Goal: Task Accomplishment & Management: Use online tool/utility

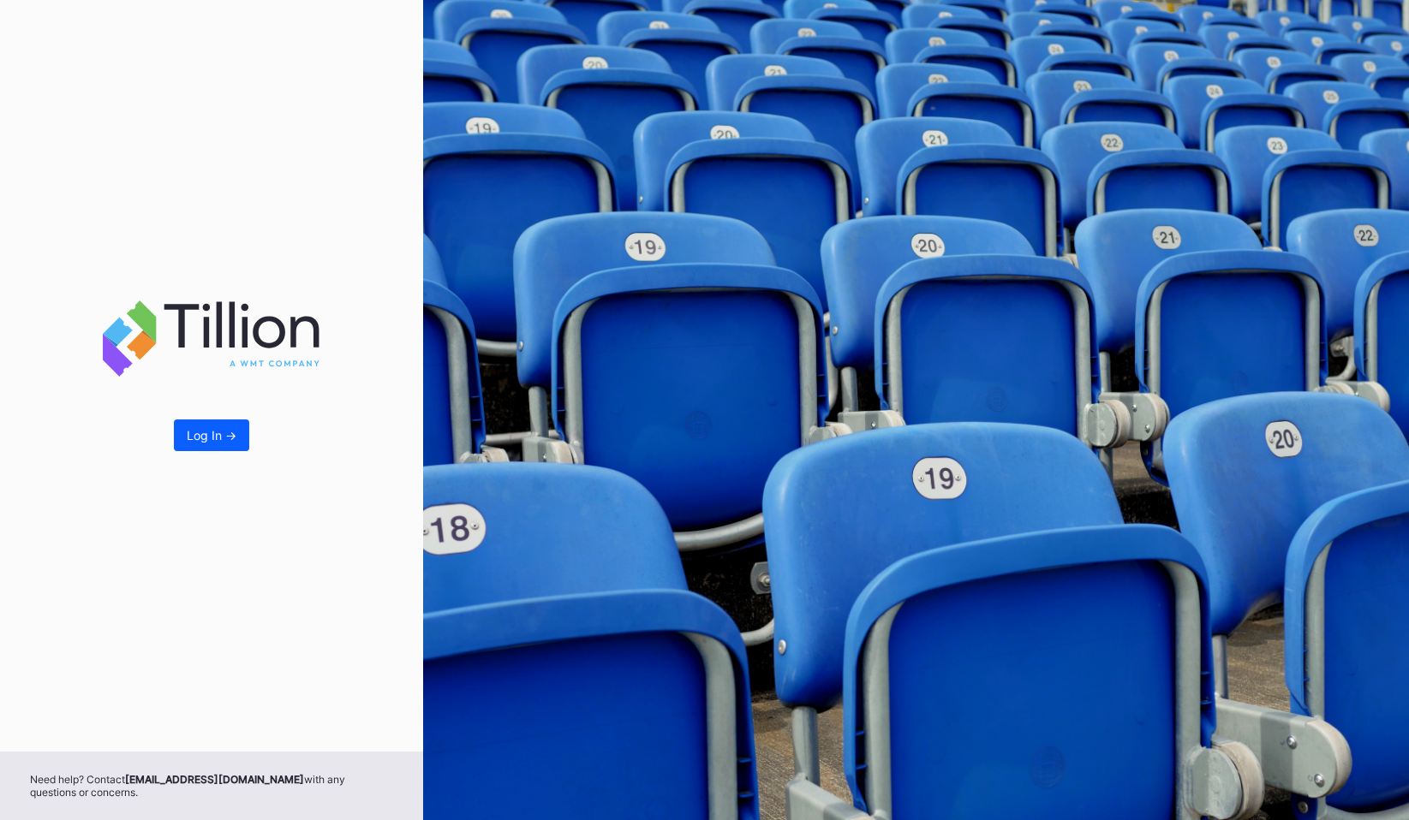
click at [216, 407] on div "Log In ->" at bounding box center [211, 376] width 423 height 752
click at [216, 439] on div "Log In ->" at bounding box center [212, 435] width 50 height 15
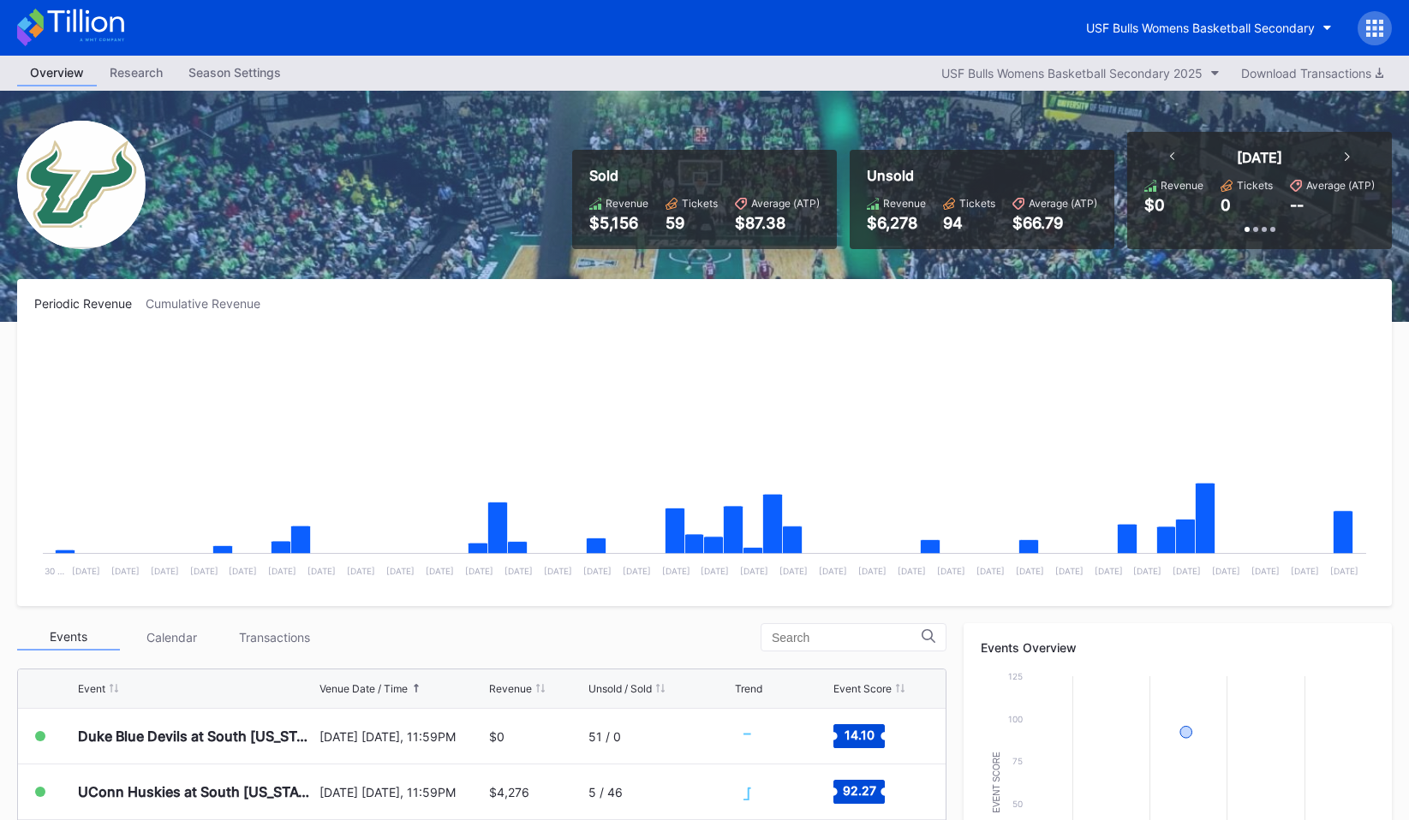
click at [1371, 24] on icon at bounding box center [1374, 28] width 17 height 17
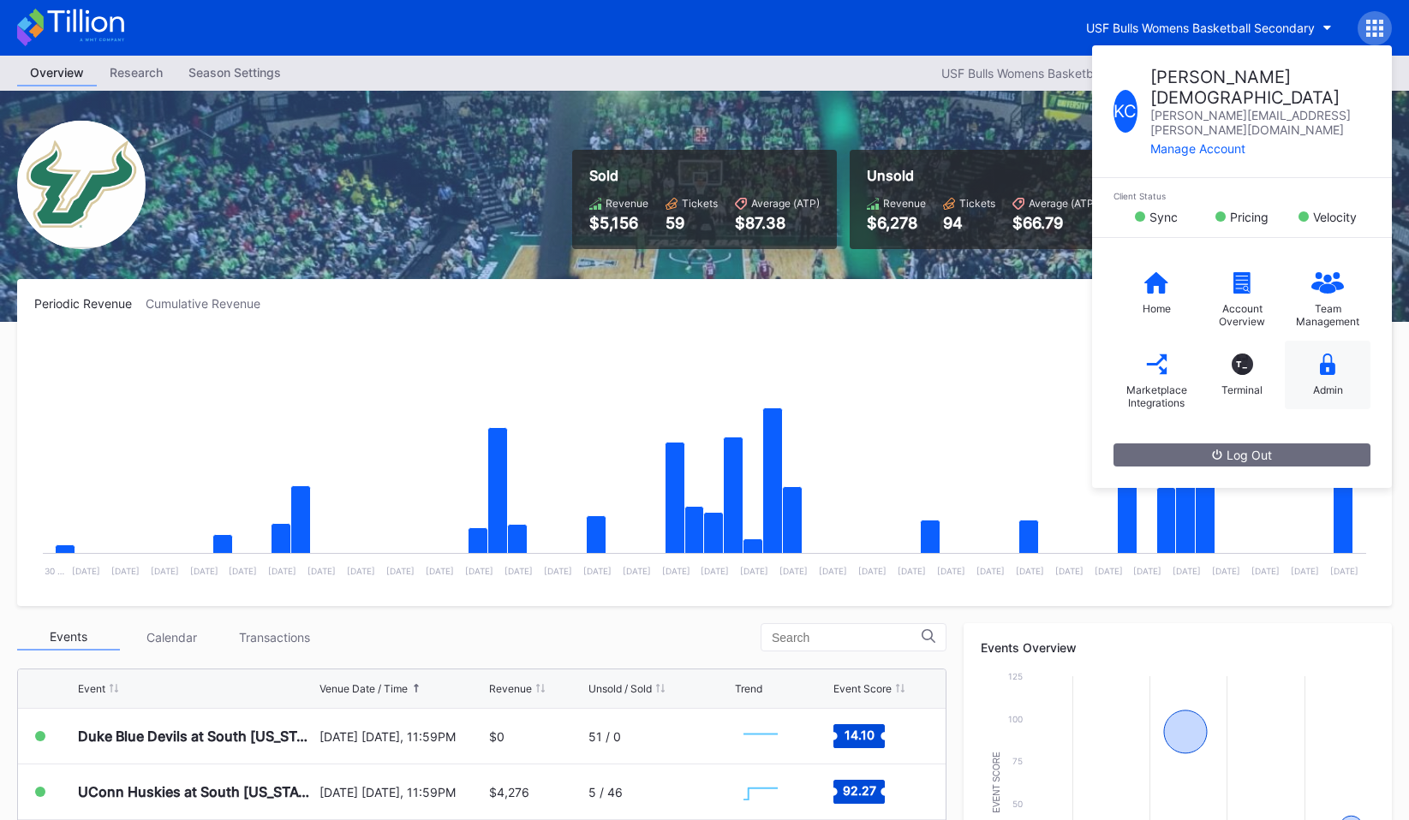
click at [1324, 341] on div "Admin" at bounding box center [1328, 375] width 86 height 69
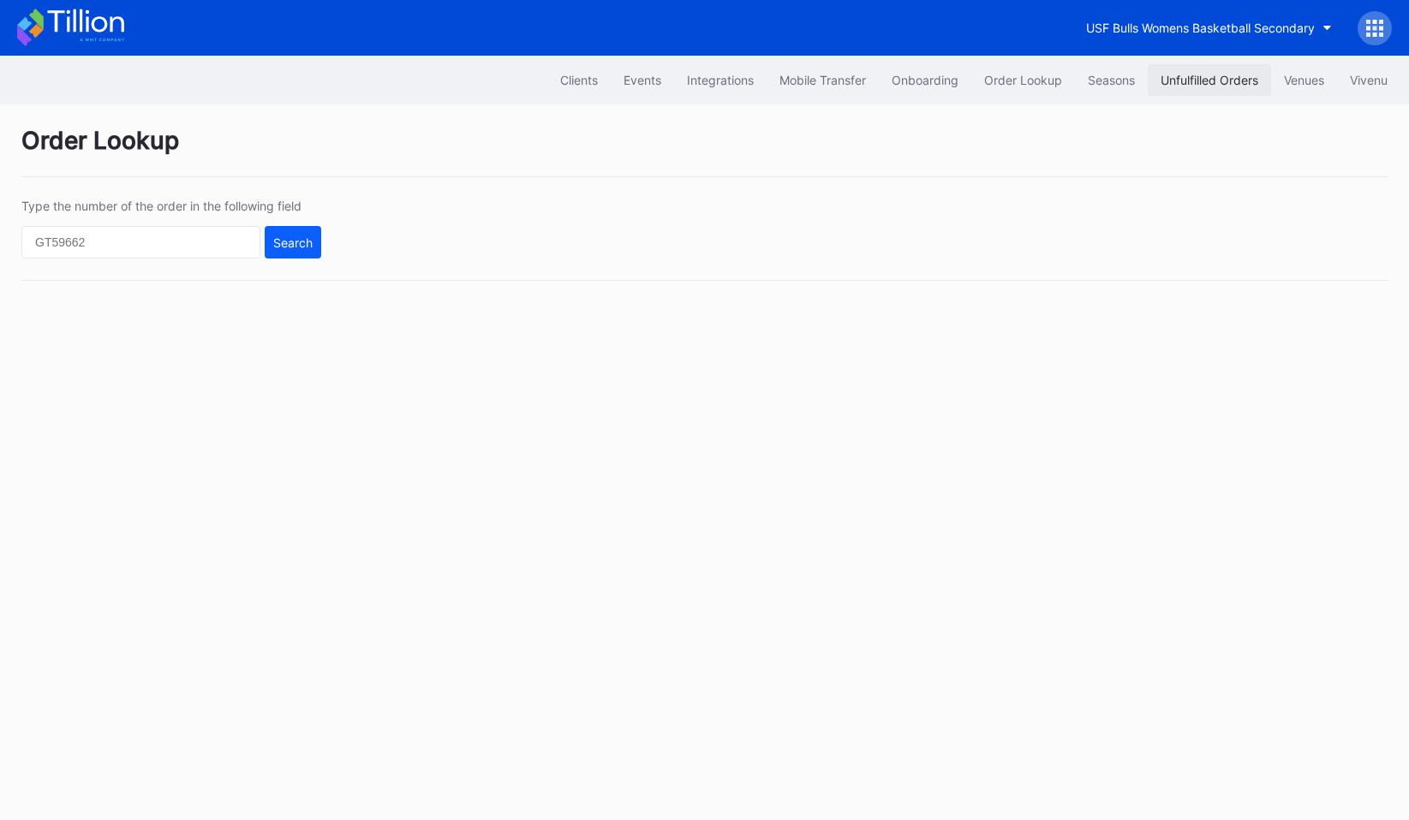
click at [1220, 81] on div "Unfulfilled Orders" at bounding box center [1209, 80] width 98 height 15
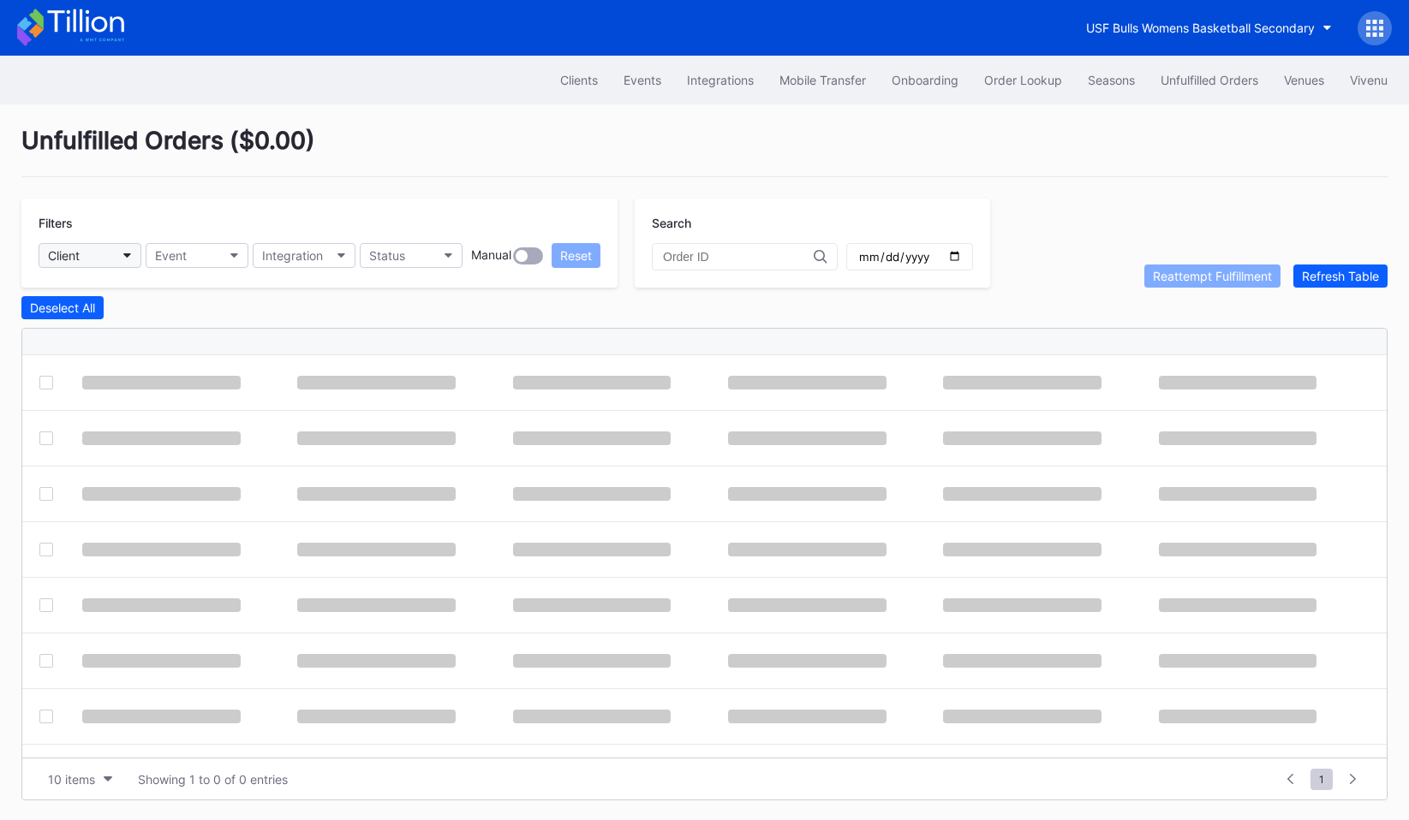
click at [104, 265] on button "Client" at bounding box center [90, 255] width 103 height 25
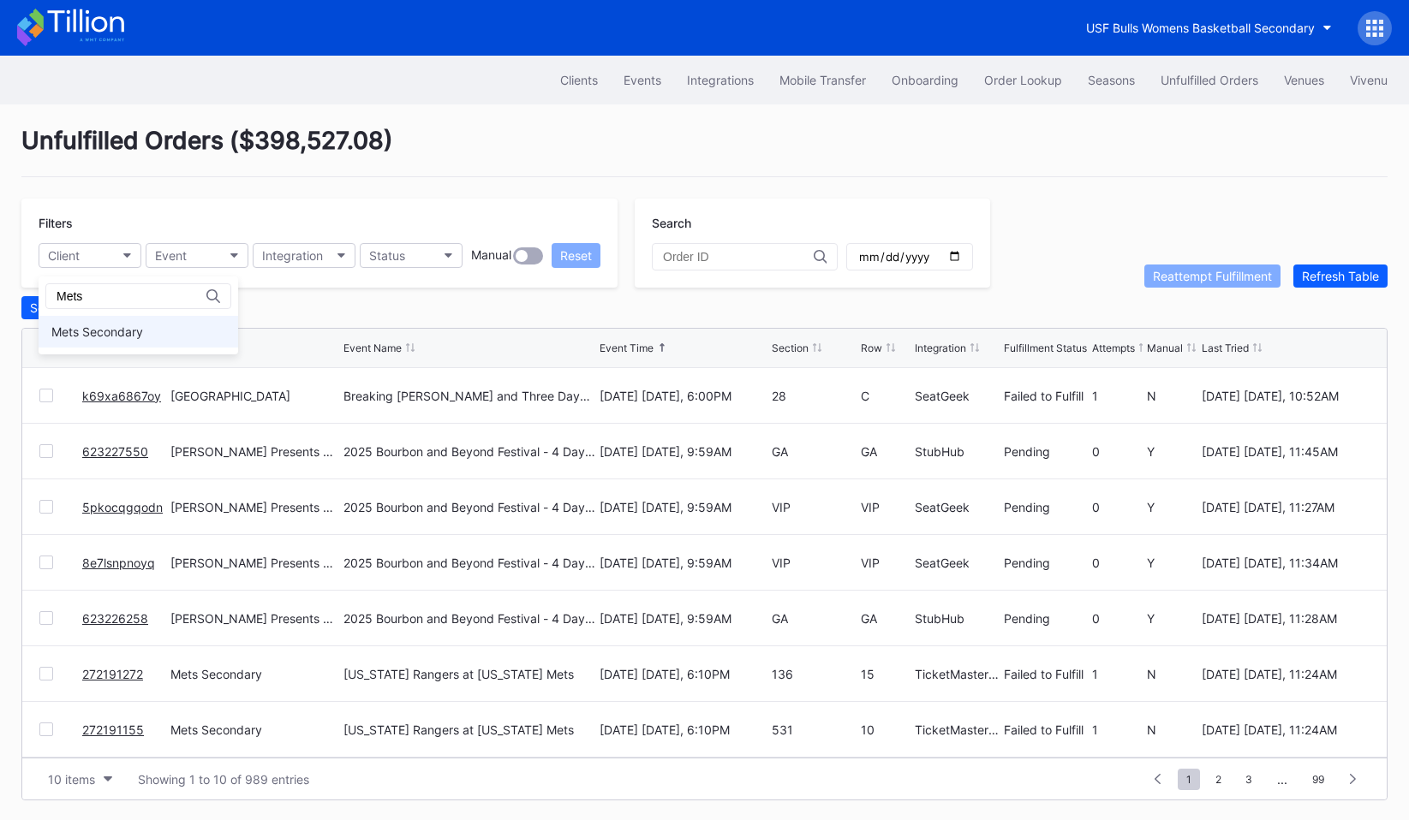
type input "Mets"
click at [78, 326] on div "Mets Secondary" at bounding box center [97, 332] width 92 height 15
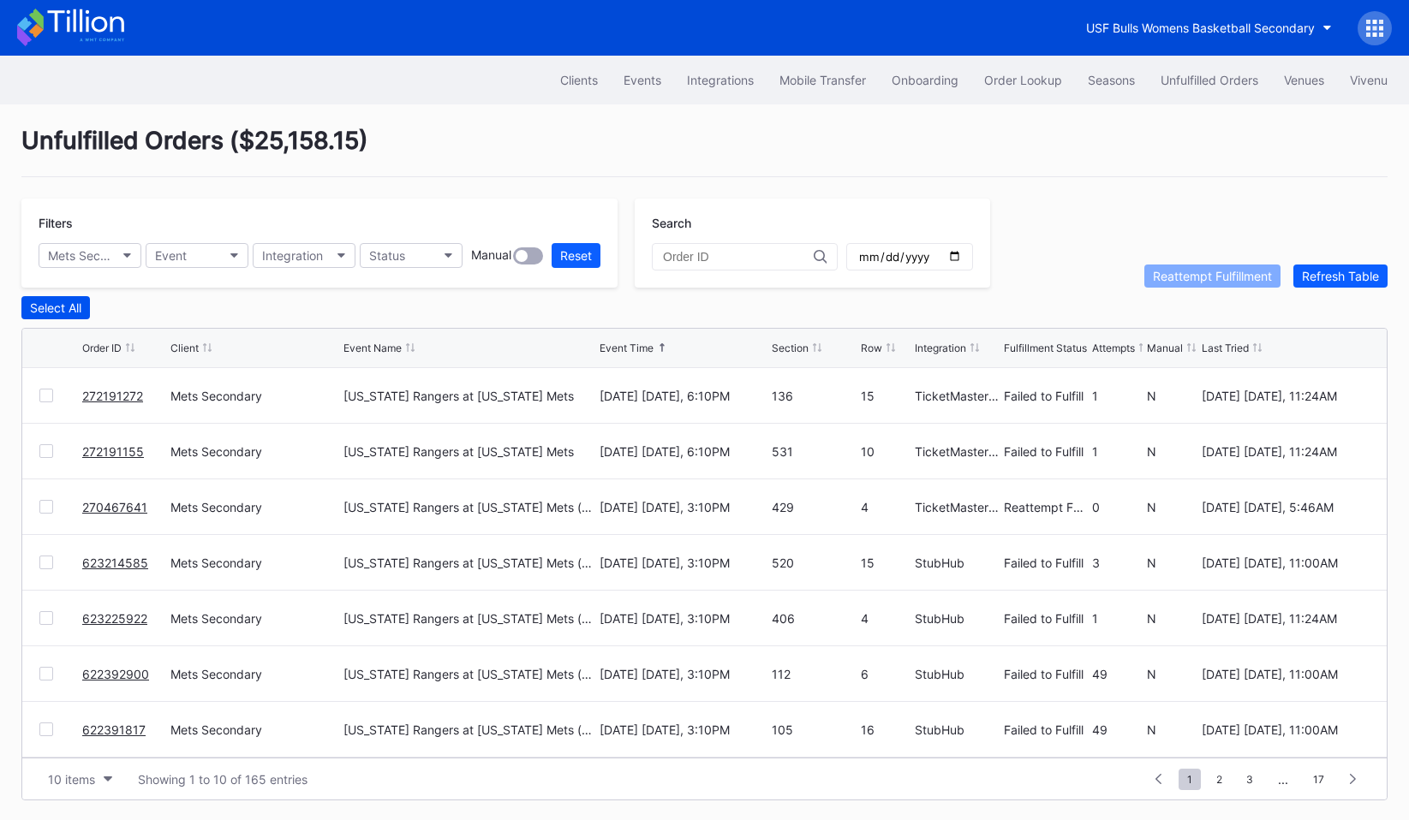
click at [63, 309] on div "Select All" at bounding box center [55, 308] width 51 height 15
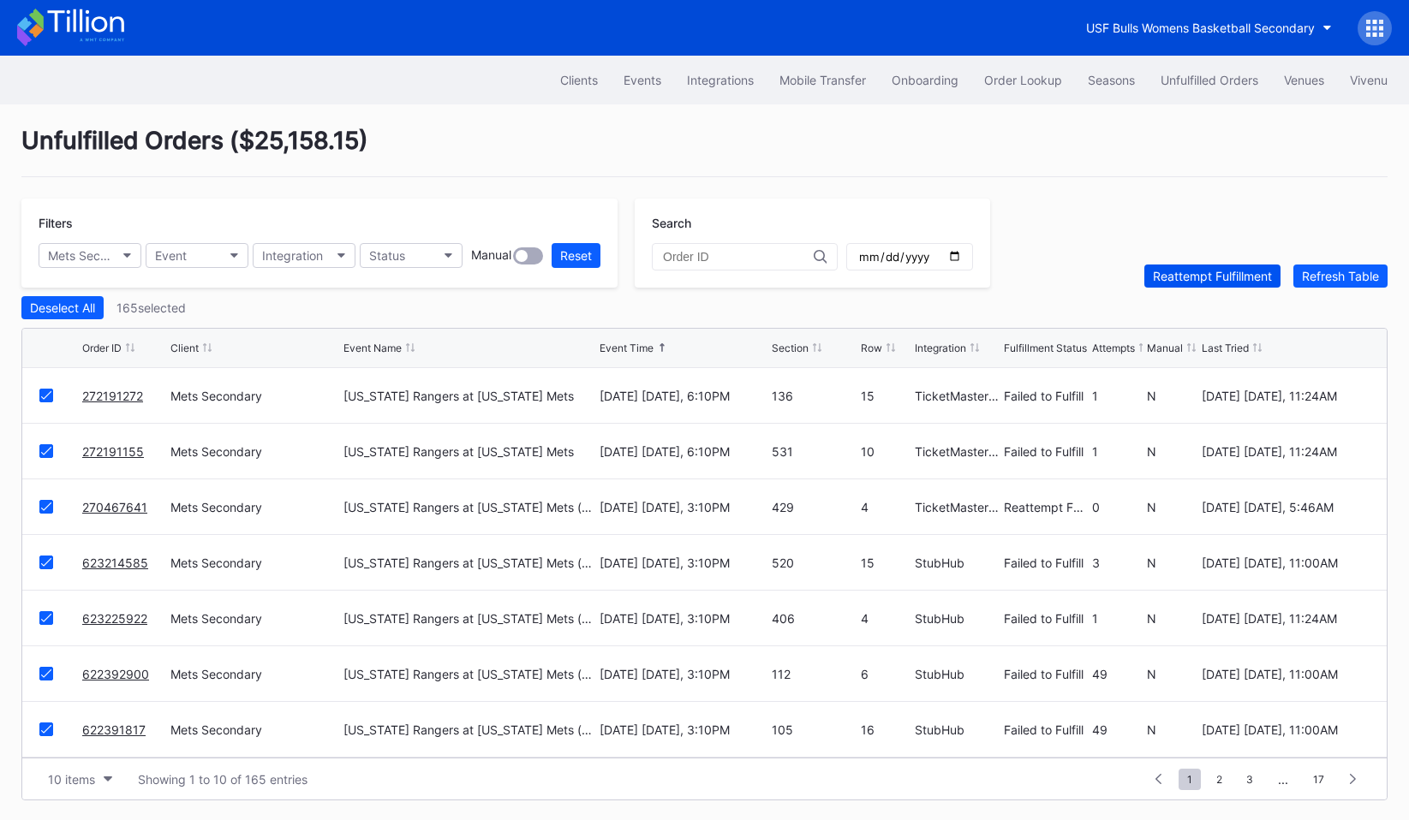
click at [1188, 287] on button "Reattempt Fulfillment" at bounding box center [1212, 276] width 136 height 23
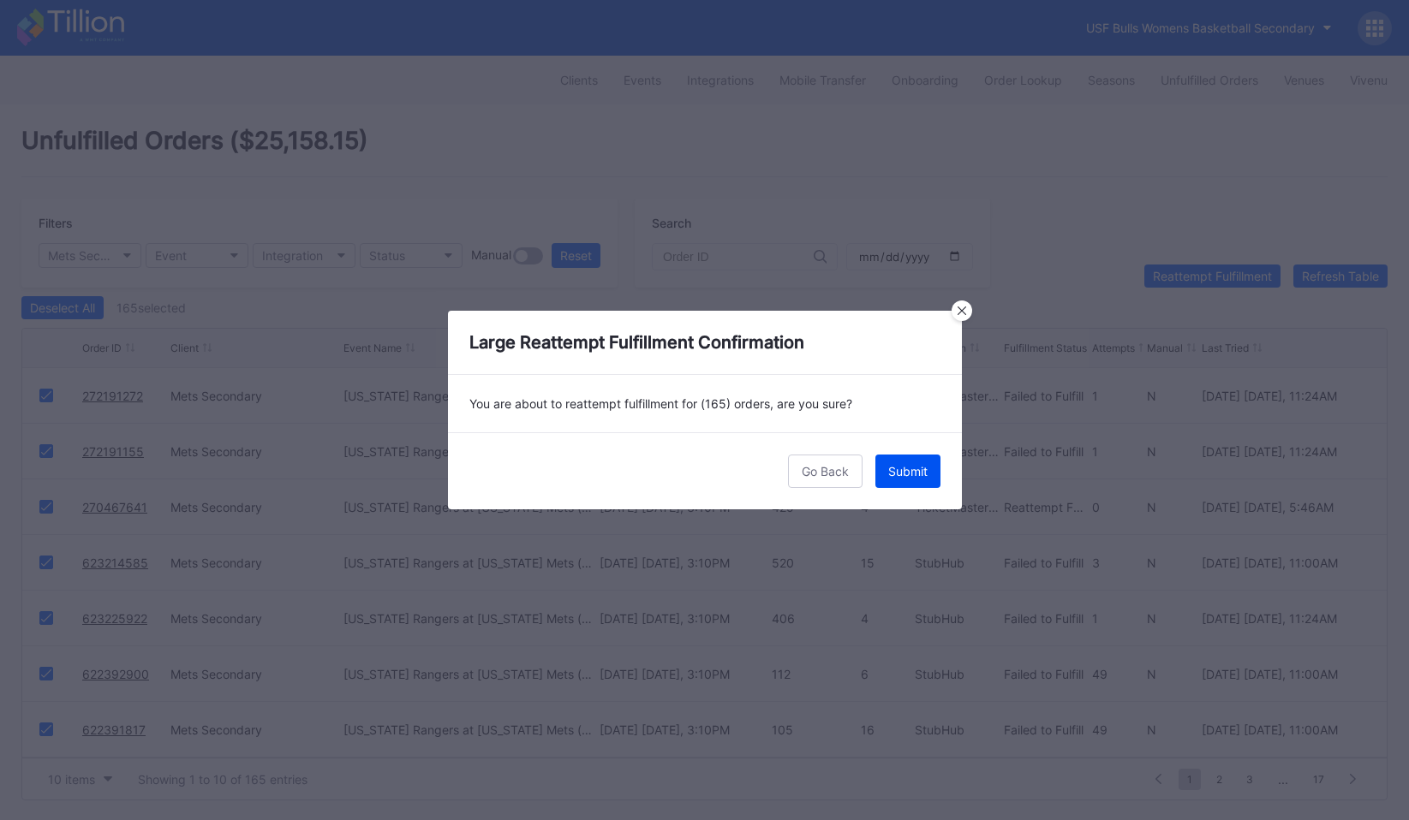
click at [928, 478] on button "Submit" at bounding box center [907, 471] width 65 height 33
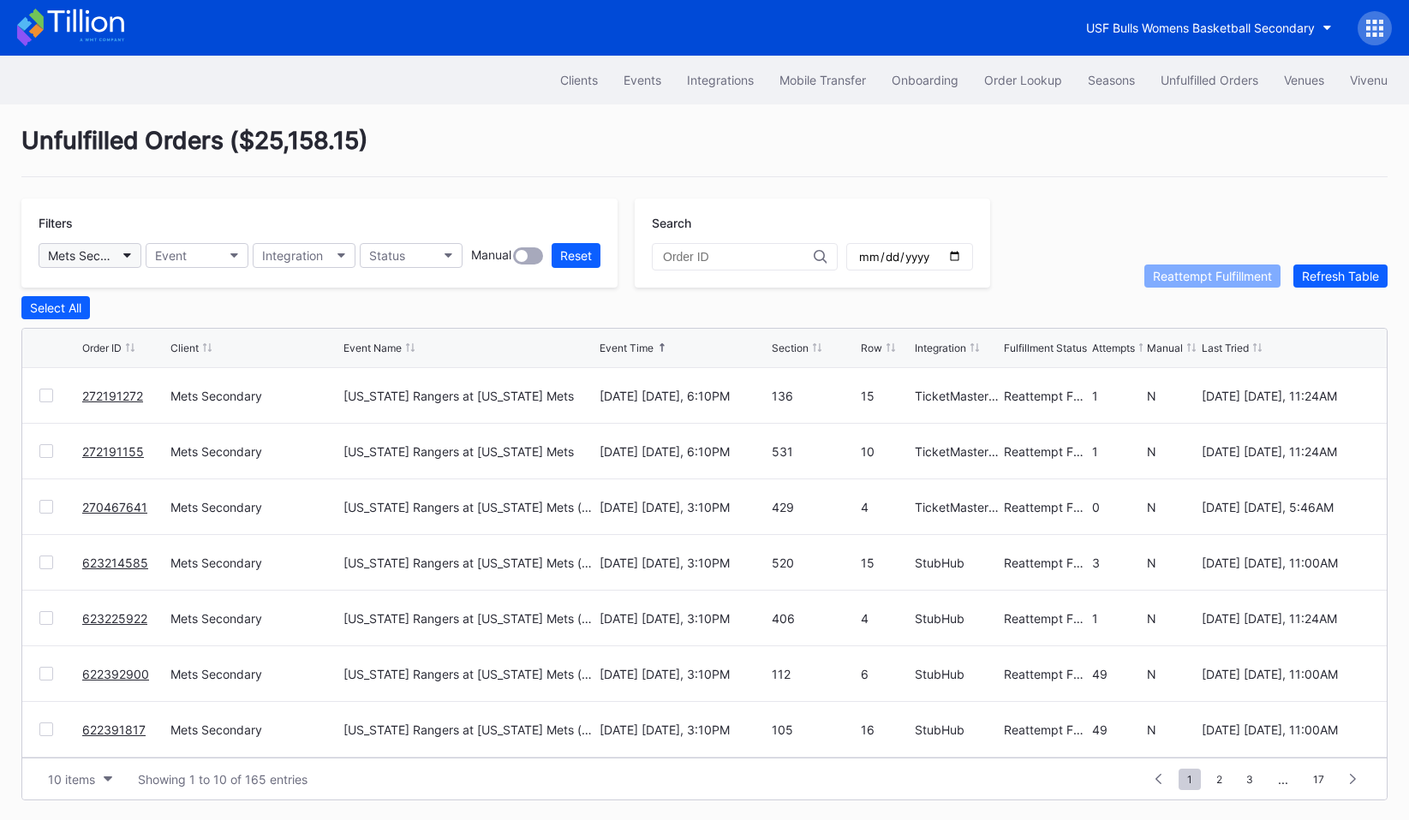
click at [92, 260] on div "Mets Secondary" at bounding box center [81, 255] width 67 height 15
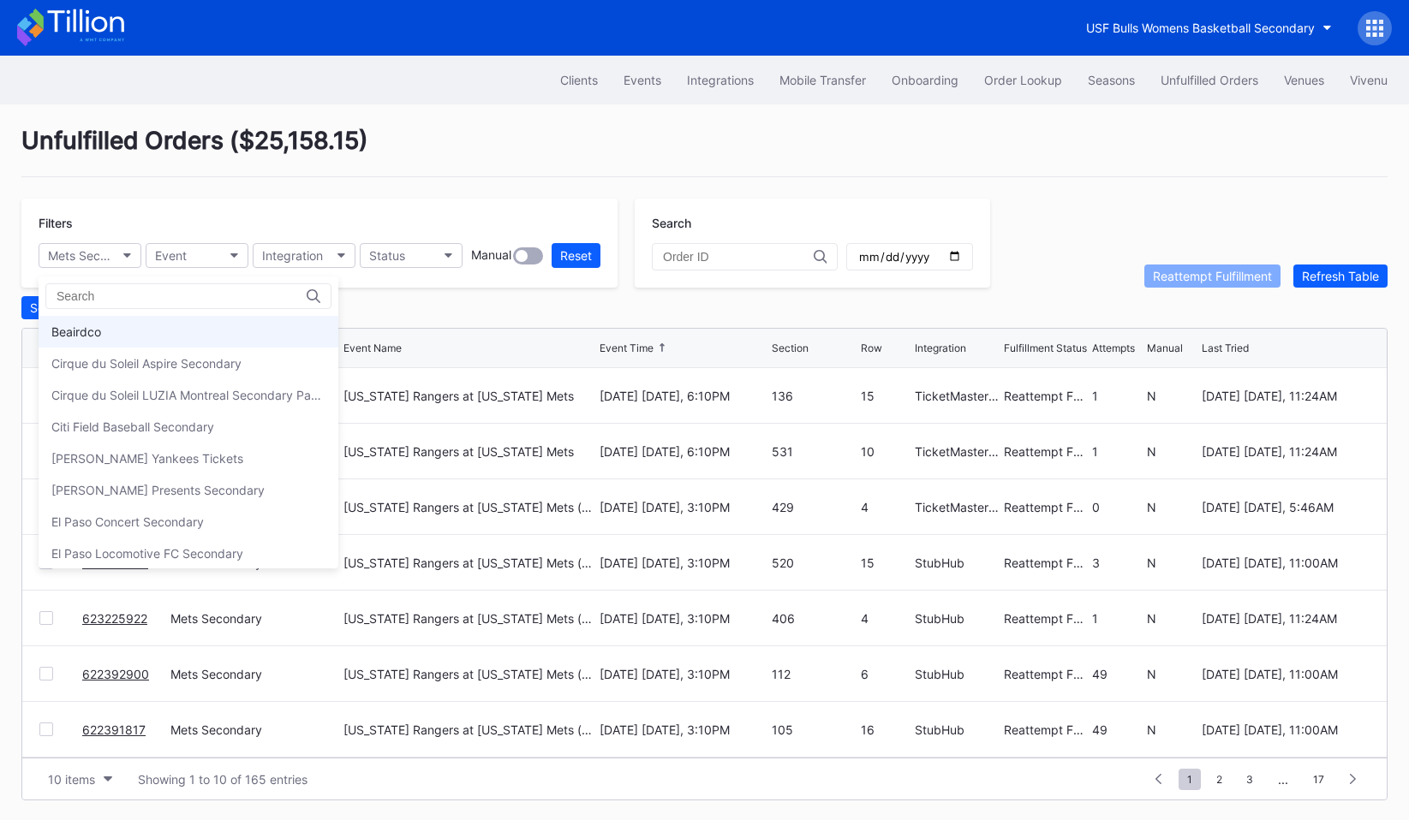
click at [88, 346] on div "Beairdco" at bounding box center [189, 332] width 300 height 32
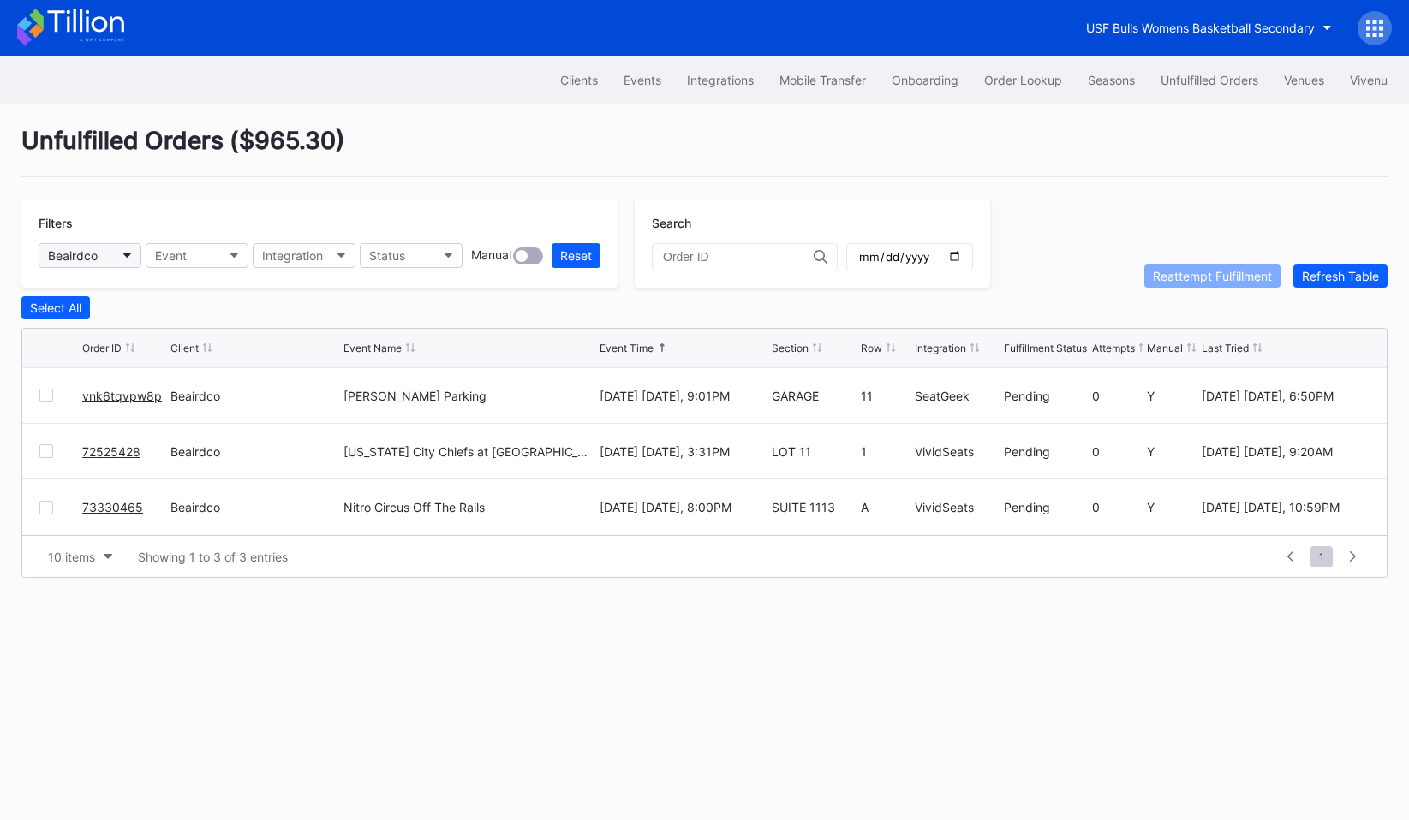
click at [107, 263] on button "Beairdco" at bounding box center [90, 255] width 103 height 25
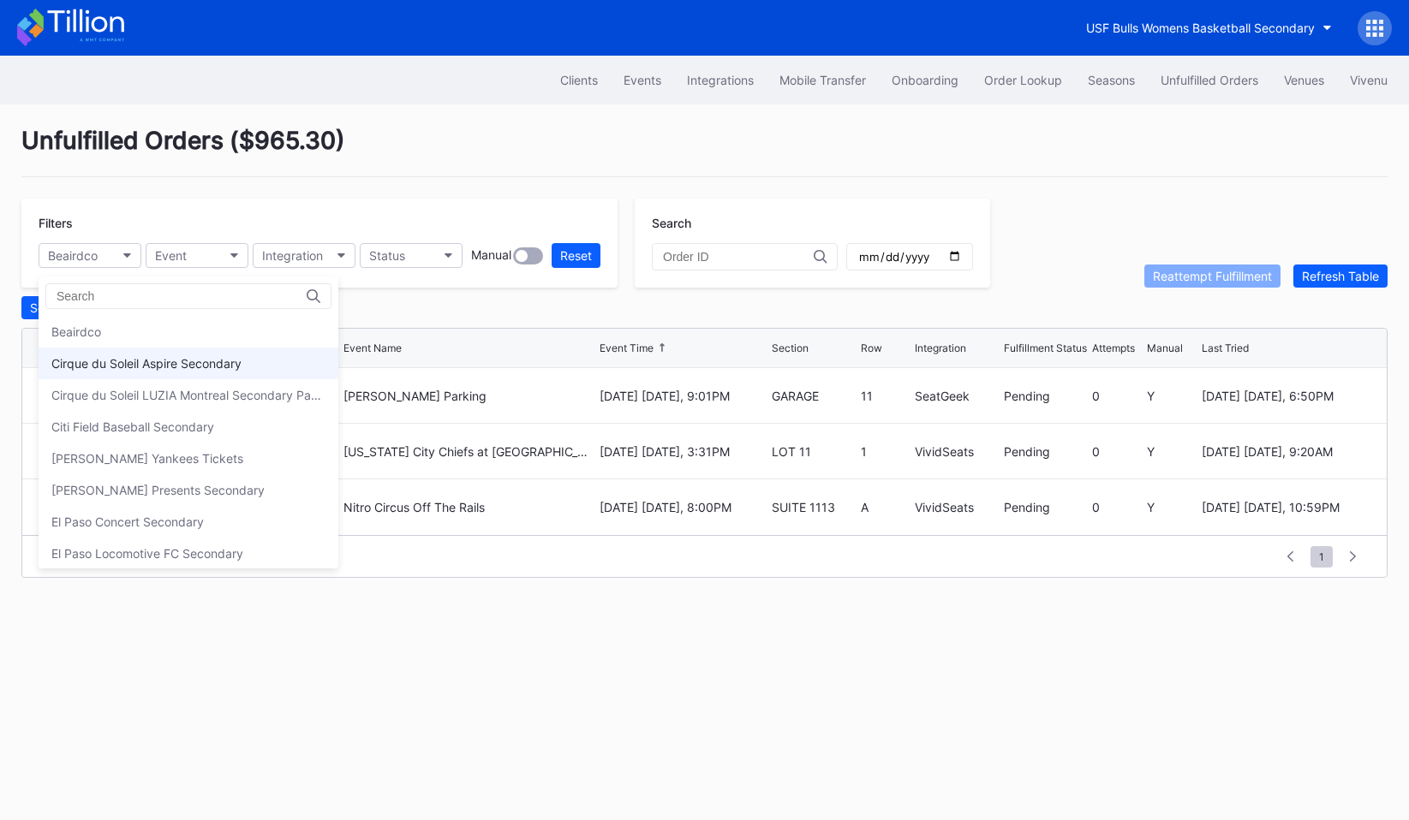
click at [114, 367] on div "Cirque du Soleil Aspire Secondary" at bounding box center [146, 363] width 190 height 15
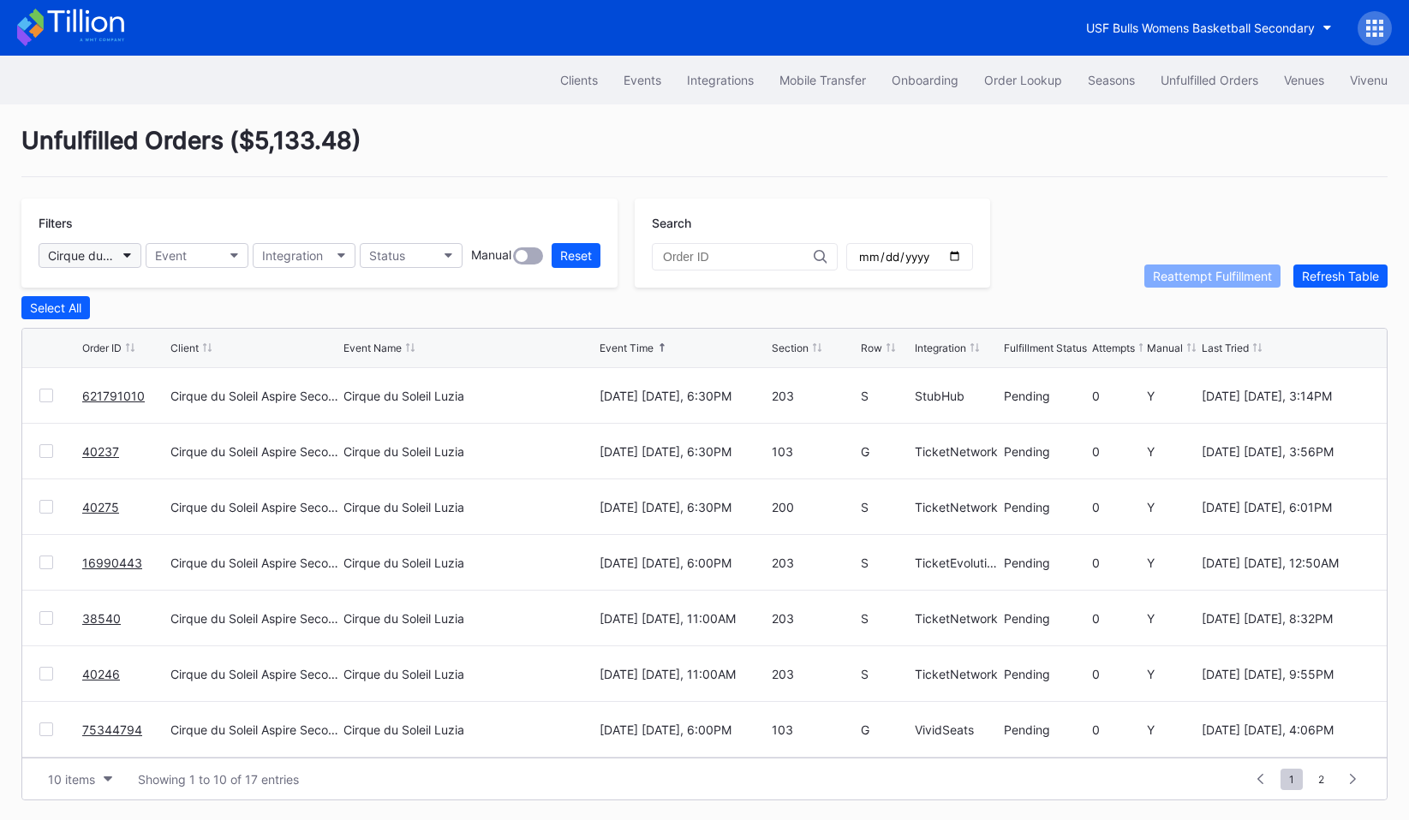
click at [117, 264] on button "Cirque du Soleil Aspire Secondary" at bounding box center [90, 255] width 103 height 25
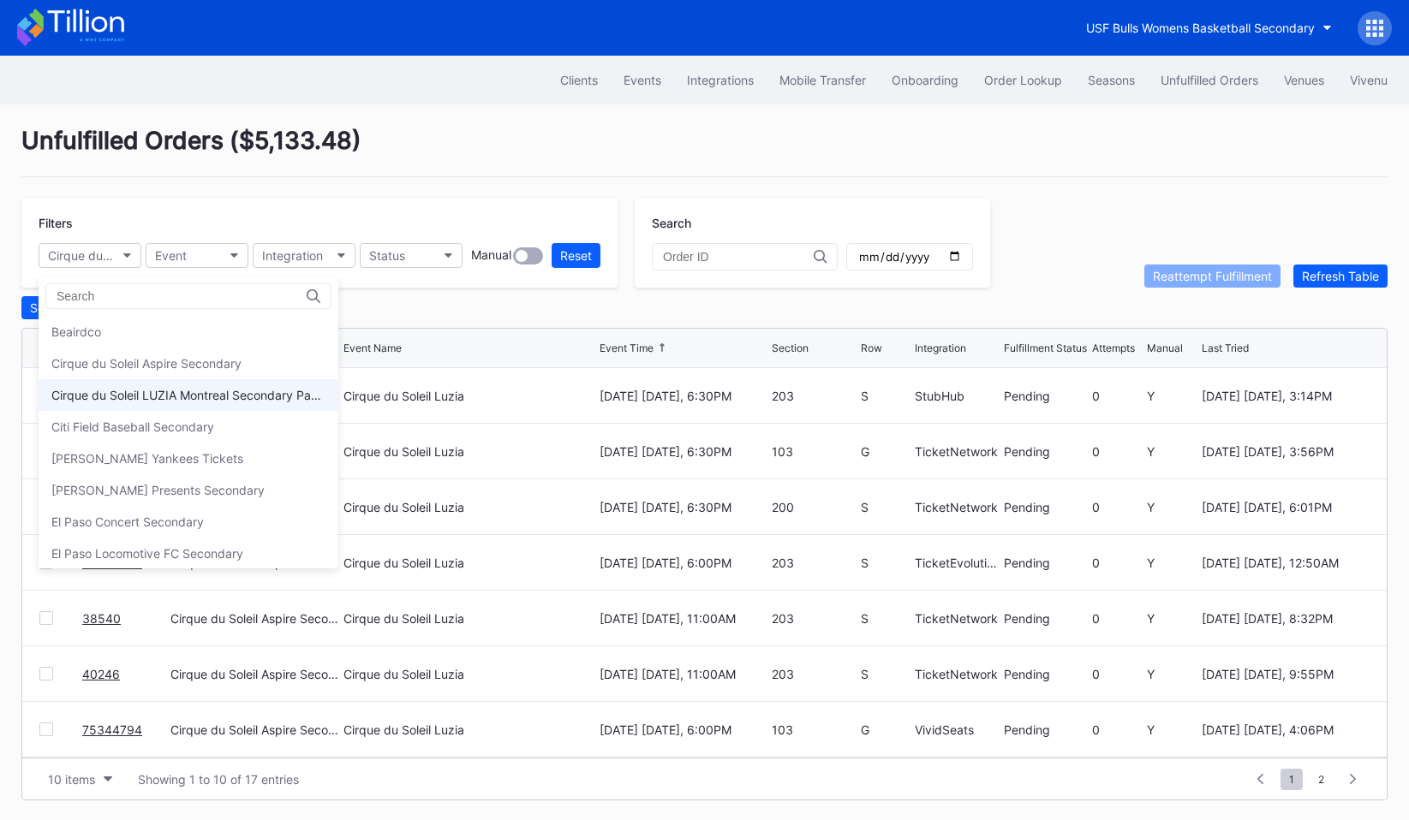
click at [117, 392] on div "Cirque du Soleil LUZIA Montreal Secondary Payment Tickets" at bounding box center [188, 395] width 274 height 15
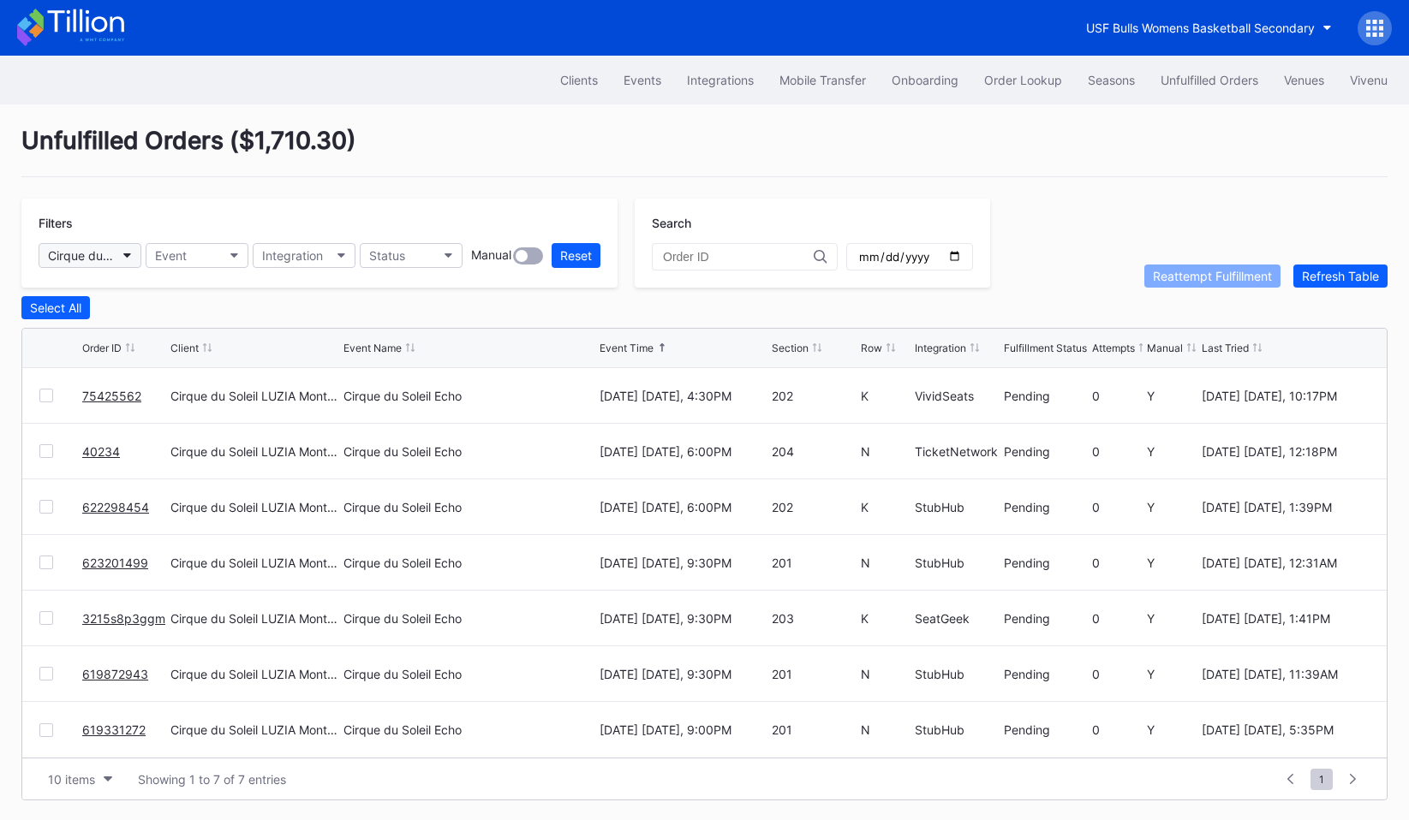
click at [113, 251] on div "Cirque du Soleil LUZIA Montreal Secondary Payment Tickets" at bounding box center [81, 255] width 67 height 15
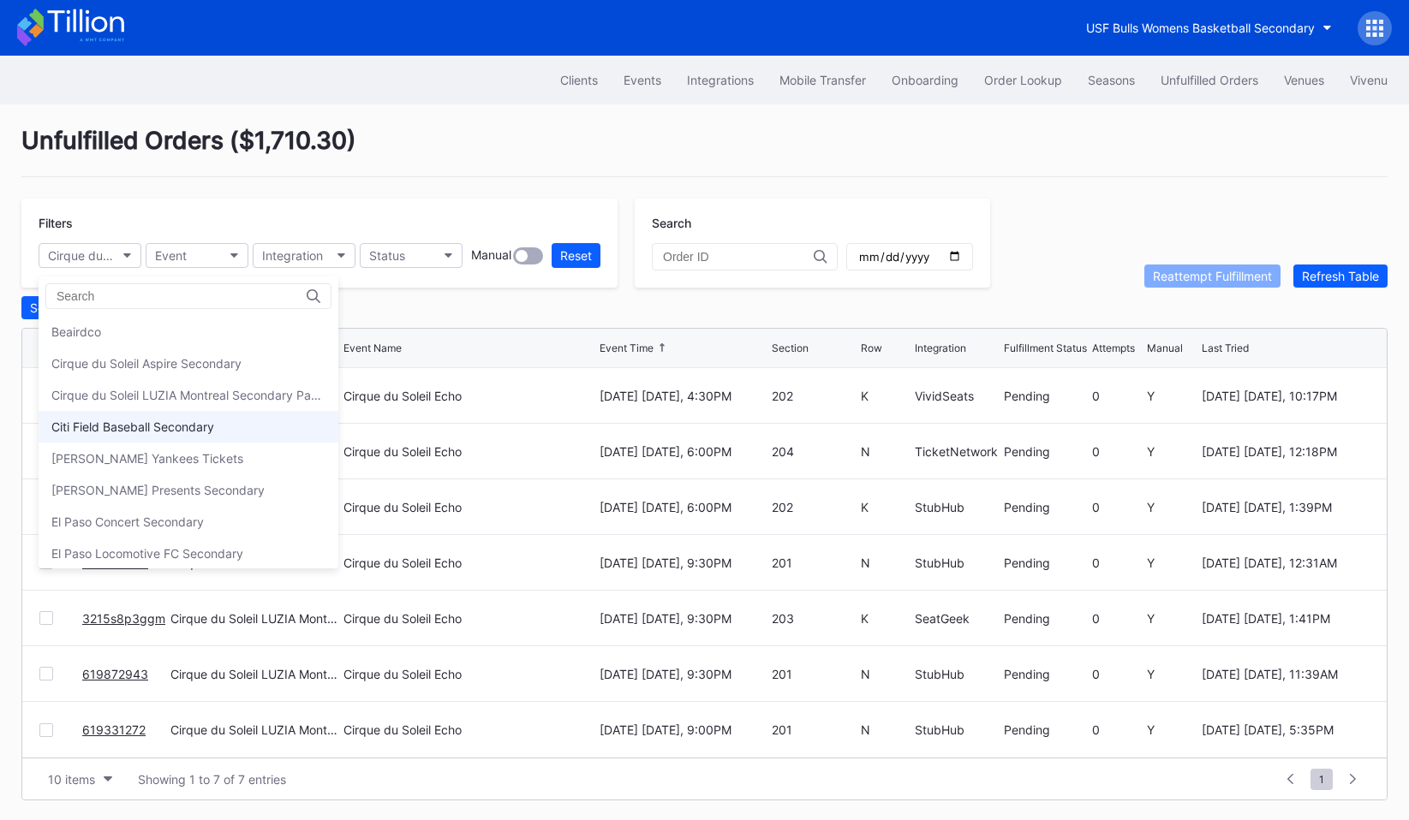
click at [132, 425] on div "Citi Field Baseball Secondary" at bounding box center [132, 427] width 163 height 15
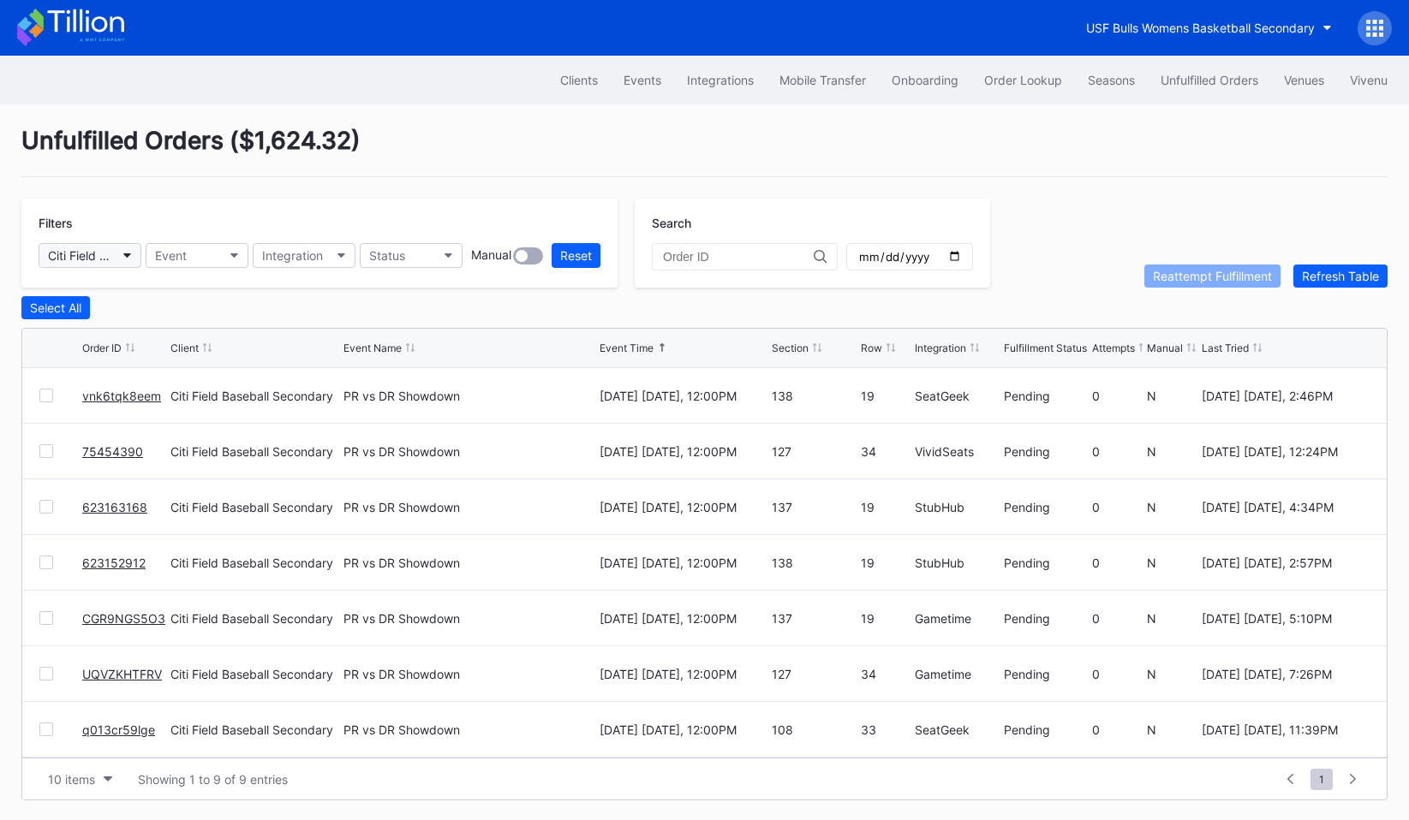
click at [108, 244] on button "Citi Field Baseball Secondary" at bounding box center [90, 255] width 103 height 25
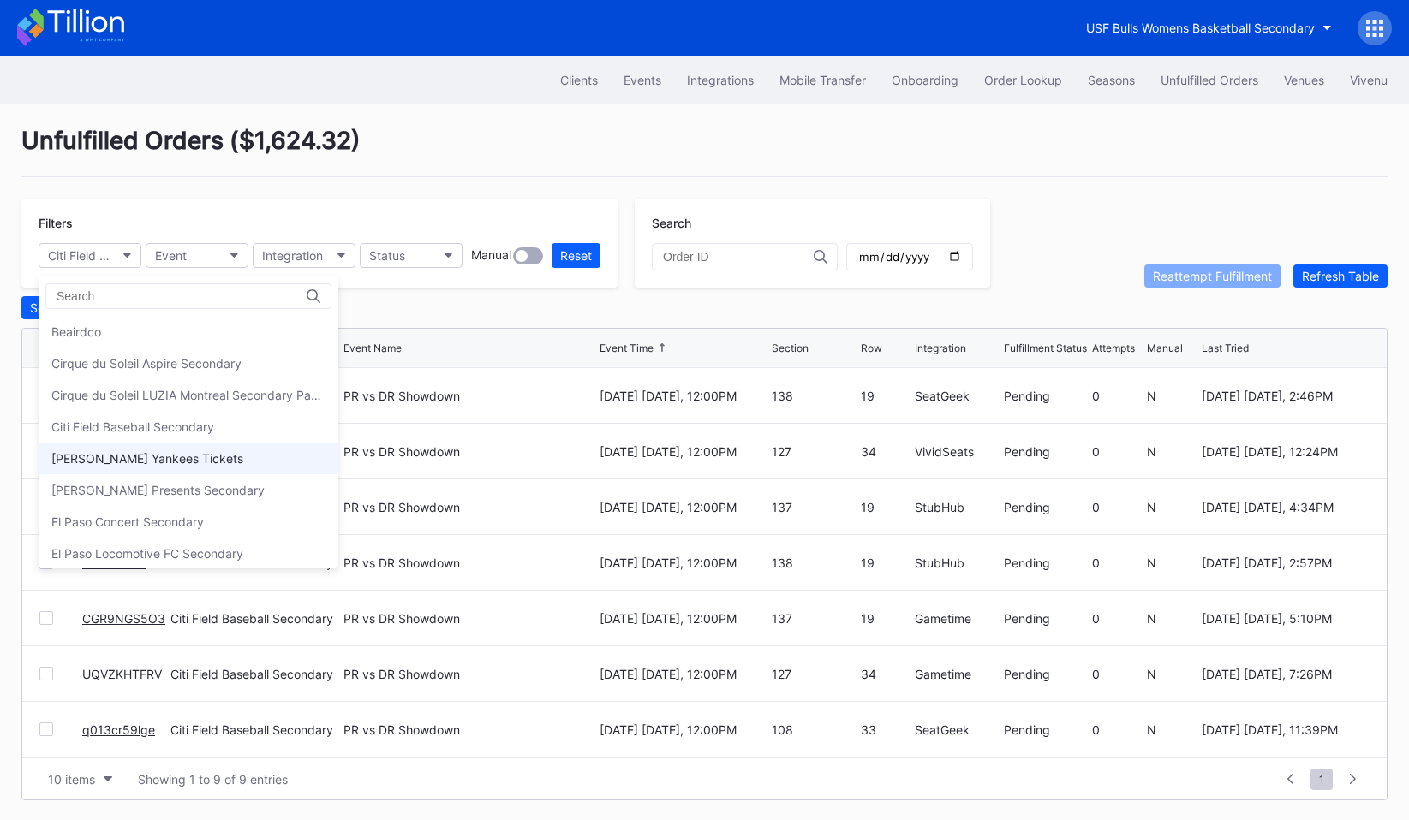
click at [157, 462] on div "[PERSON_NAME] Yankees Tickets" at bounding box center [147, 458] width 192 height 15
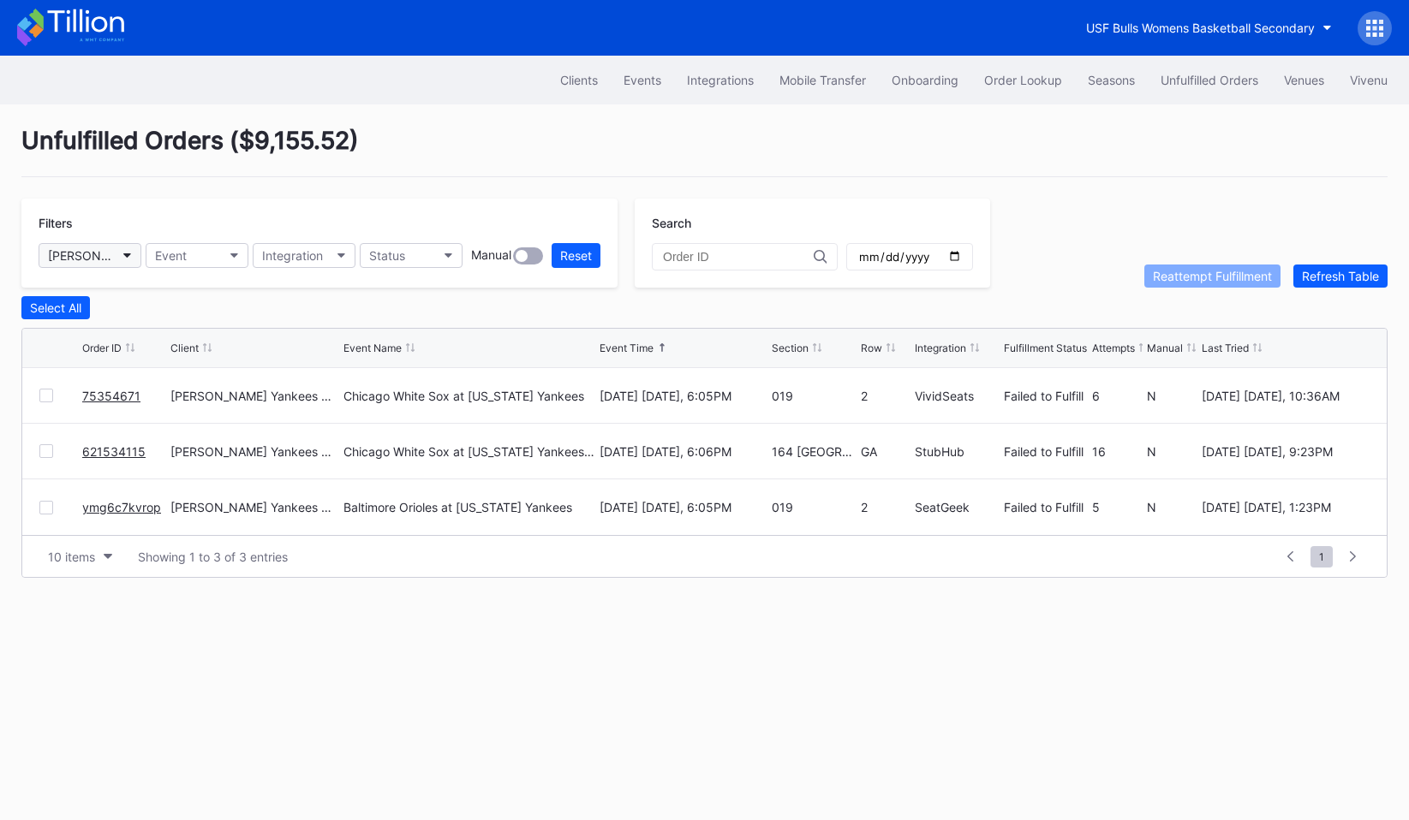
click at [110, 254] on div "[PERSON_NAME] Yankees Tickets" at bounding box center [81, 255] width 67 height 15
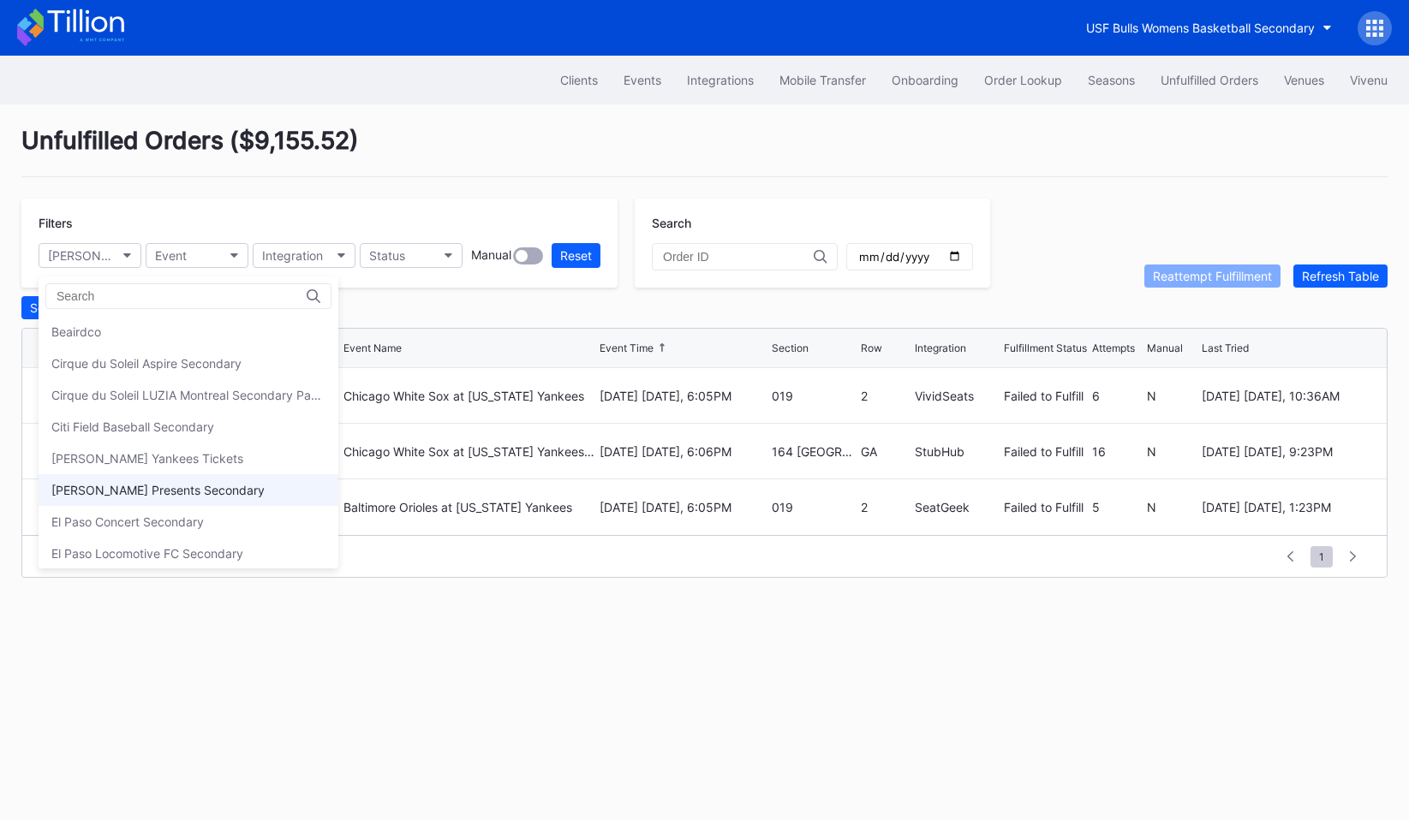
click at [130, 486] on div "[PERSON_NAME] Presents Secondary" at bounding box center [157, 490] width 213 height 15
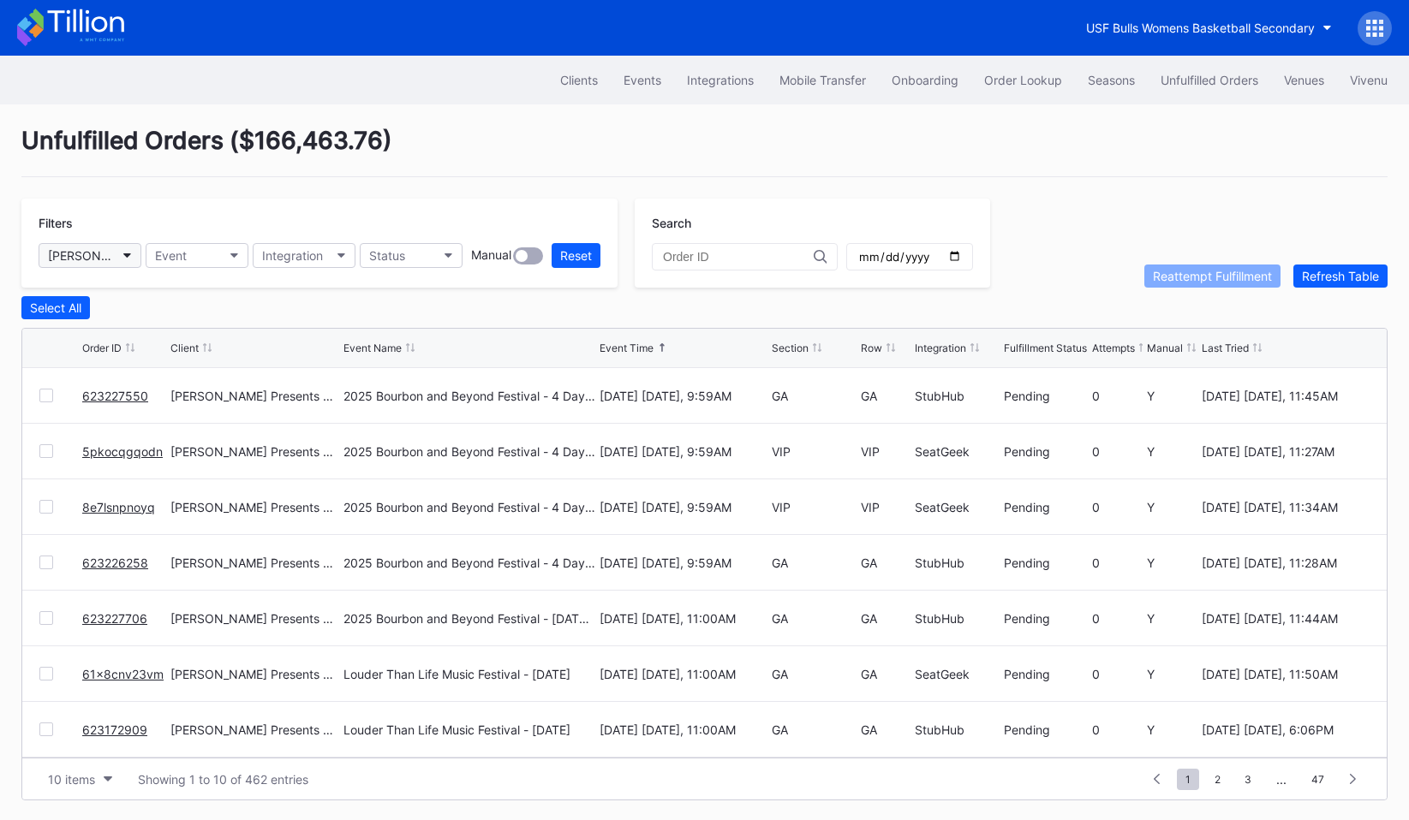
click at [107, 247] on button "[PERSON_NAME] Presents Secondary" at bounding box center [90, 255] width 103 height 25
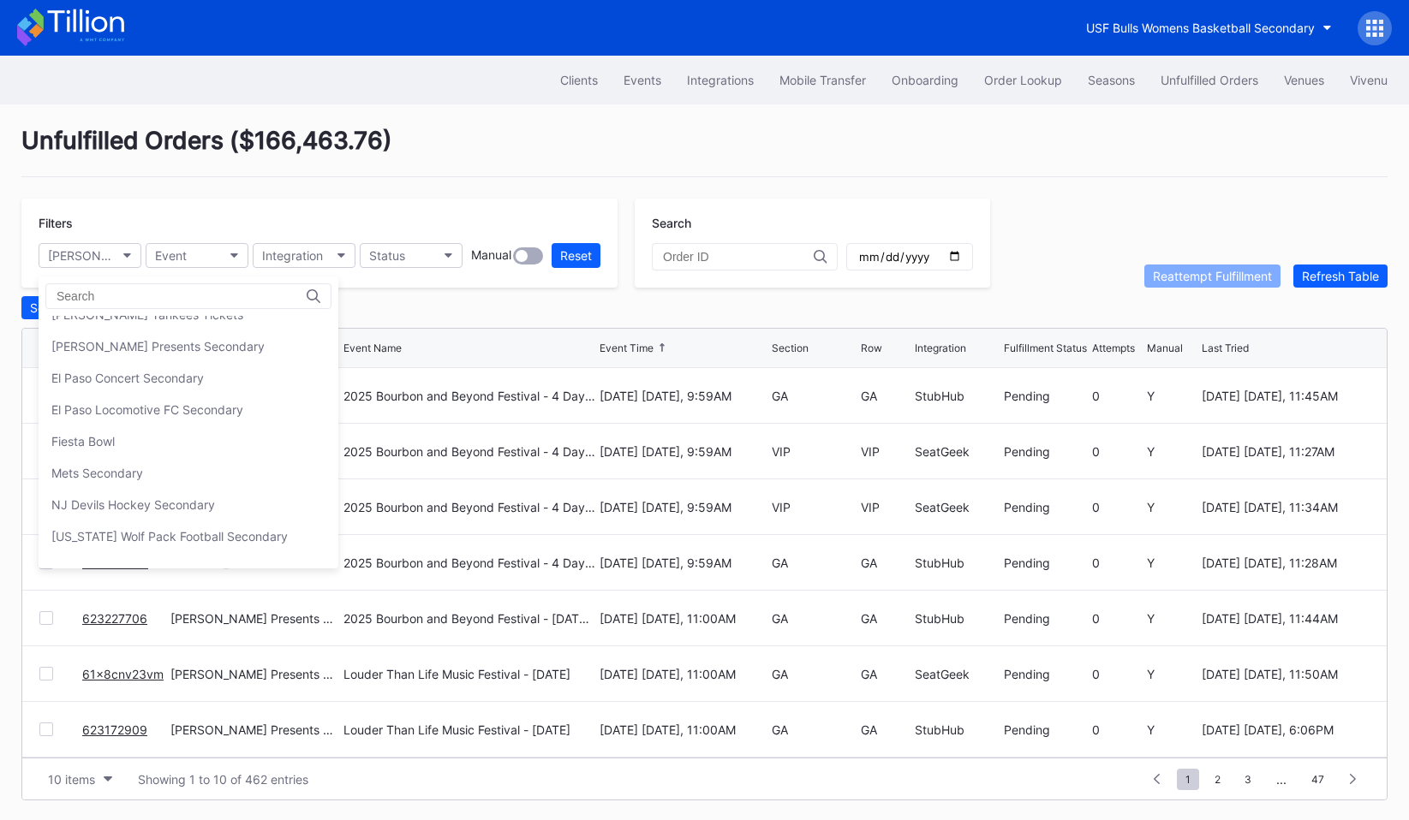
scroll to position [153, 0]
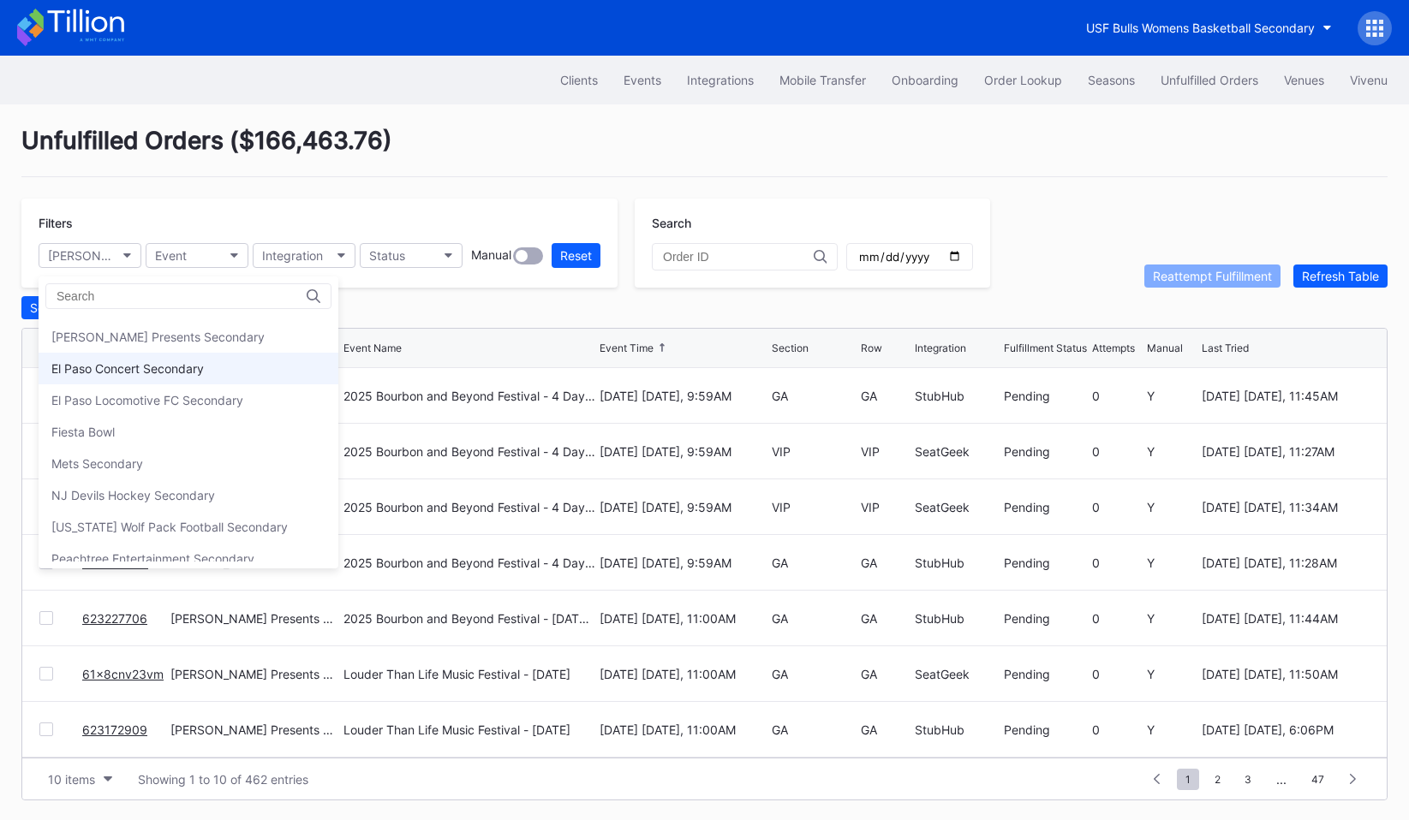
click at [130, 376] on div "El Paso Concert Secondary" at bounding box center [189, 369] width 300 height 32
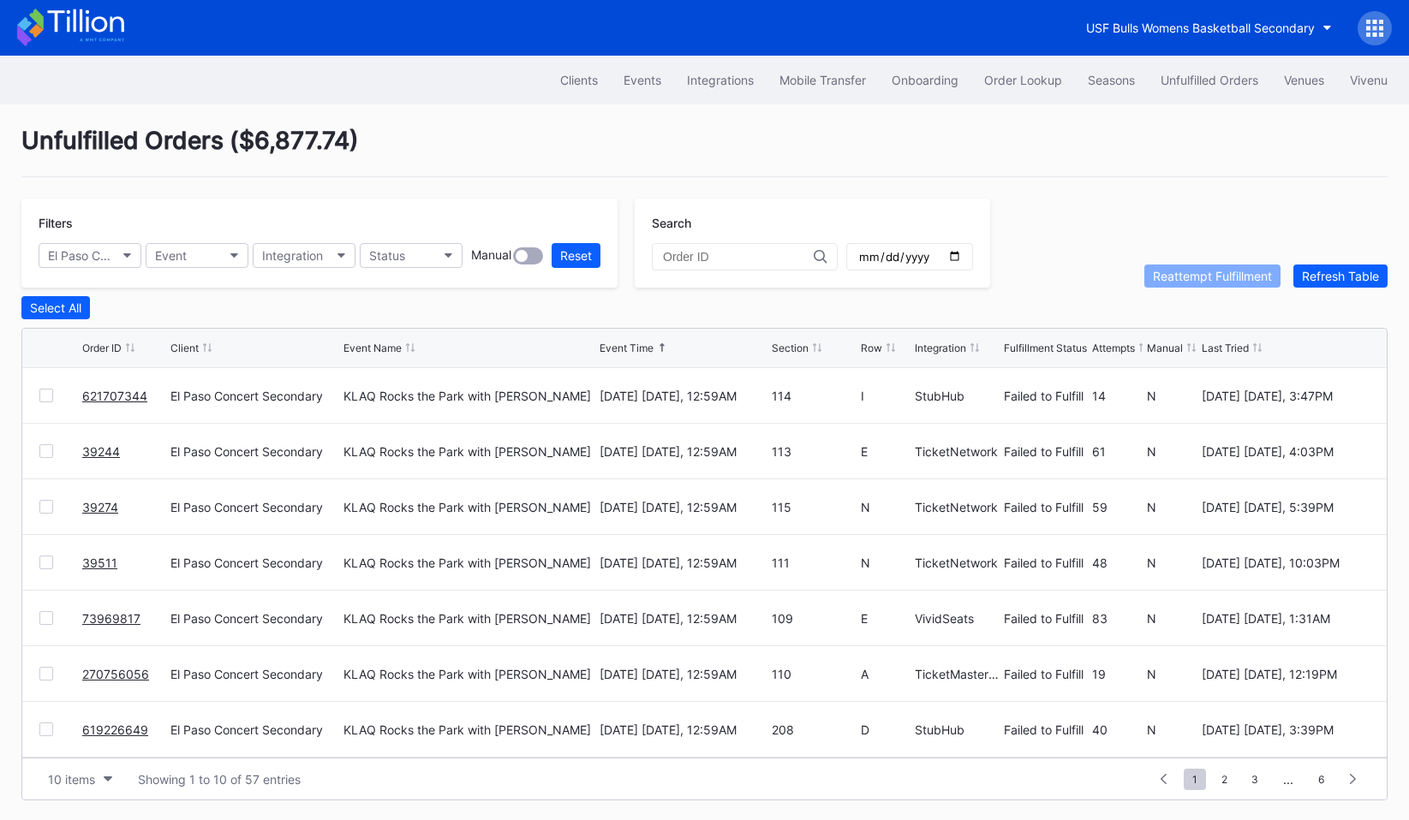
click at [104, 283] on div "Filters El Paso Concert Secondary Event Integration Status Manual Reset" at bounding box center [319, 243] width 596 height 89
click at [105, 260] on div "El Paso Concert Secondary" at bounding box center [81, 255] width 67 height 15
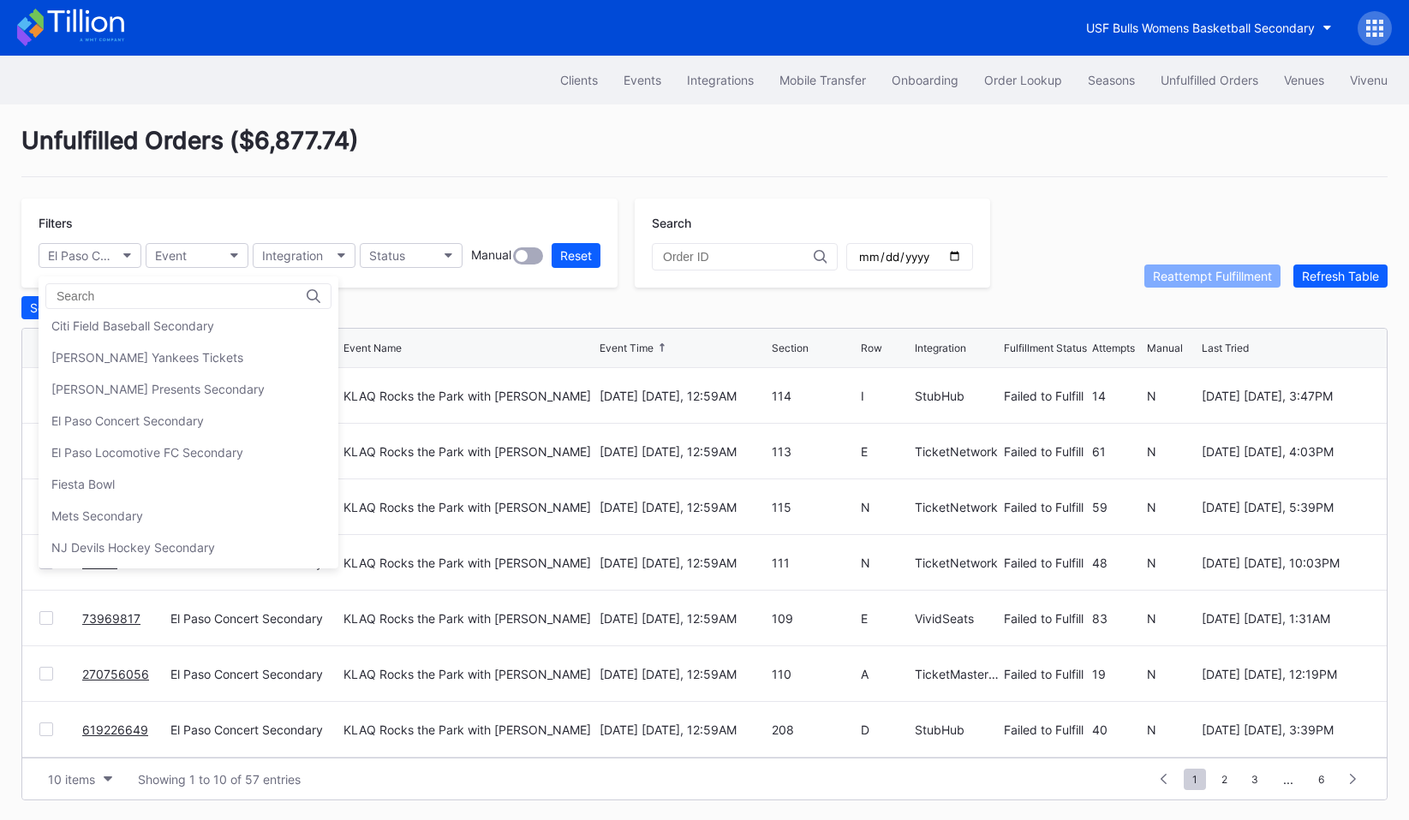
scroll to position [122, 0]
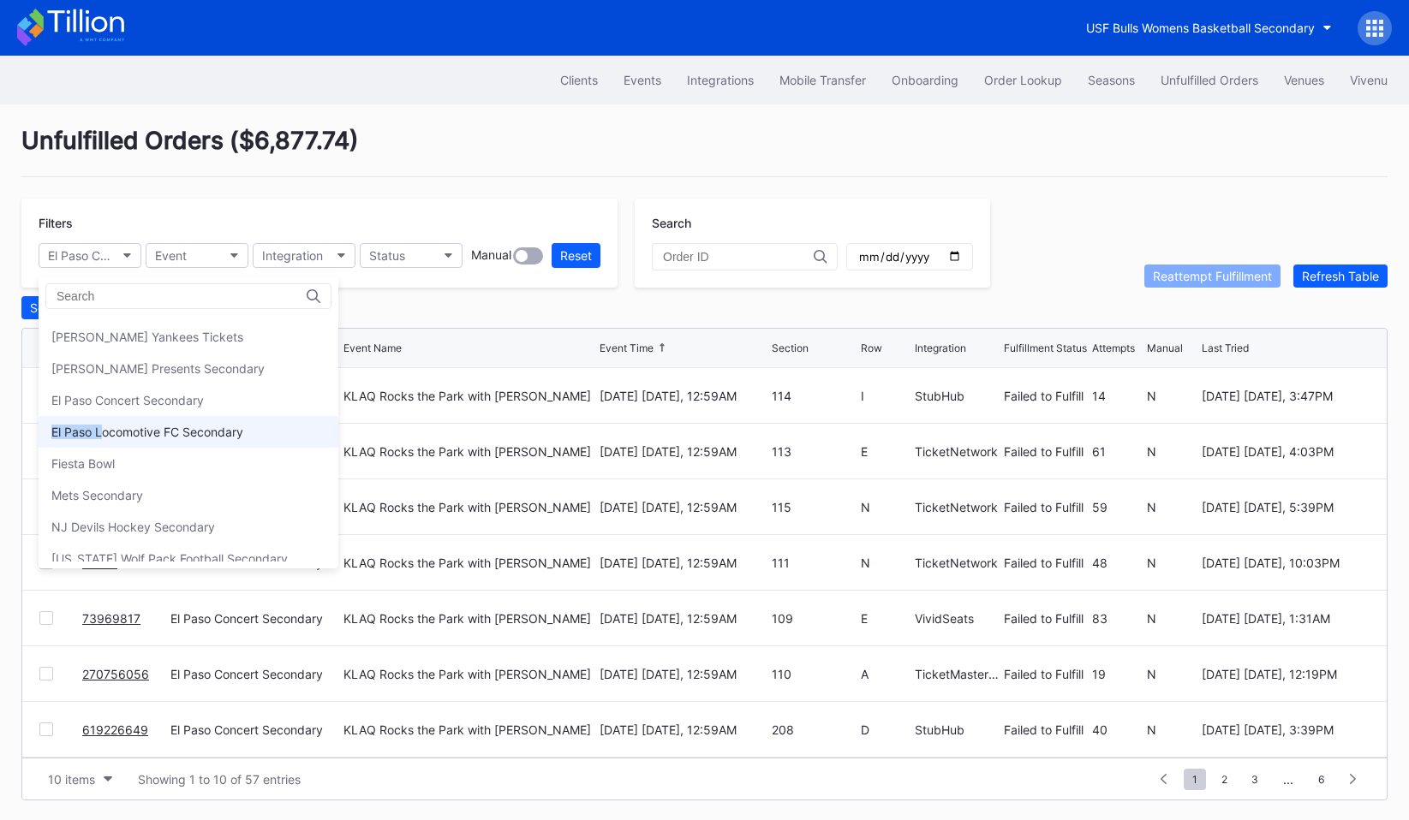
drag, startPoint x: 104, startPoint y: 415, endPoint x: 99, endPoint y: 436, distance: 21.0
click at [99, 436] on div "Beairdco Cirque du Soleil Aspire Secondary Cirque du Soleil LUZIA Montreal Seco…" at bounding box center [189, 439] width 300 height 246
click at [99, 436] on div "El Paso Locomotive FC Secondary" at bounding box center [147, 432] width 192 height 15
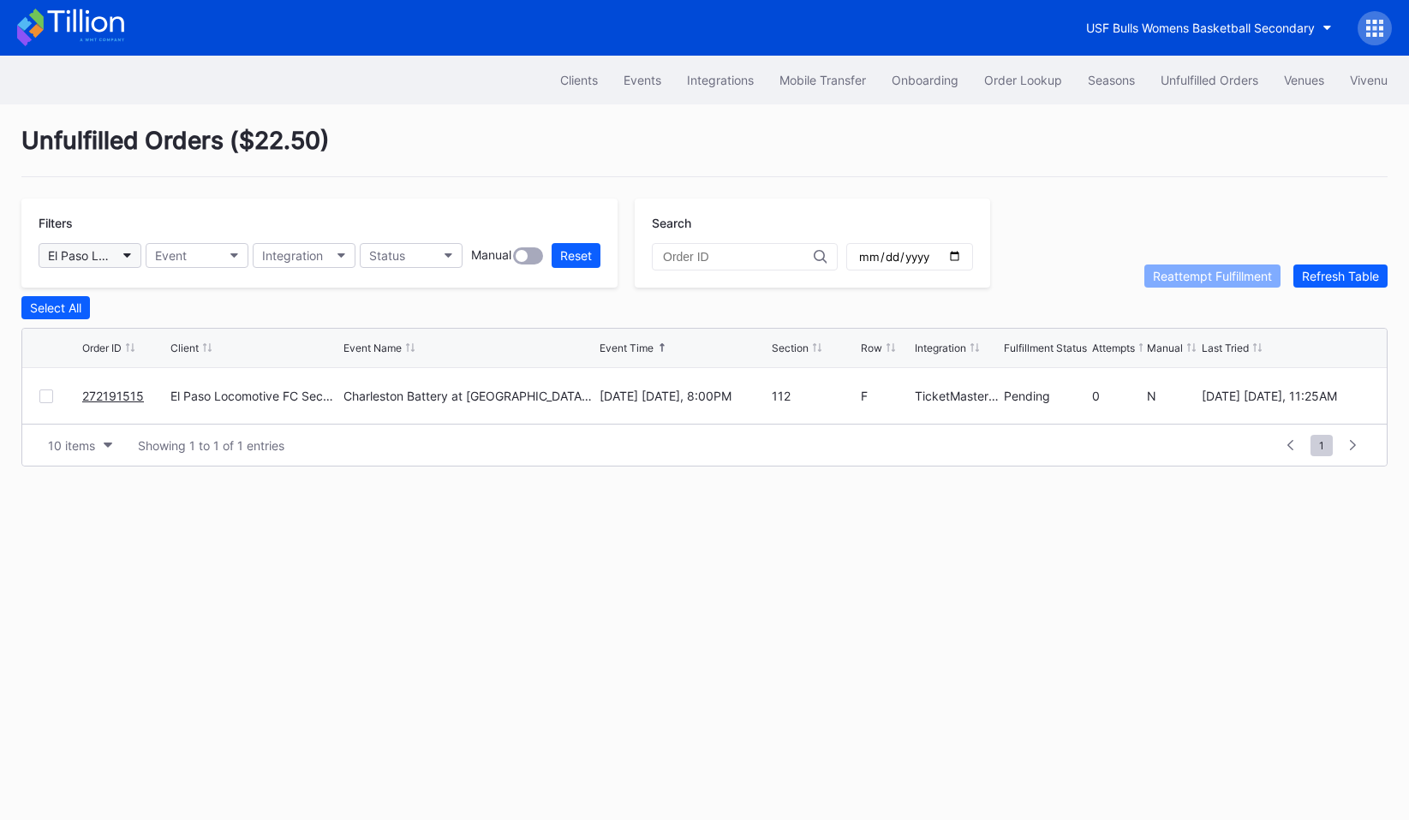
click at [116, 259] on button "El Paso Locomotive FC Secondary" at bounding box center [90, 255] width 103 height 25
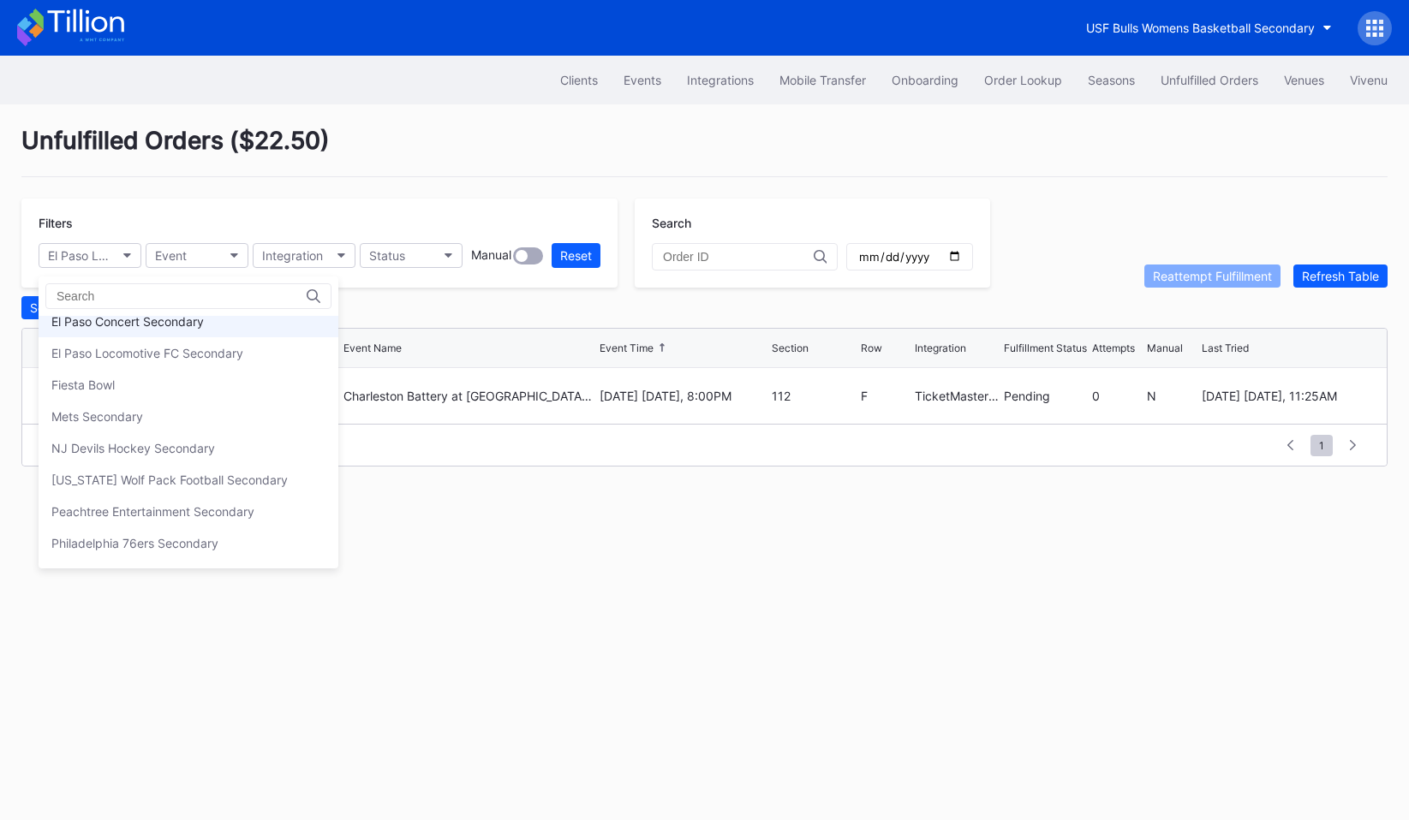
scroll to position [227, 0]
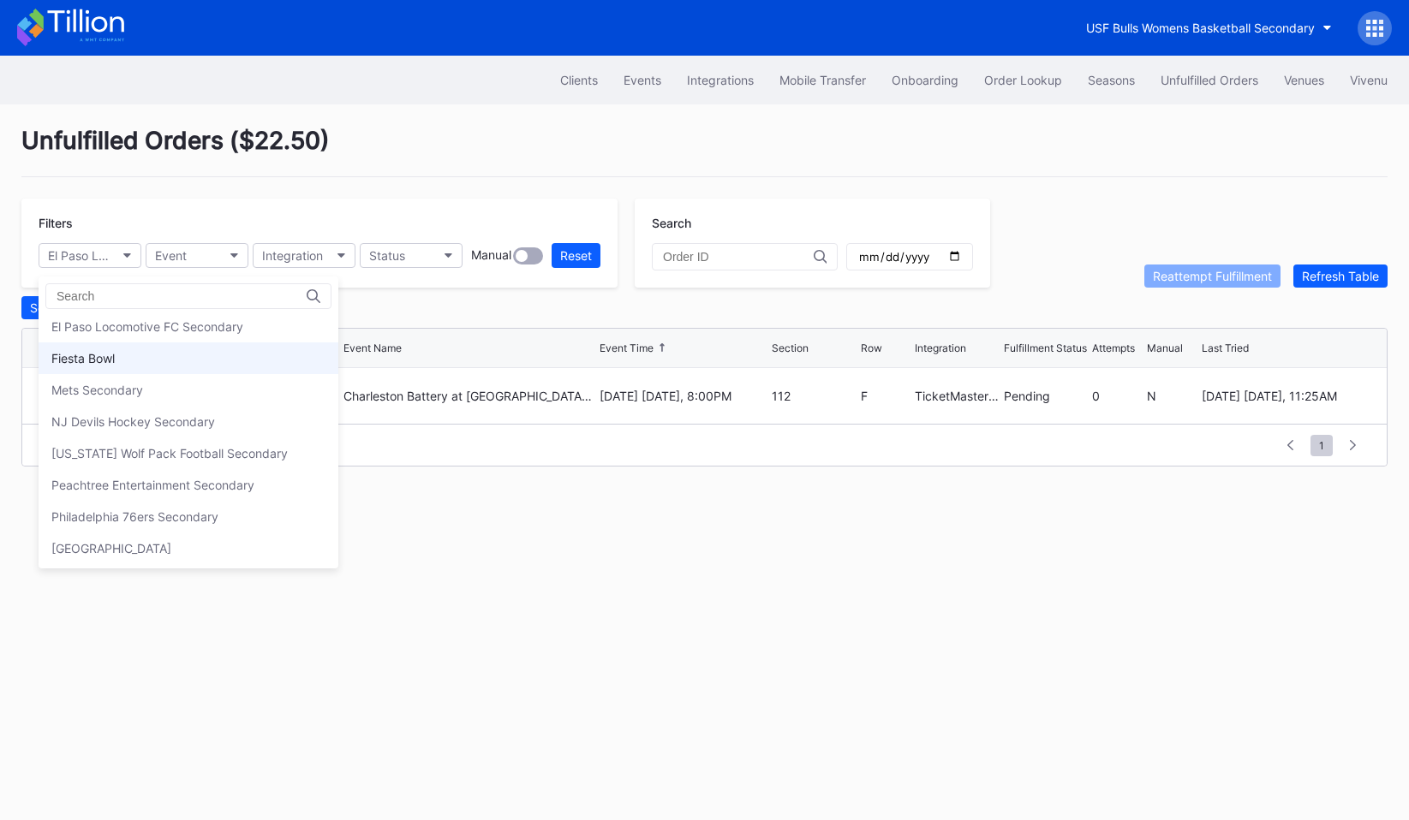
click at [115, 360] on div "Fiesta Bowl" at bounding box center [82, 358] width 63 height 15
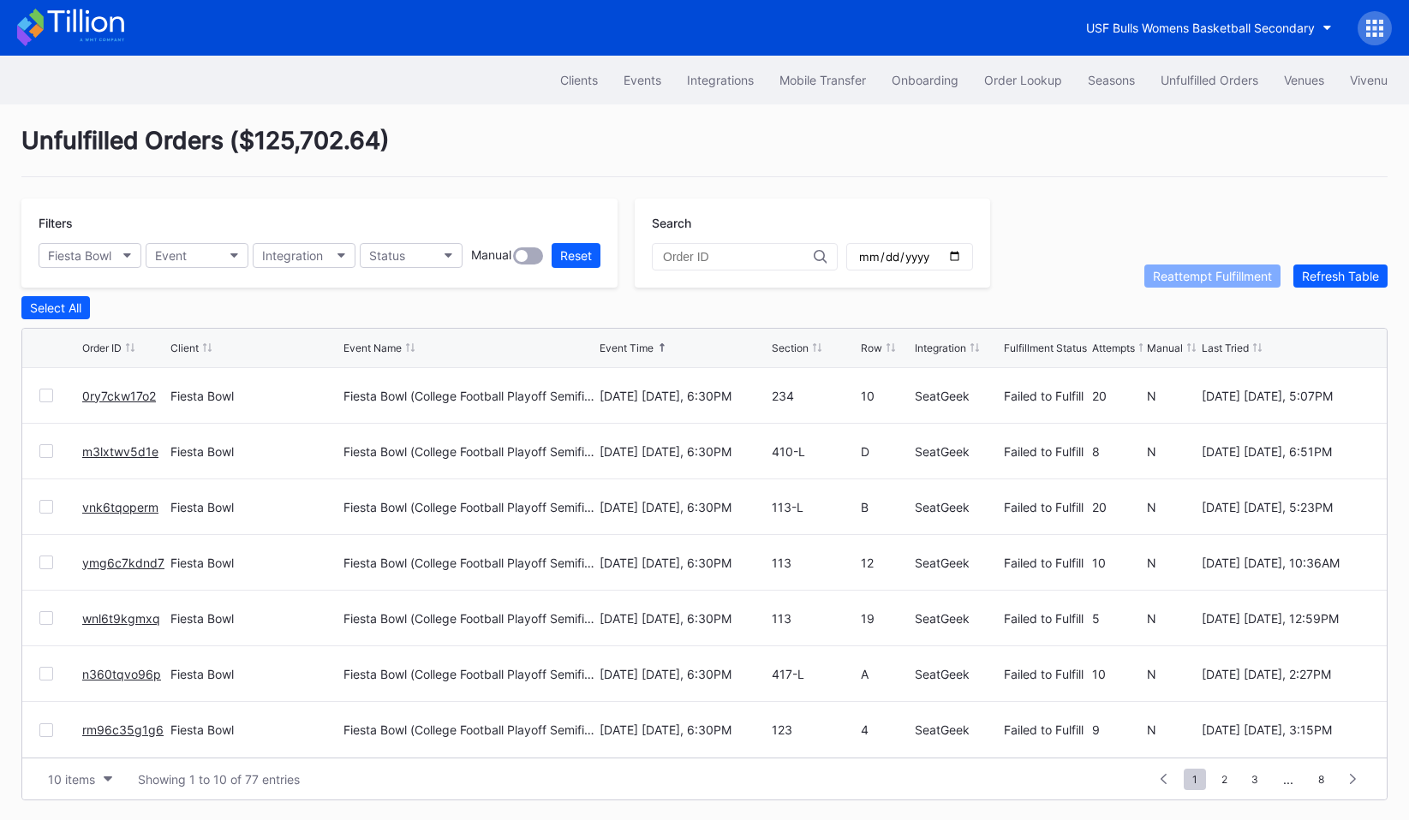
scroll to position [1, 0]
click at [1370, 35] on div at bounding box center [1374, 27] width 34 height 34
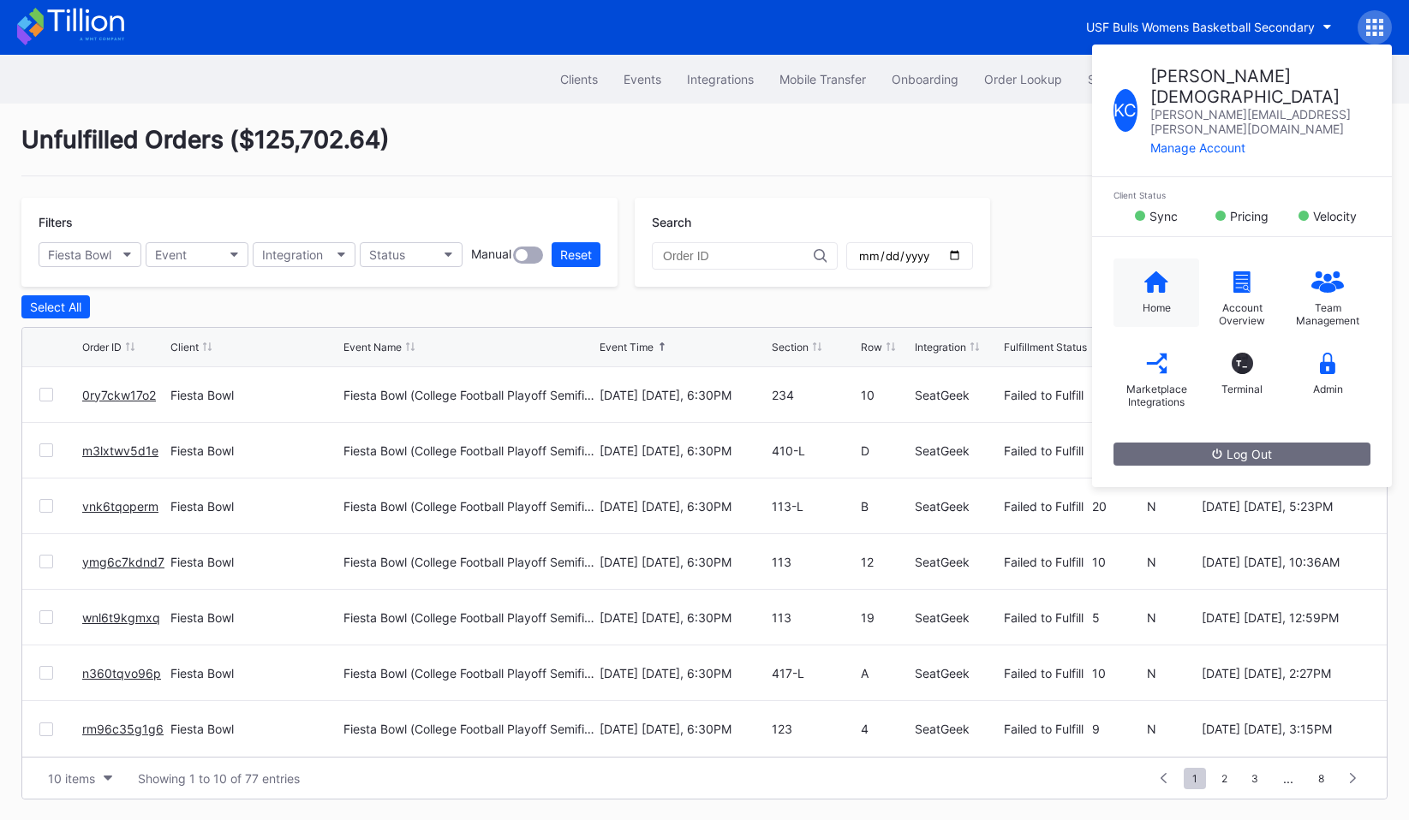
click at [1146, 271] on icon at bounding box center [1156, 281] width 24 height 21
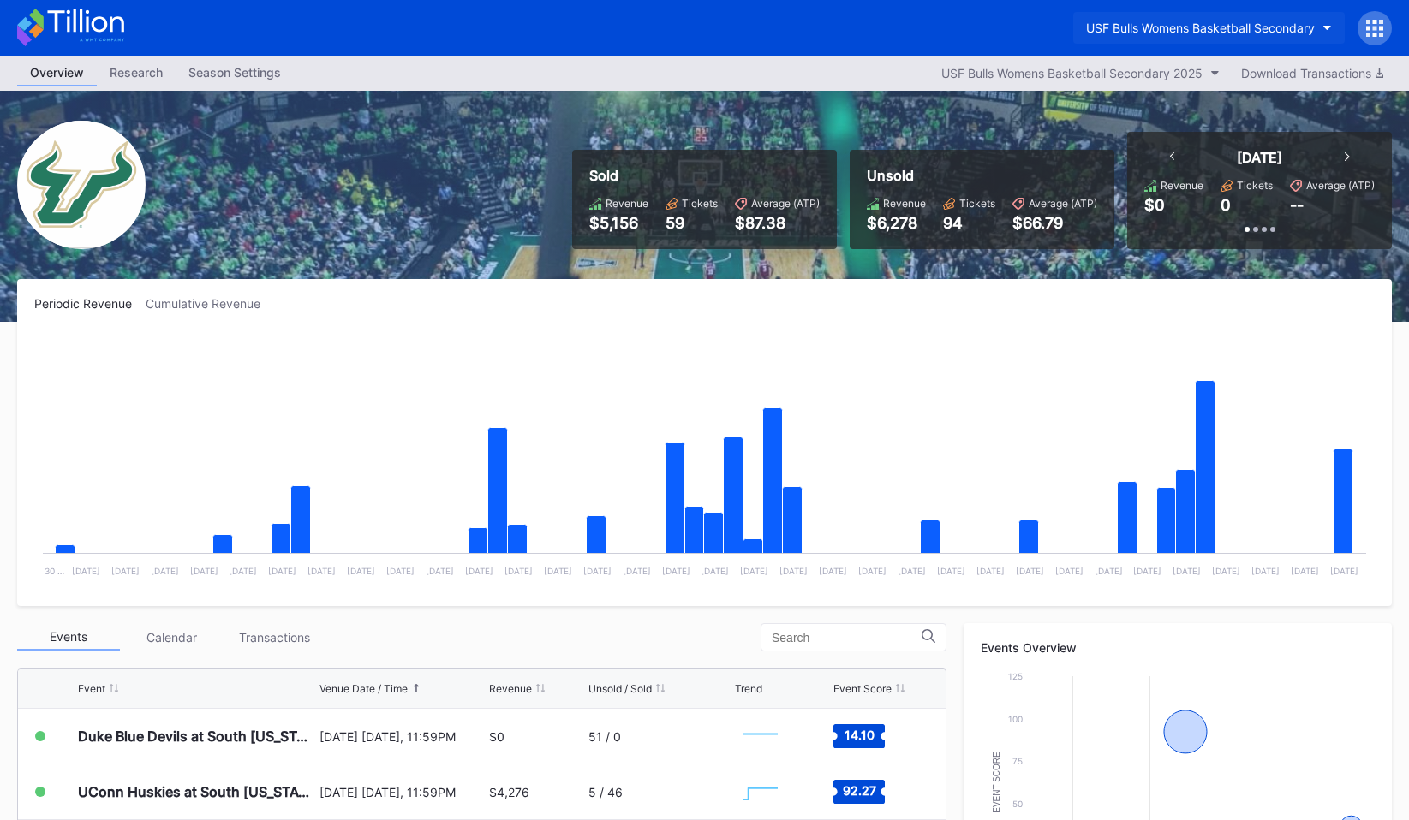
click at [1101, 15] on button "USF Bulls Womens Basketball Secondary" at bounding box center [1208, 28] width 271 height 32
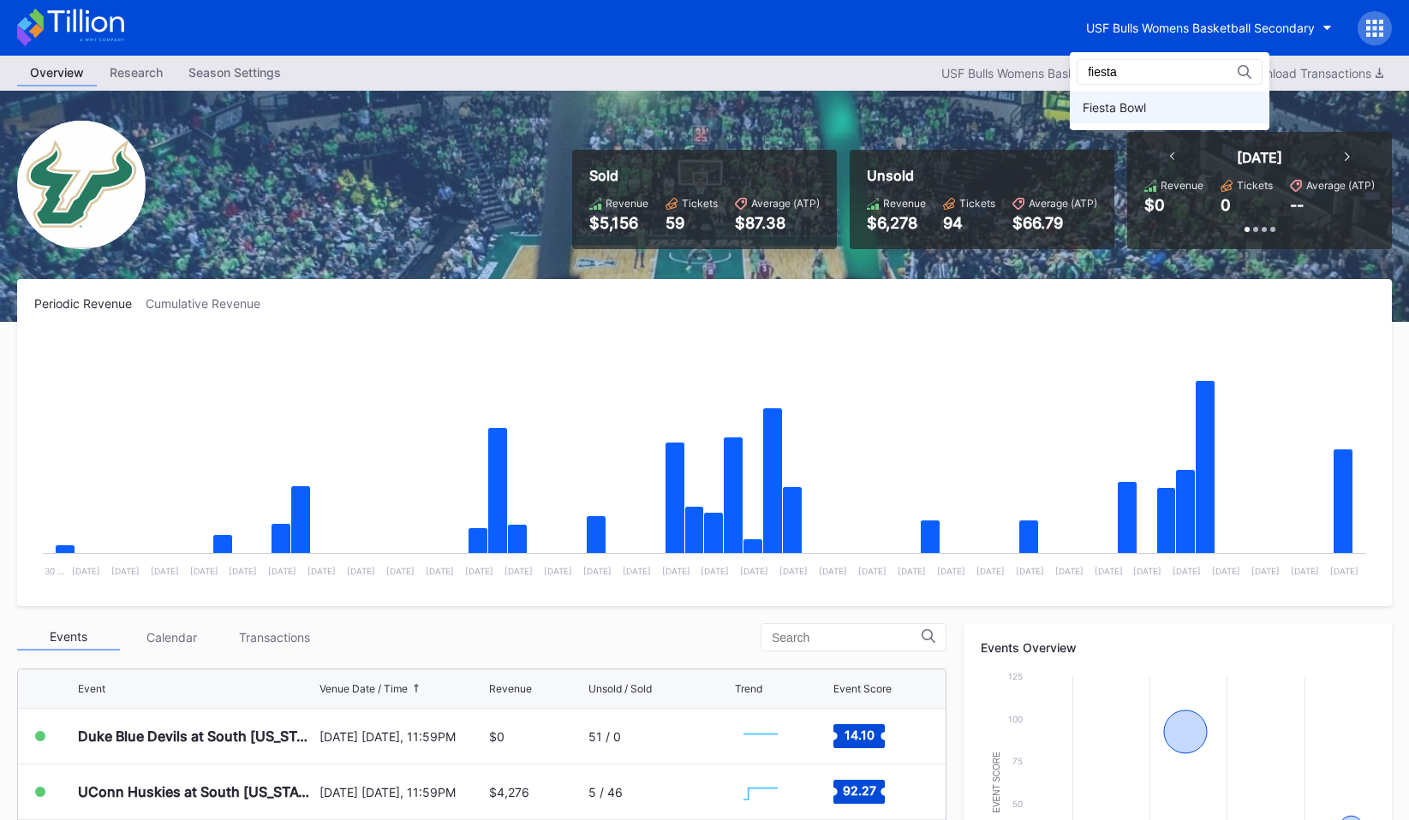
type input "fiesta"
click at [1101, 112] on div "Fiesta Bowl" at bounding box center [1114, 107] width 63 height 15
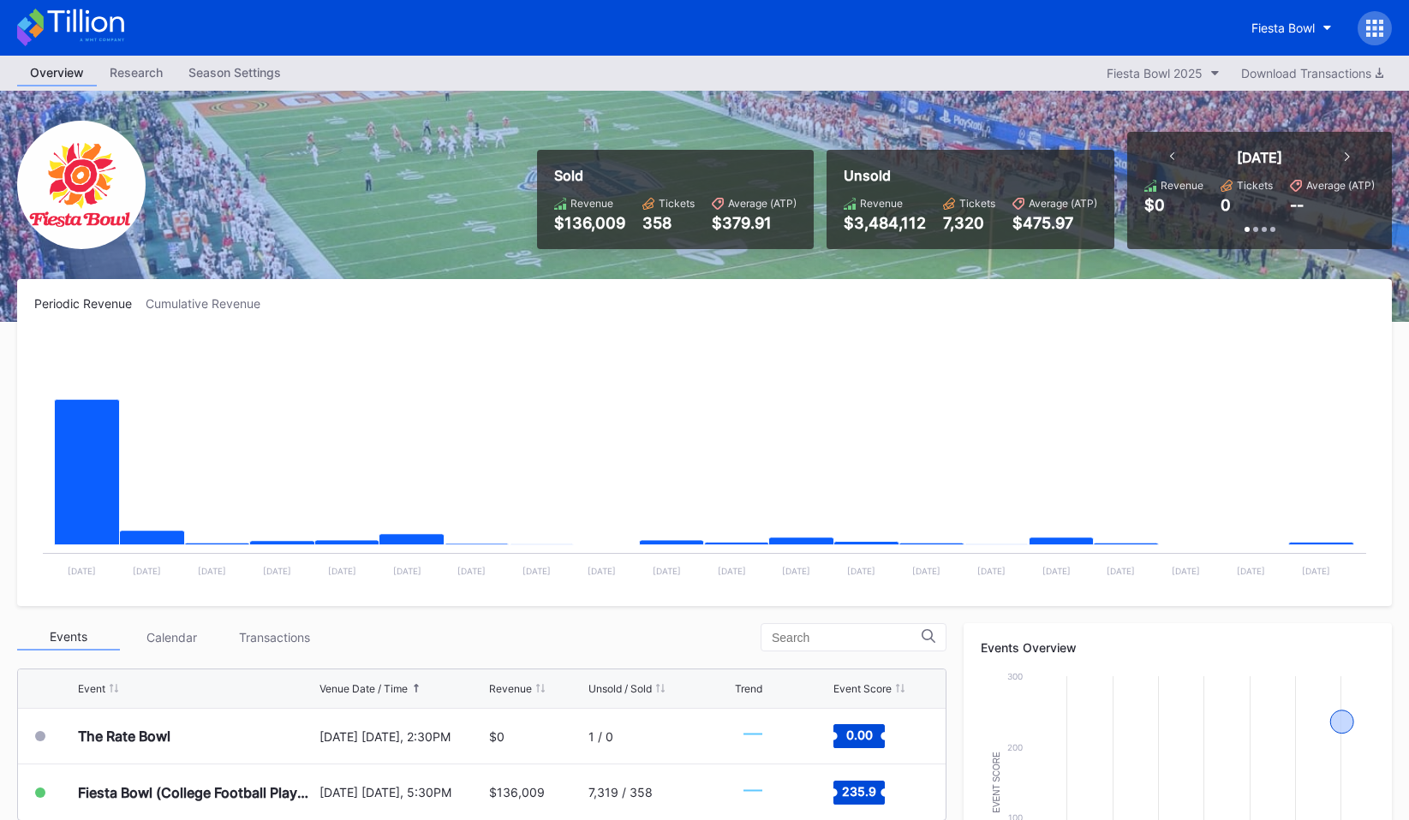
click at [1369, 25] on icon at bounding box center [1374, 28] width 17 height 17
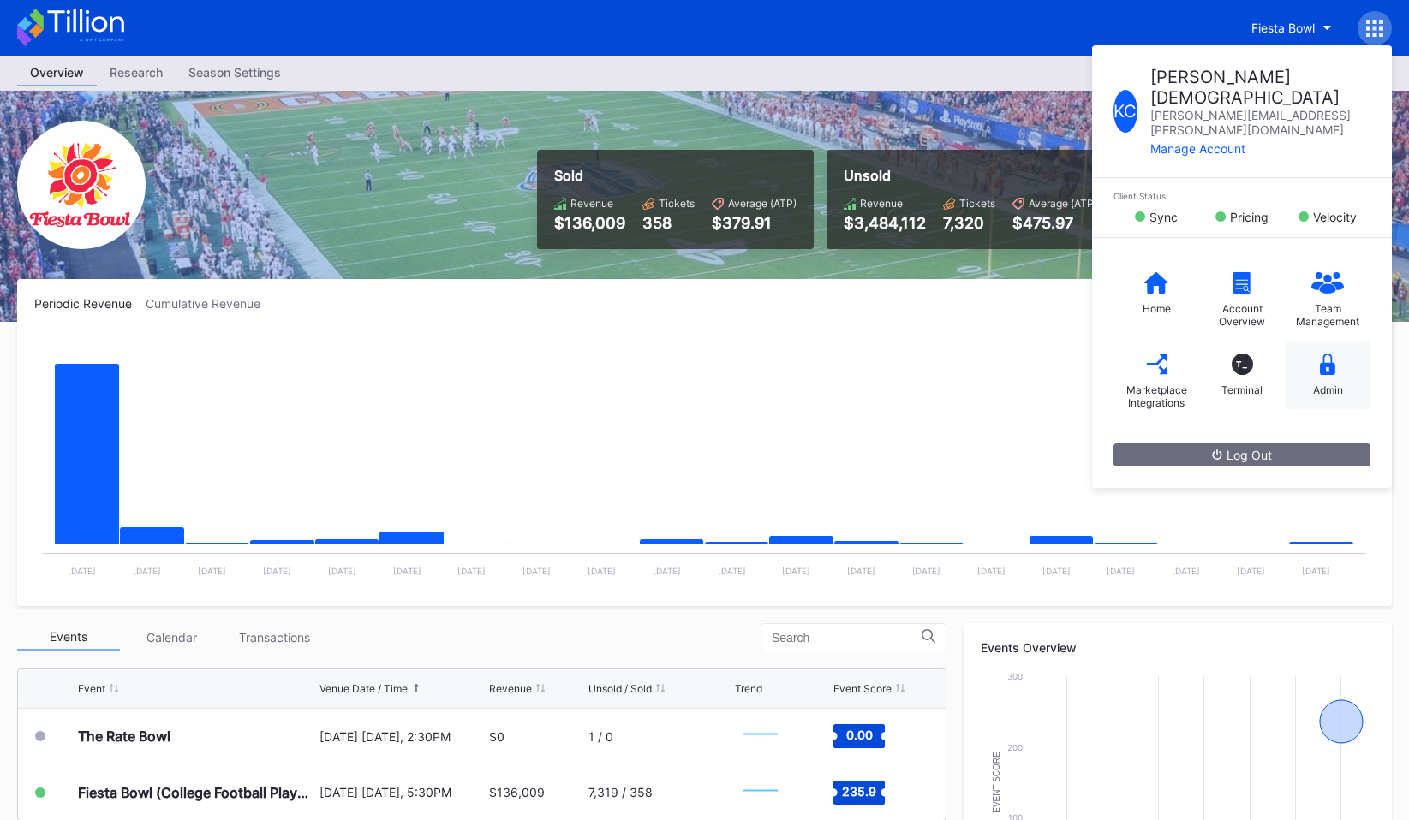
click at [1318, 341] on div "Admin" at bounding box center [1328, 375] width 86 height 69
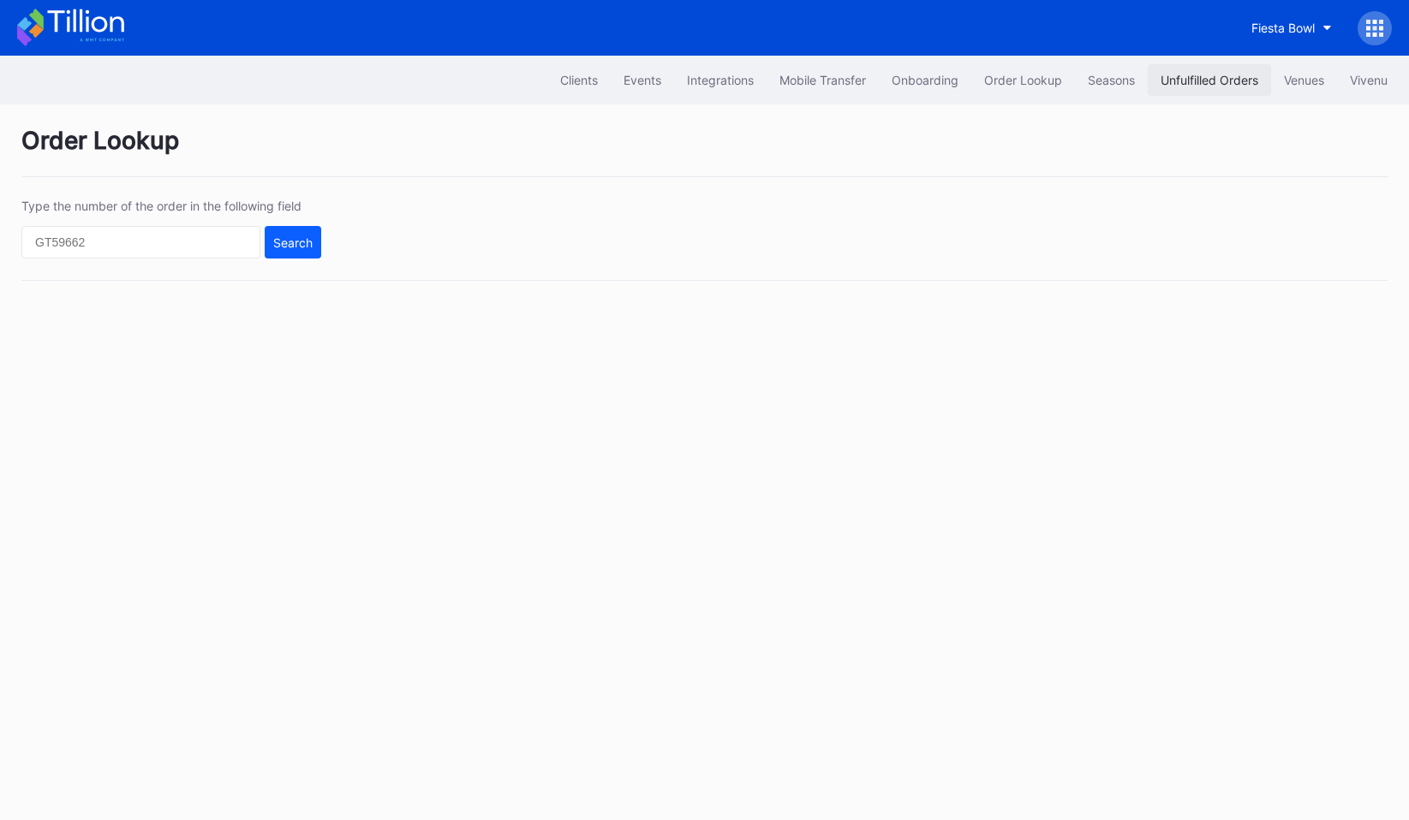
click at [1225, 70] on button "Unfulfilled Orders" at bounding box center [1209, 80] width 123 height 32
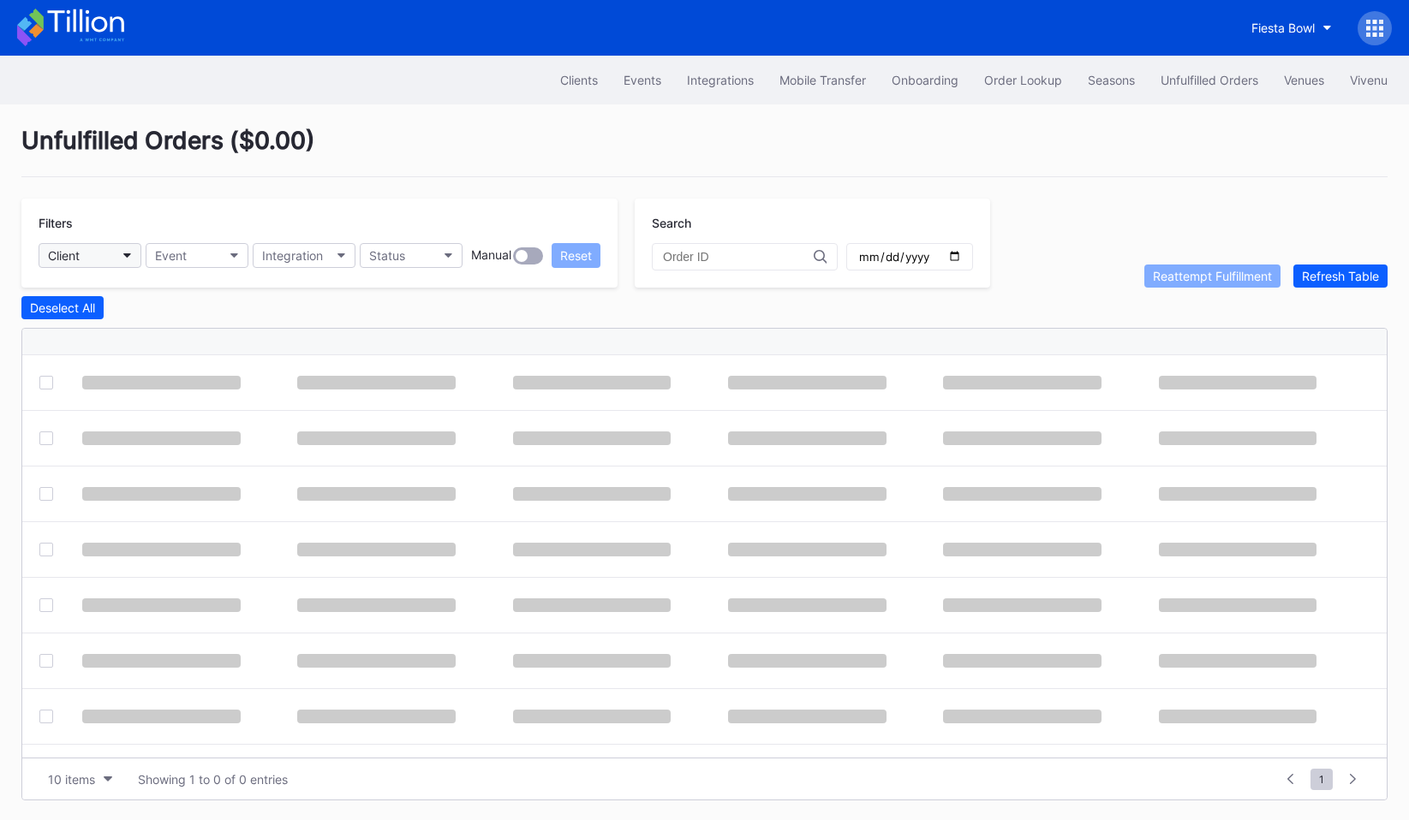
click at [117, 254] on button "Client" at bounding box center [90, 255] width 103 height 25
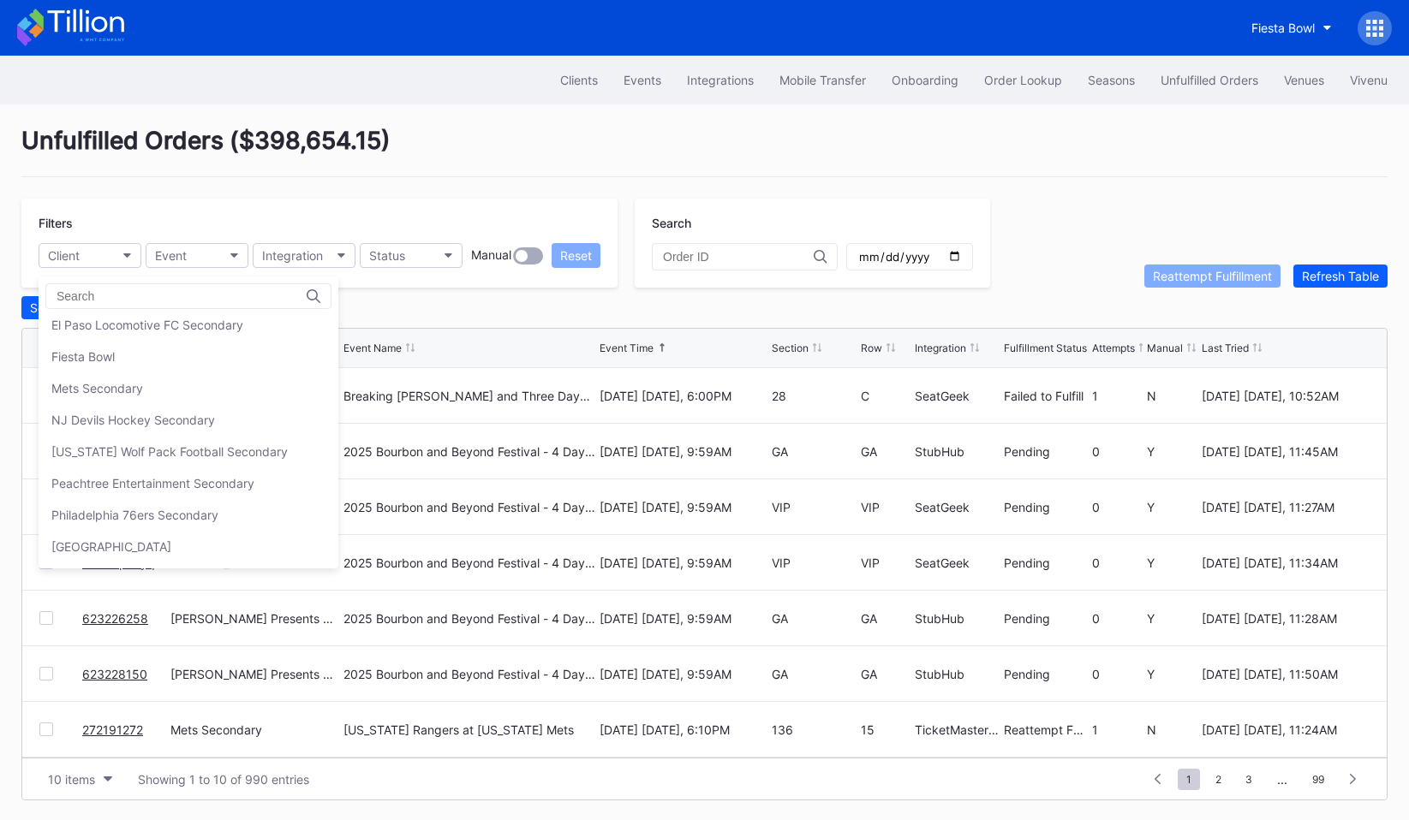
scroll to position [217, 0]
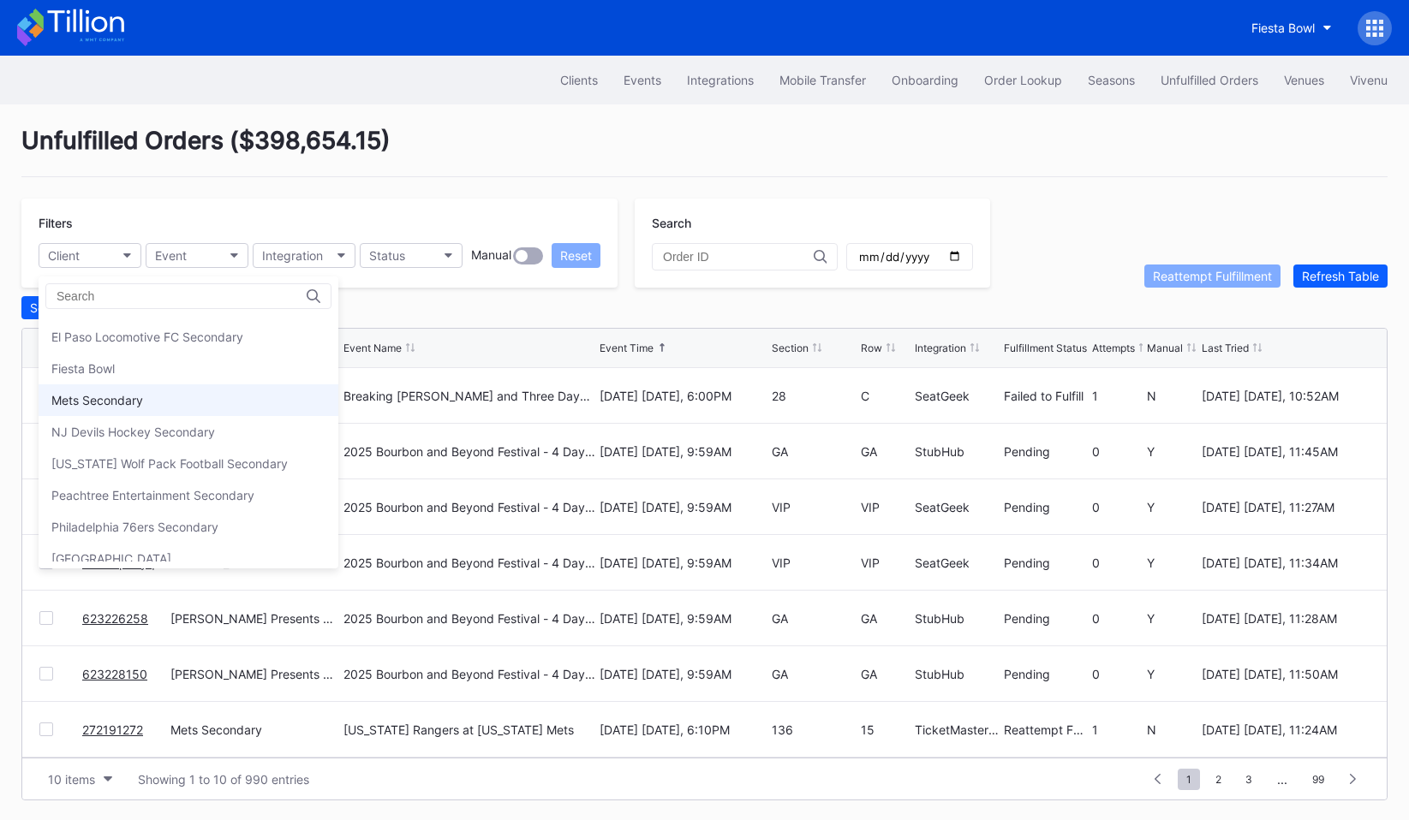
click at [140, 394] on div "Mets Secondary" at bounding box center [97, 400] width 92 height 15
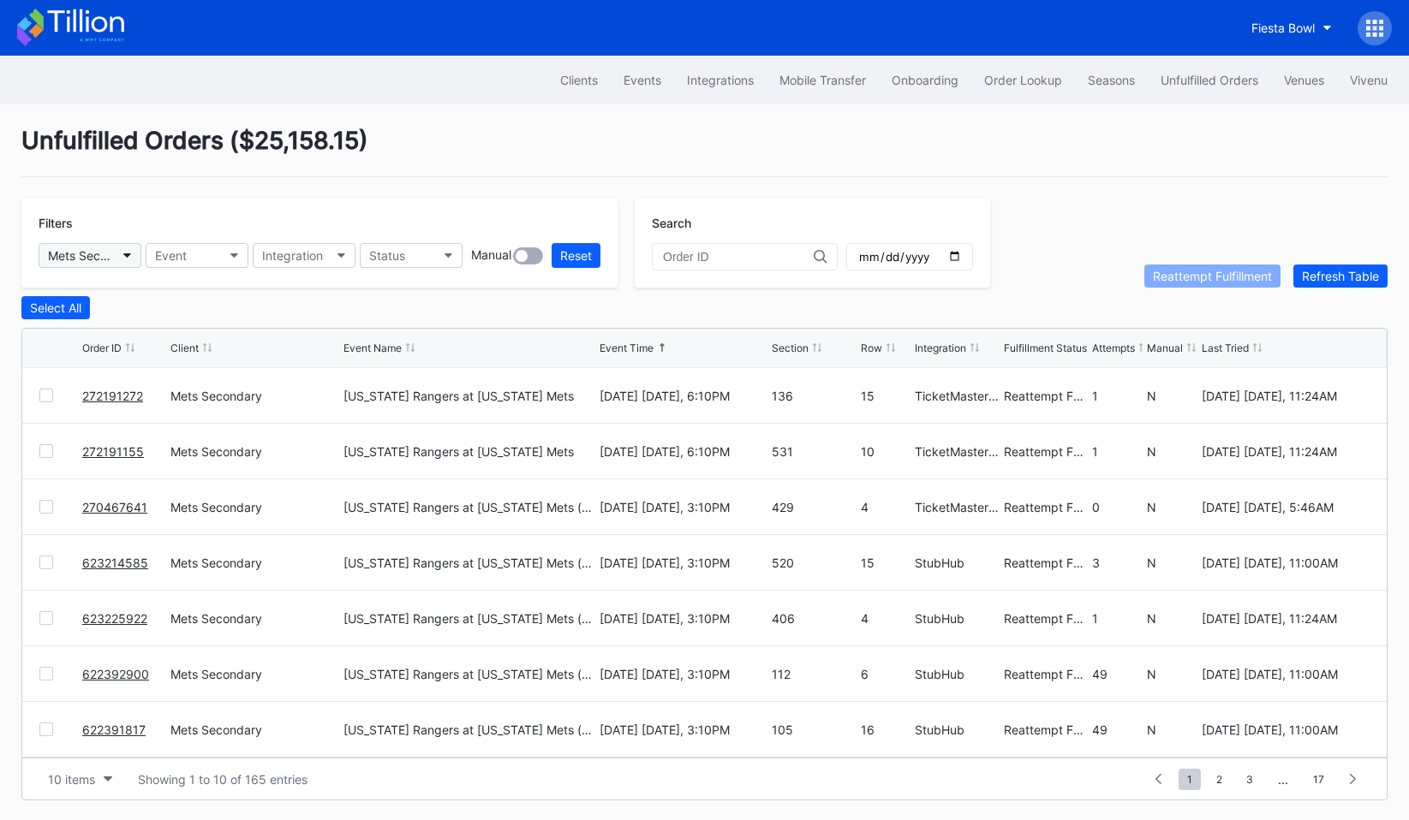
click at [113, 260] on div "Mets Secondary" at bounding box center [81, 255] width 67 height 15
click at [131, 255] on icon "button" at bounding box center [127, 256] width 9 height 5
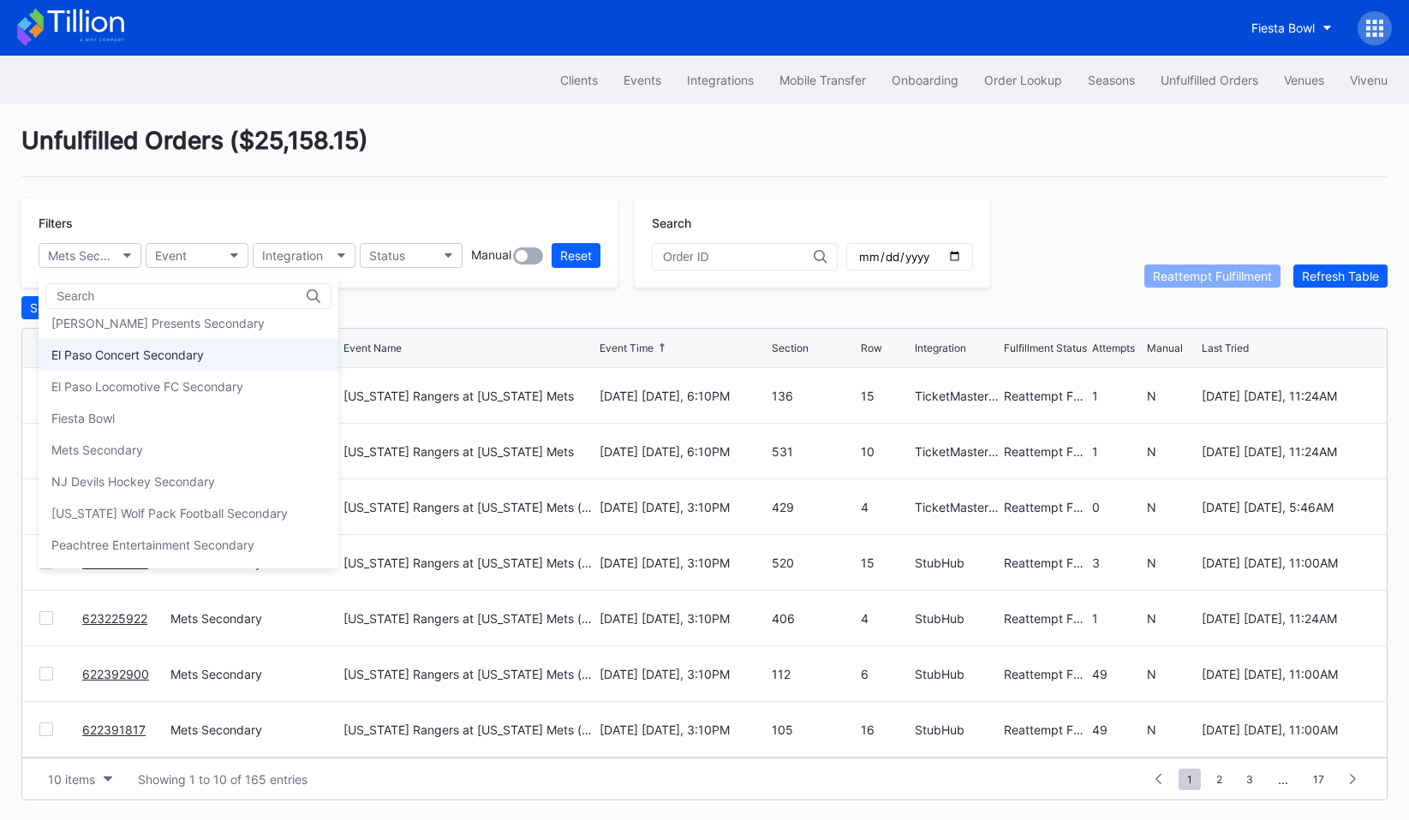
scroll to position [170, 0]
click at [167, 486] on div "NJ Devils Hockey Secondary" at bounding box center [189, 478] width 300 height 32
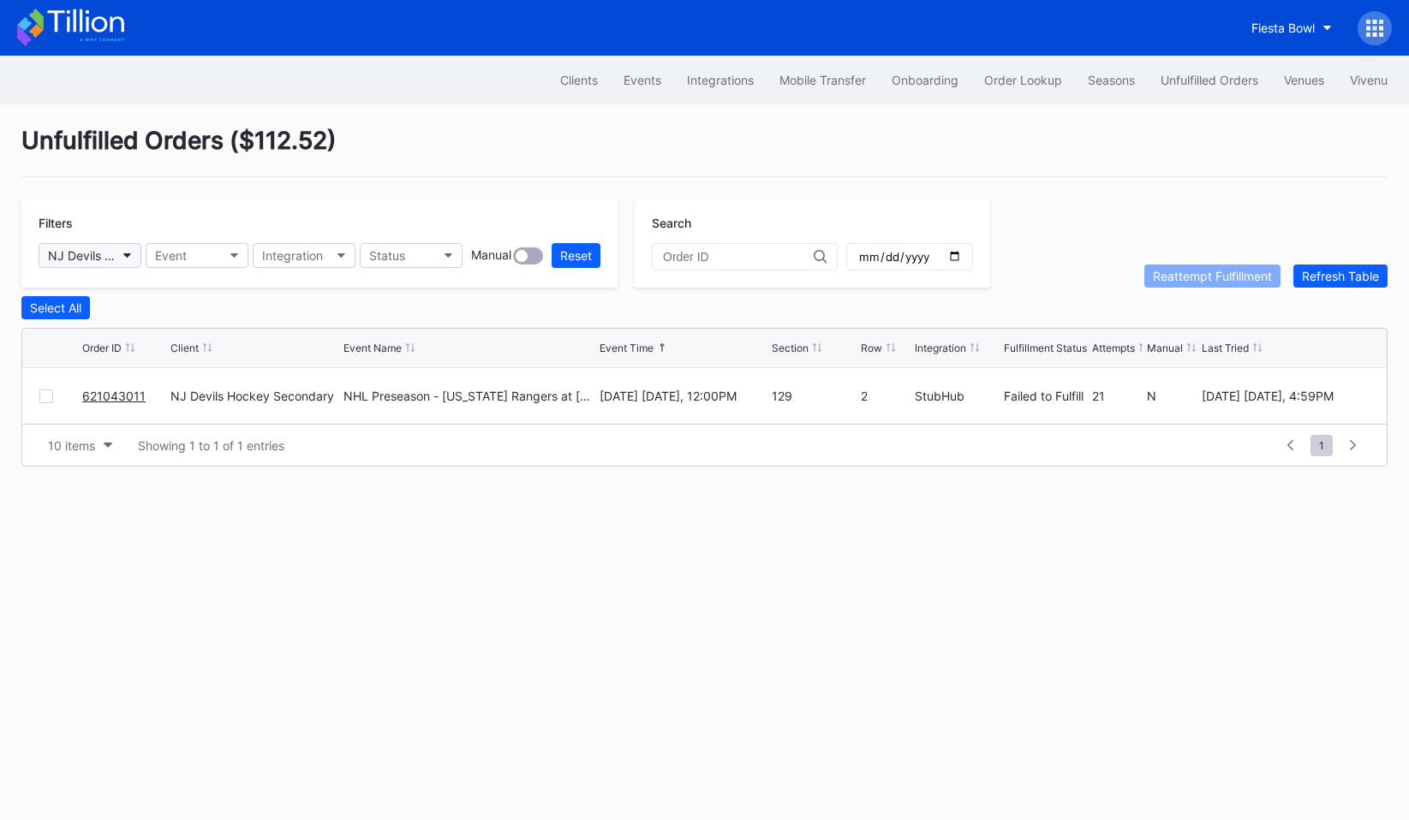
click at [133, 243] on button "NJ Devils Hockey Secondary" at bounding box center [90, 255] width 103 height 25
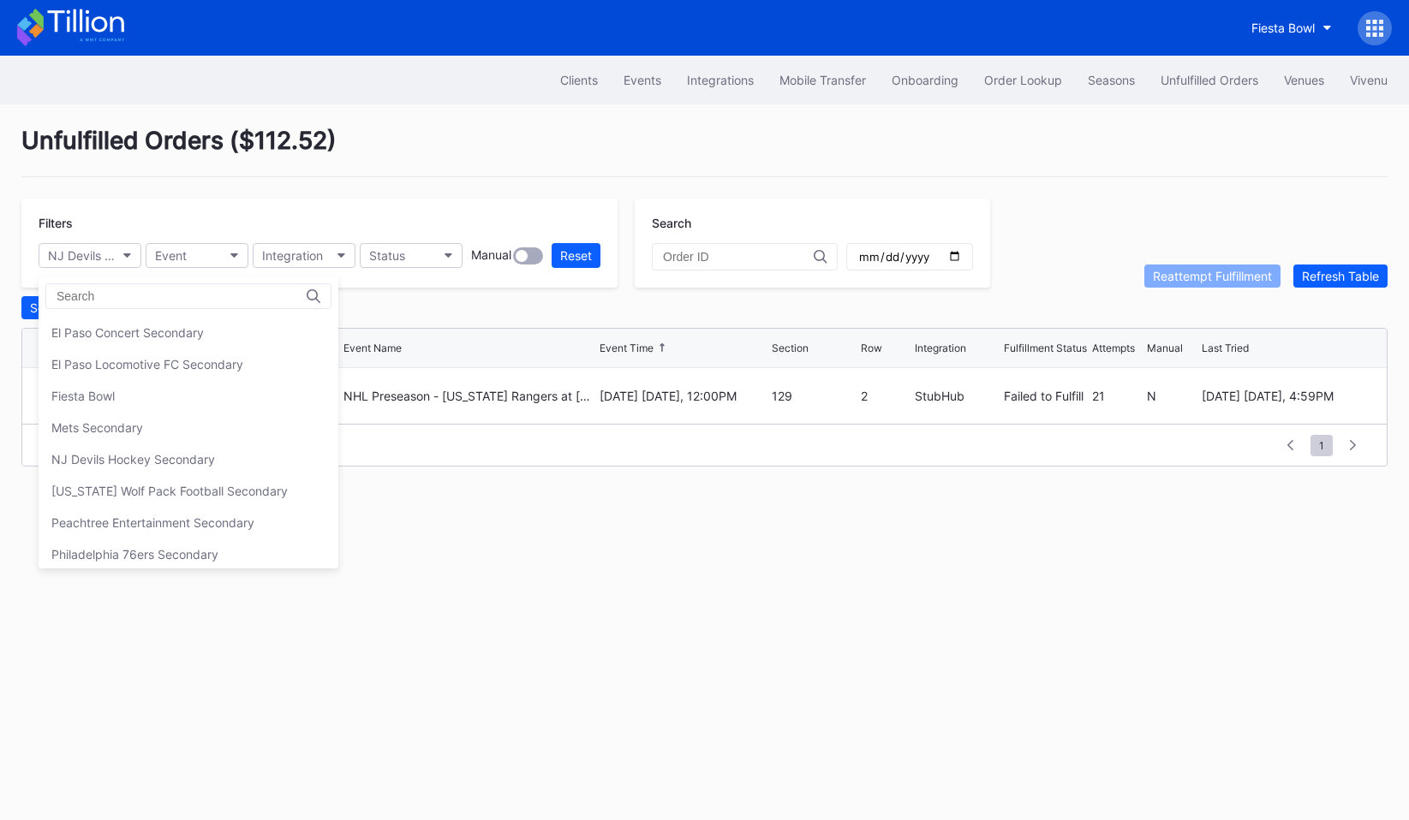
scroll to position [198, 0]
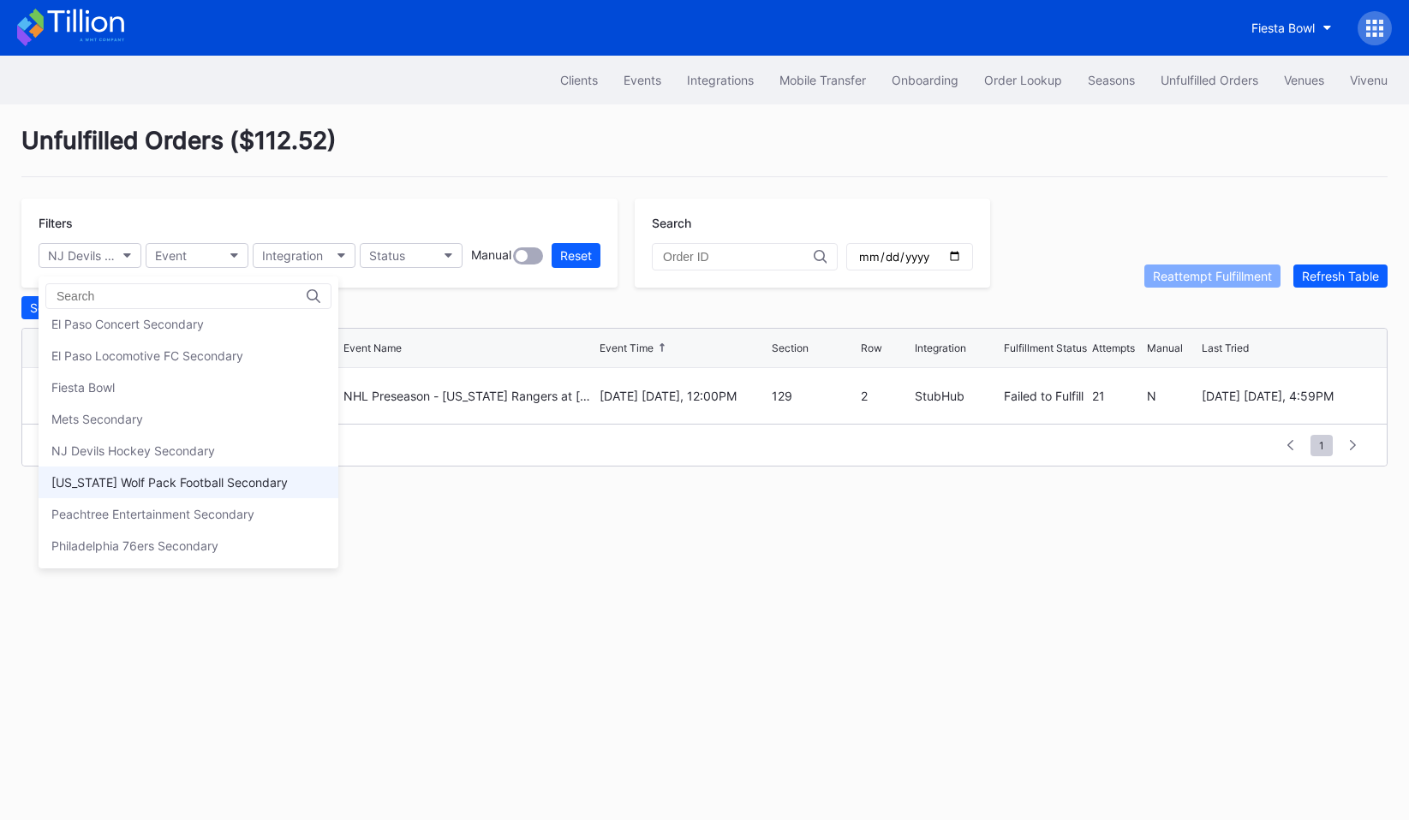
click at [145, 484] on div "[US_STATE] Wolf Pack Football Secondary" at bounding box center [169, 482] width 236 height 15
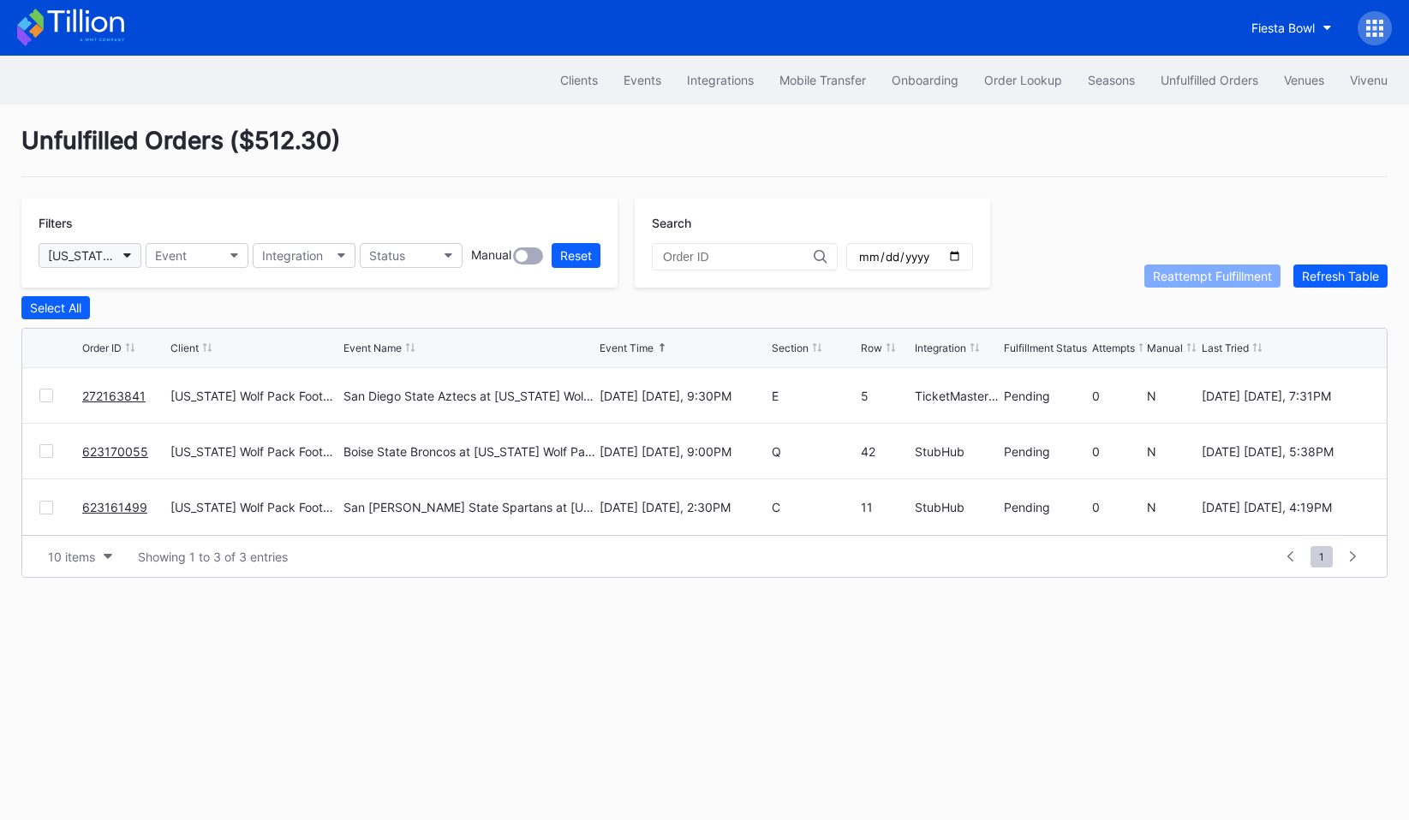
click at [120, 254] on button "[US_STATE] Wolf Pack Football Secondary" at bounding box center [90, 255] width 103 height 25
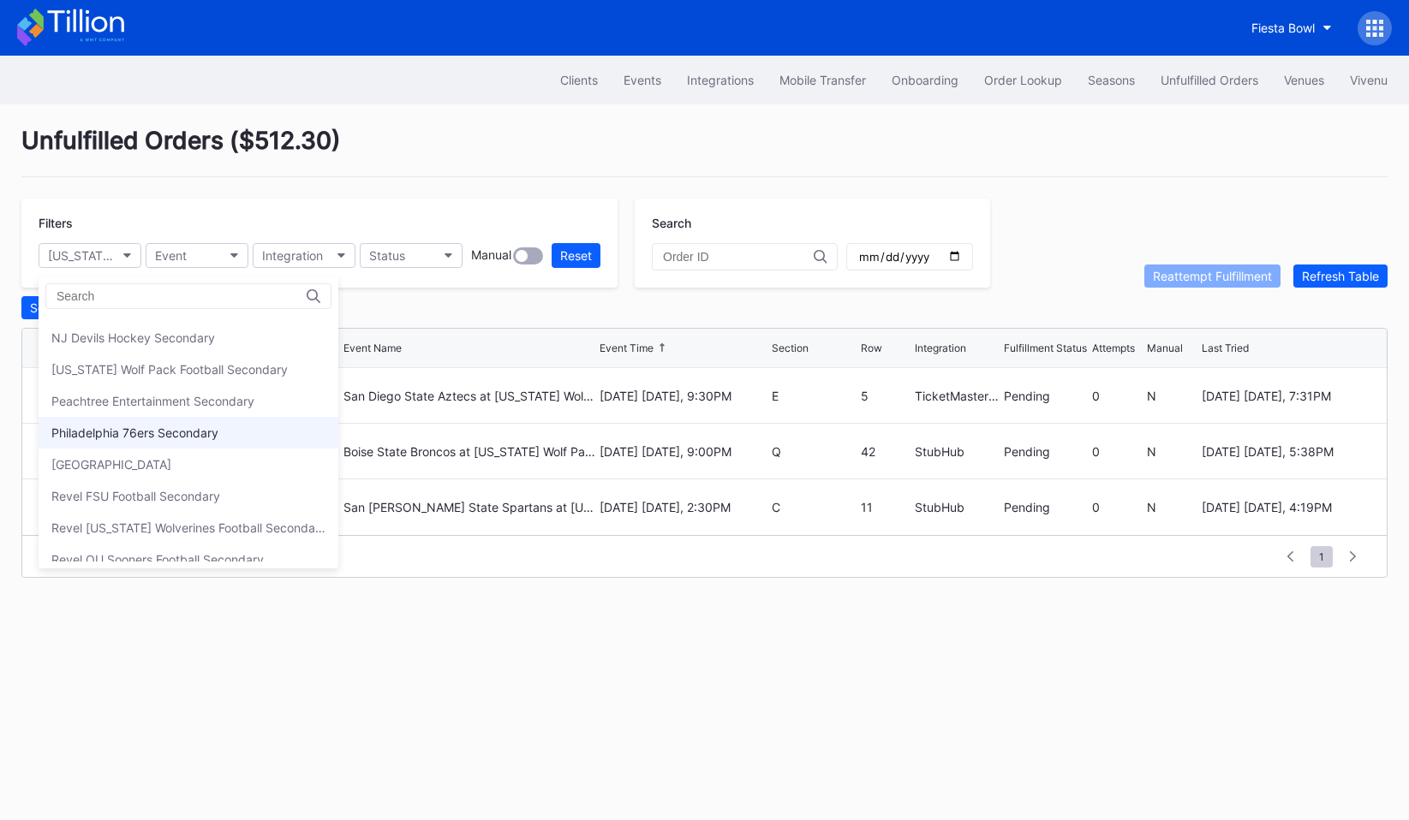
scroll to position [321, 0]
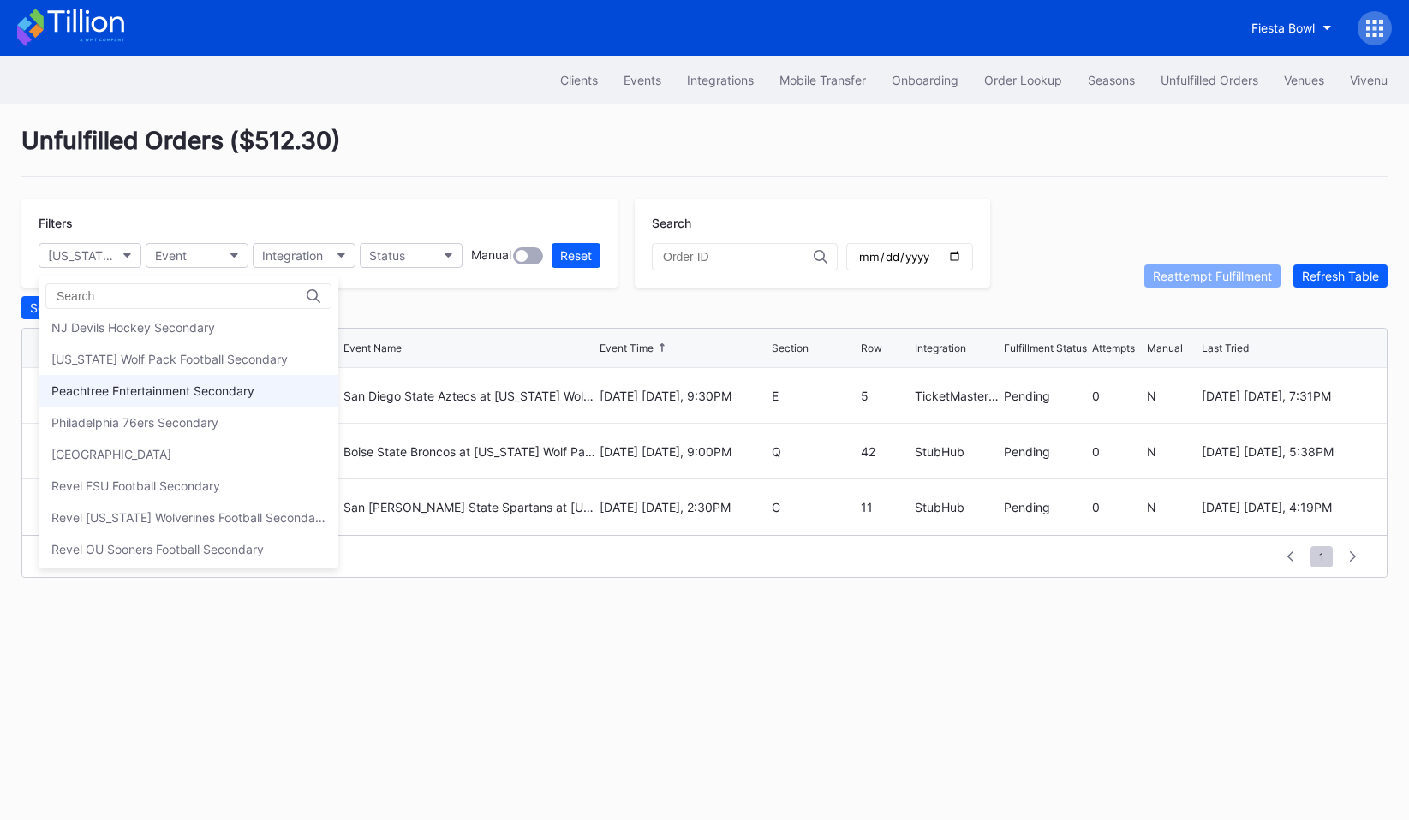
click at [143, 378] on div "Peachtree Entertainment Secondary" at bounding box center [189, 391] width 300 height 32
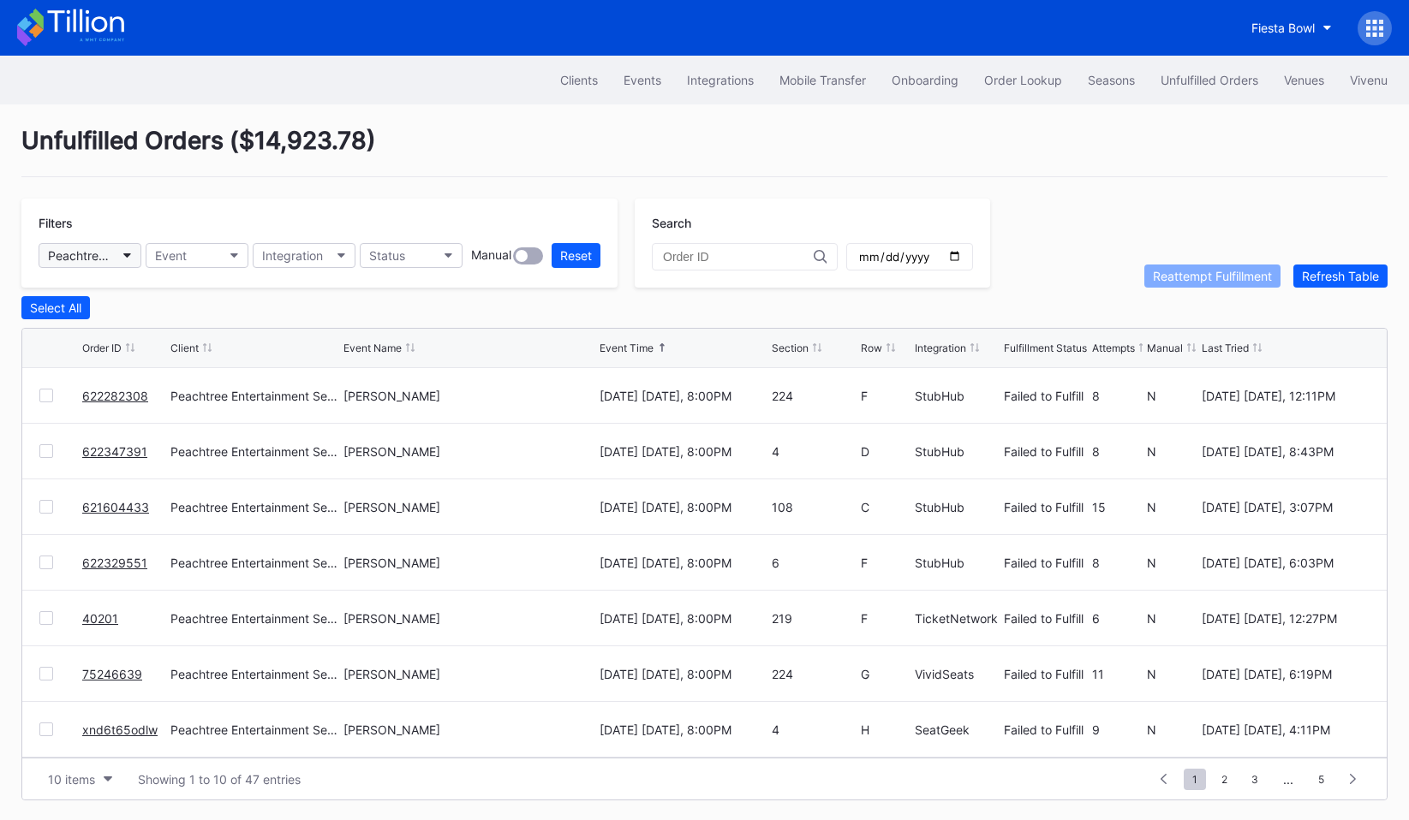
click at [104, 248] on div "Peachtree Entertainment Secondary" at bounding box center [81, 255] width 67 height 15
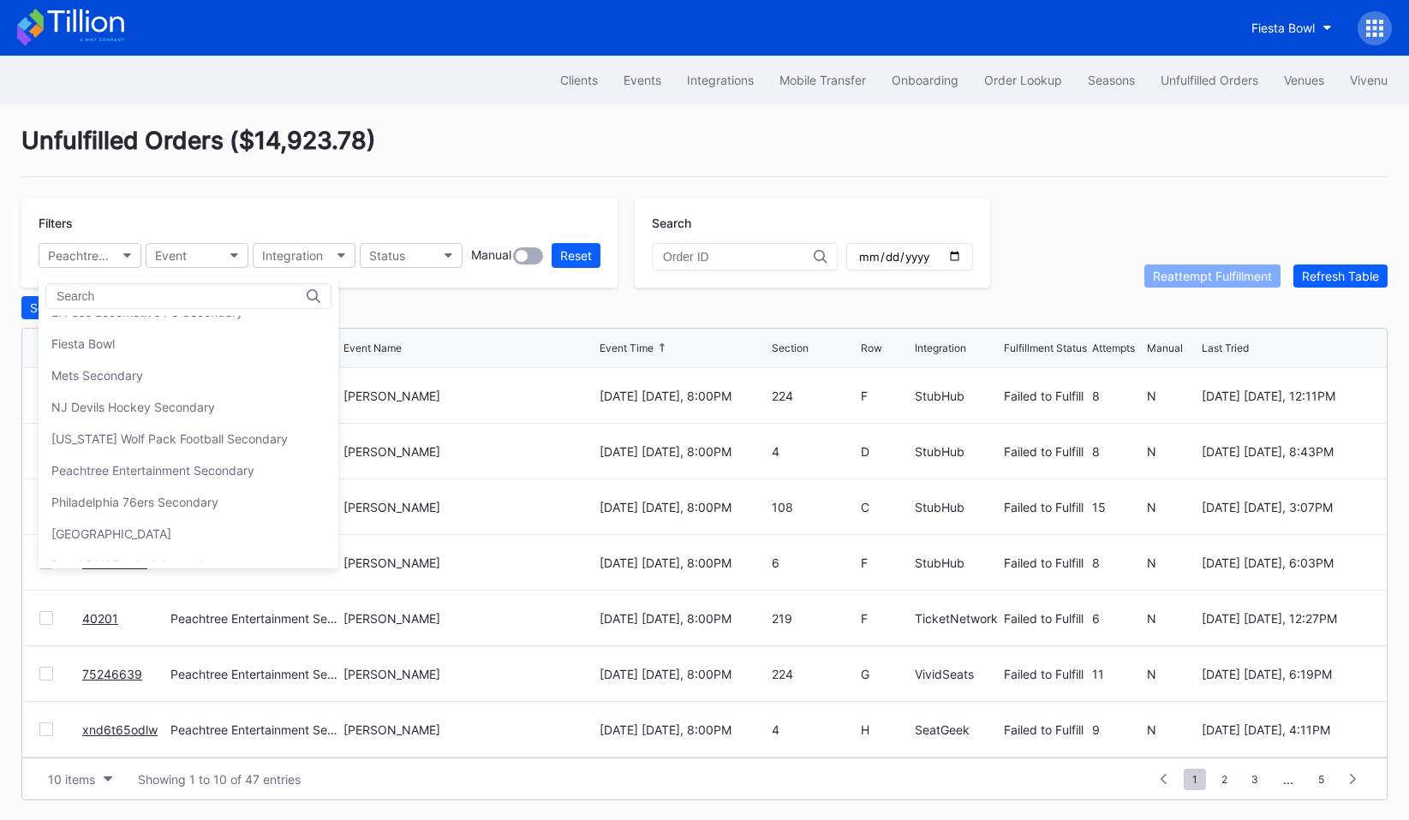
scroll to position [243, 0]
click at [139, 491] on div "Philadelphia 76ers Secondary" at bounding box center [189, 501] width 300 height 32
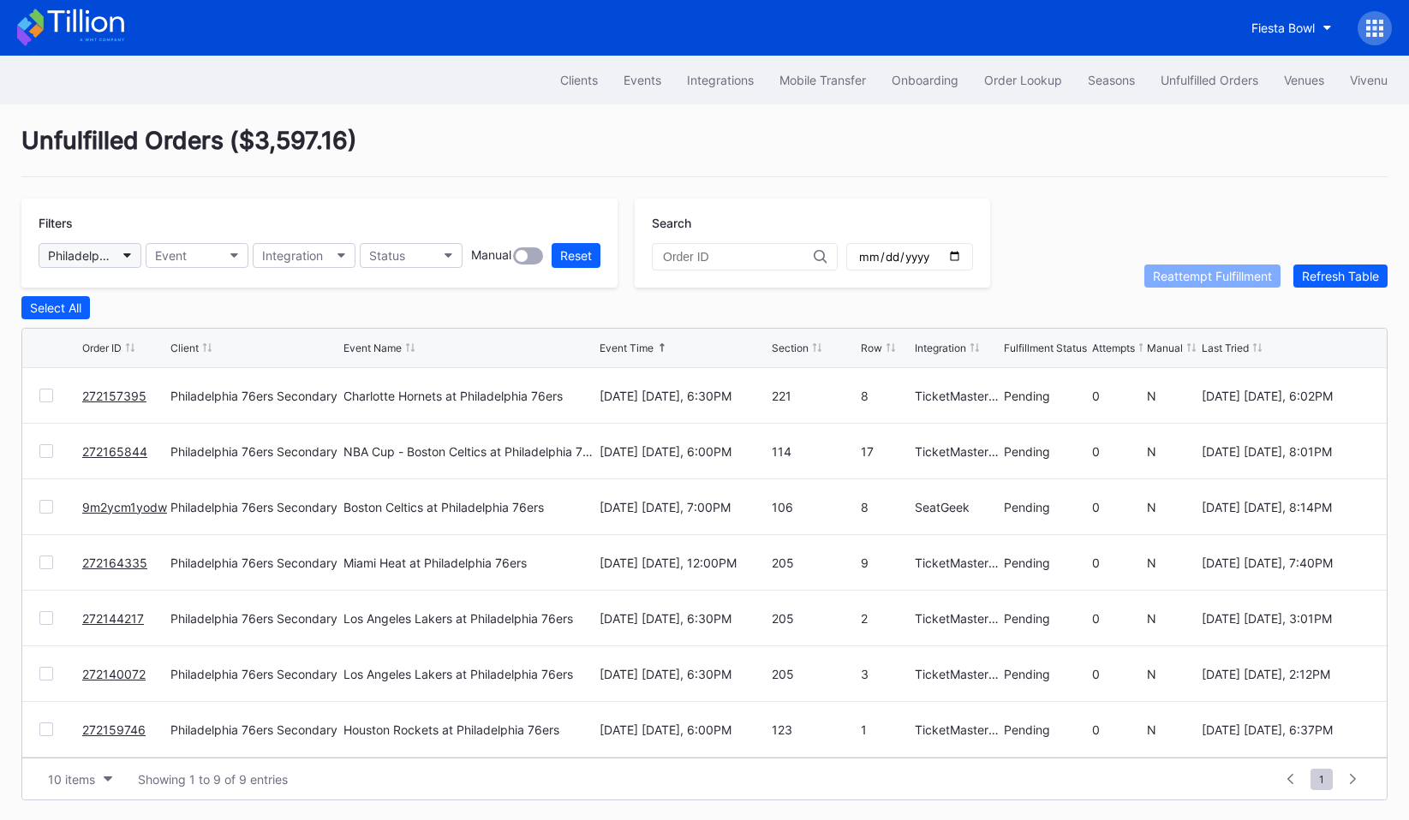
click at [108, 254] on div "Philadelphia 76ers Secondary" at bounding box center [81, 255] width 67 height 15
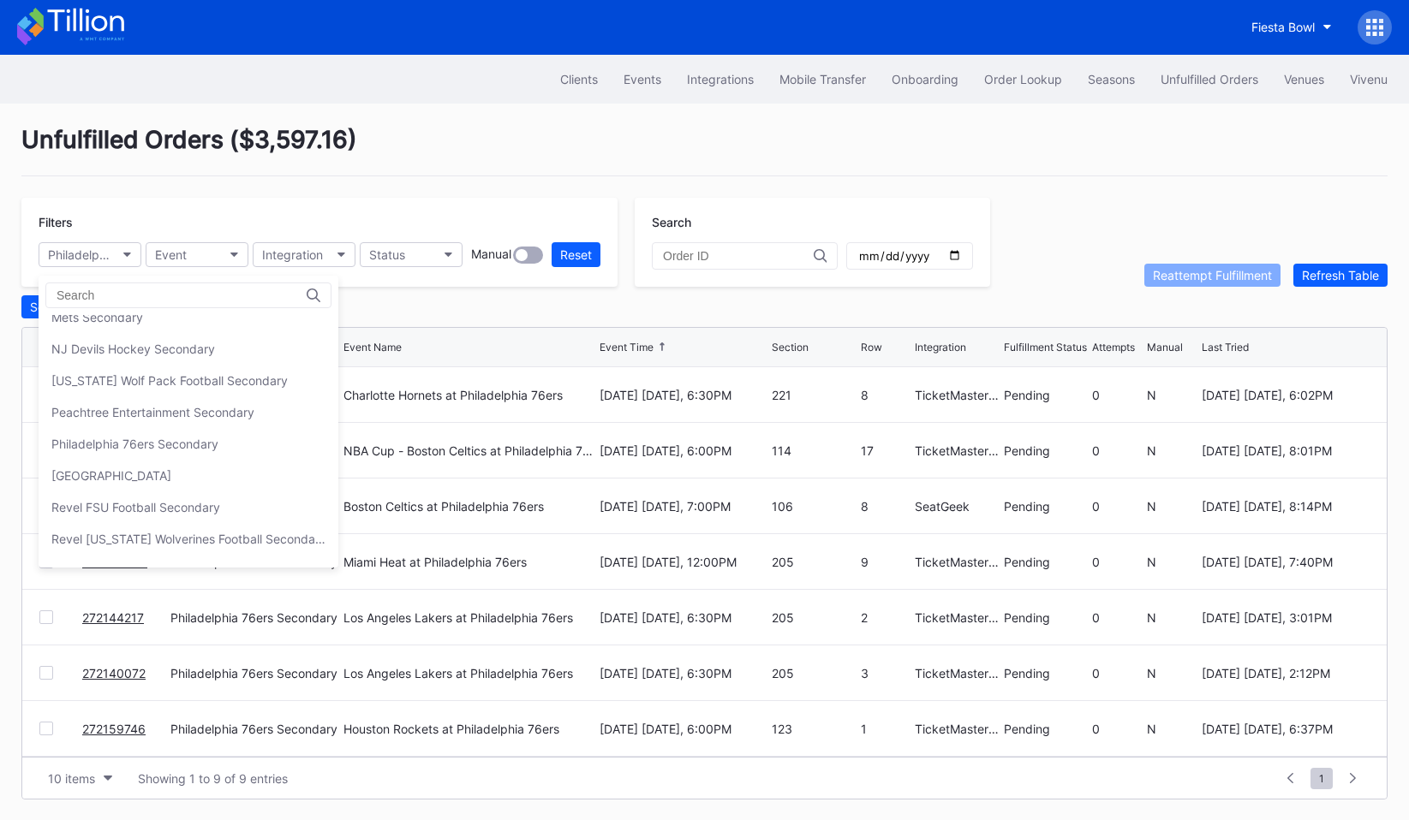
scroll to position [324, 0]
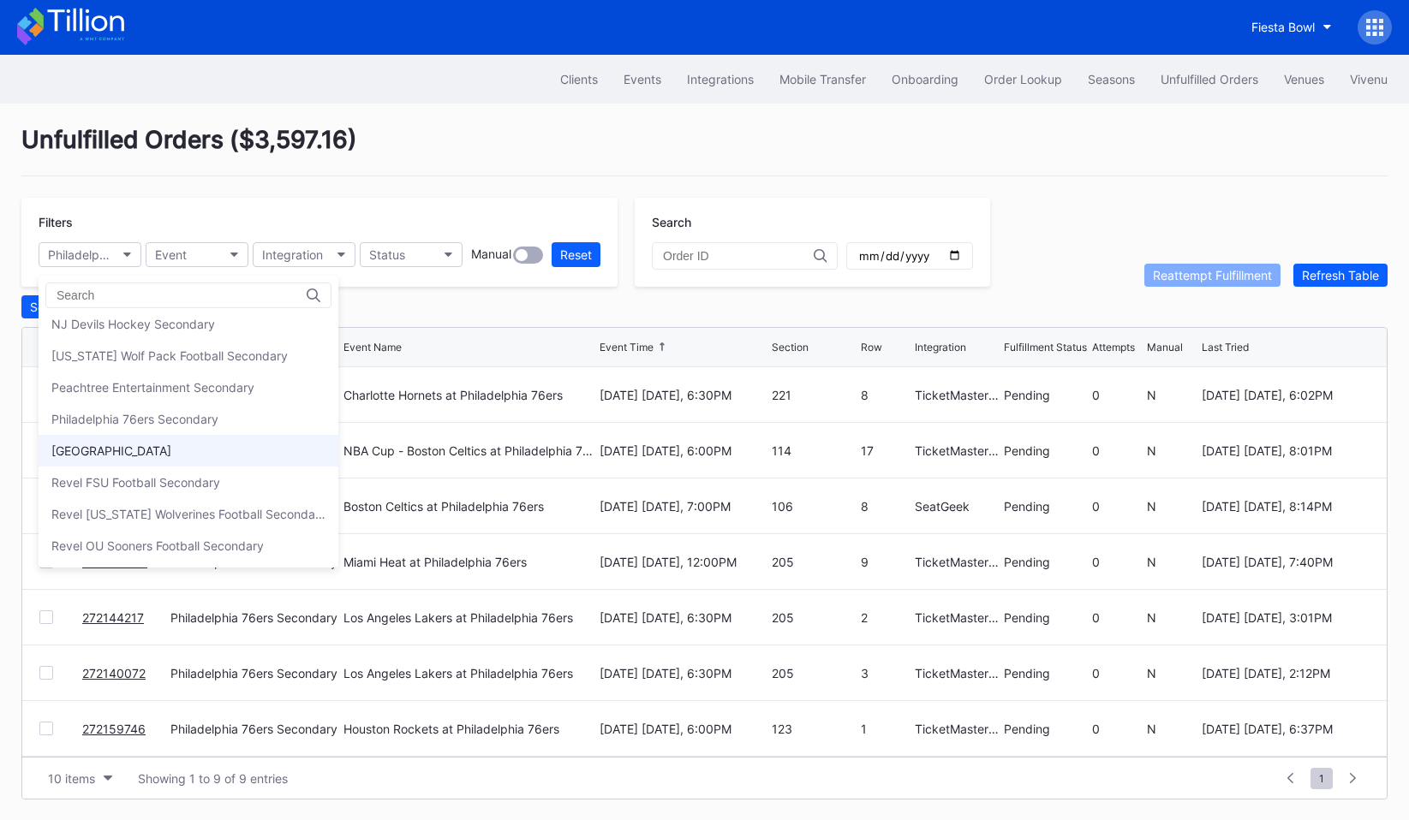
click at [123, 437] on div "[GEOGRAPHIC_DATA]" at bounding box center [189, 451] width 300 height 32
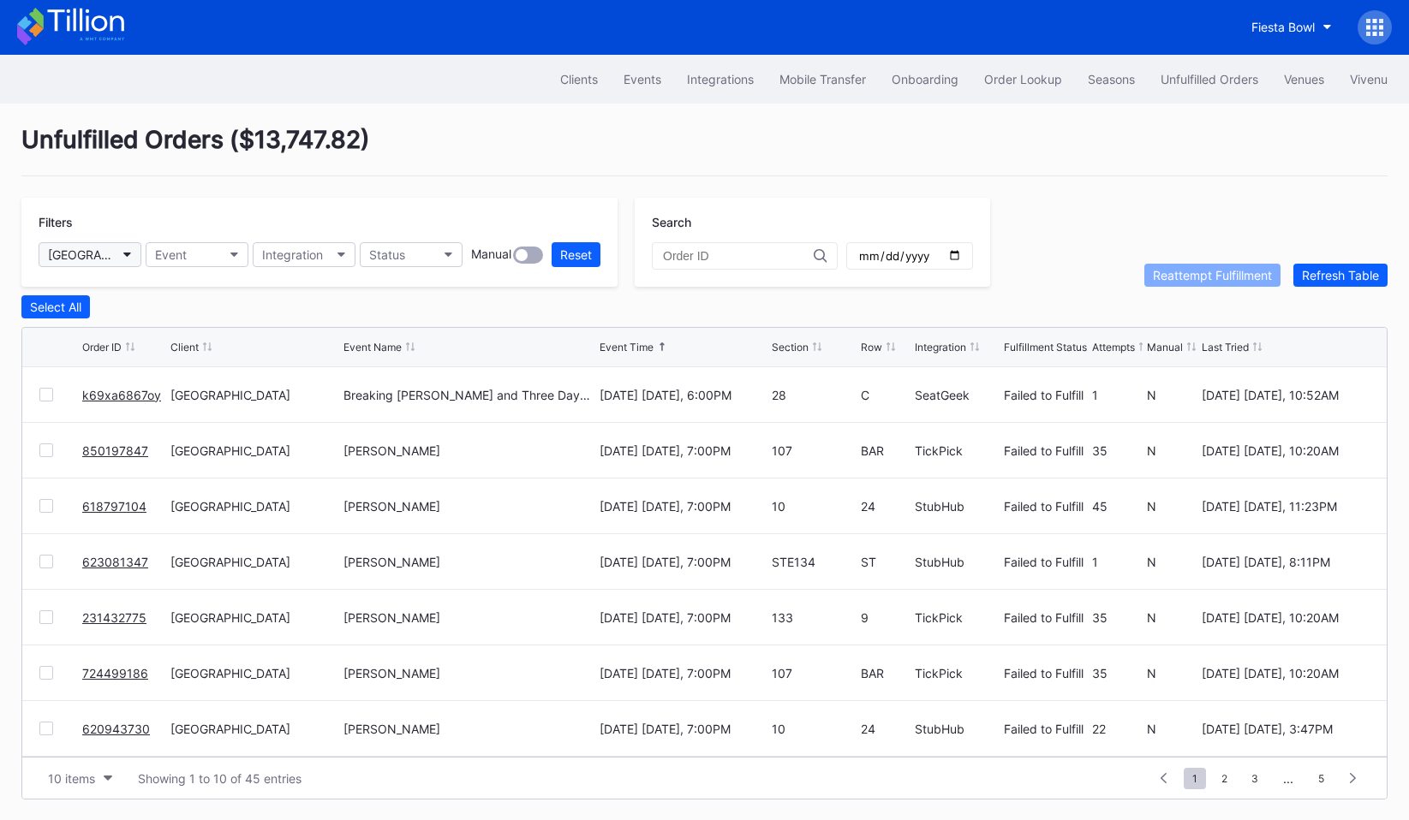
click at [103, 262] on button "[GEOGRAPHIC_DATA]" at bounding box center [90, 254] width 103 height 25
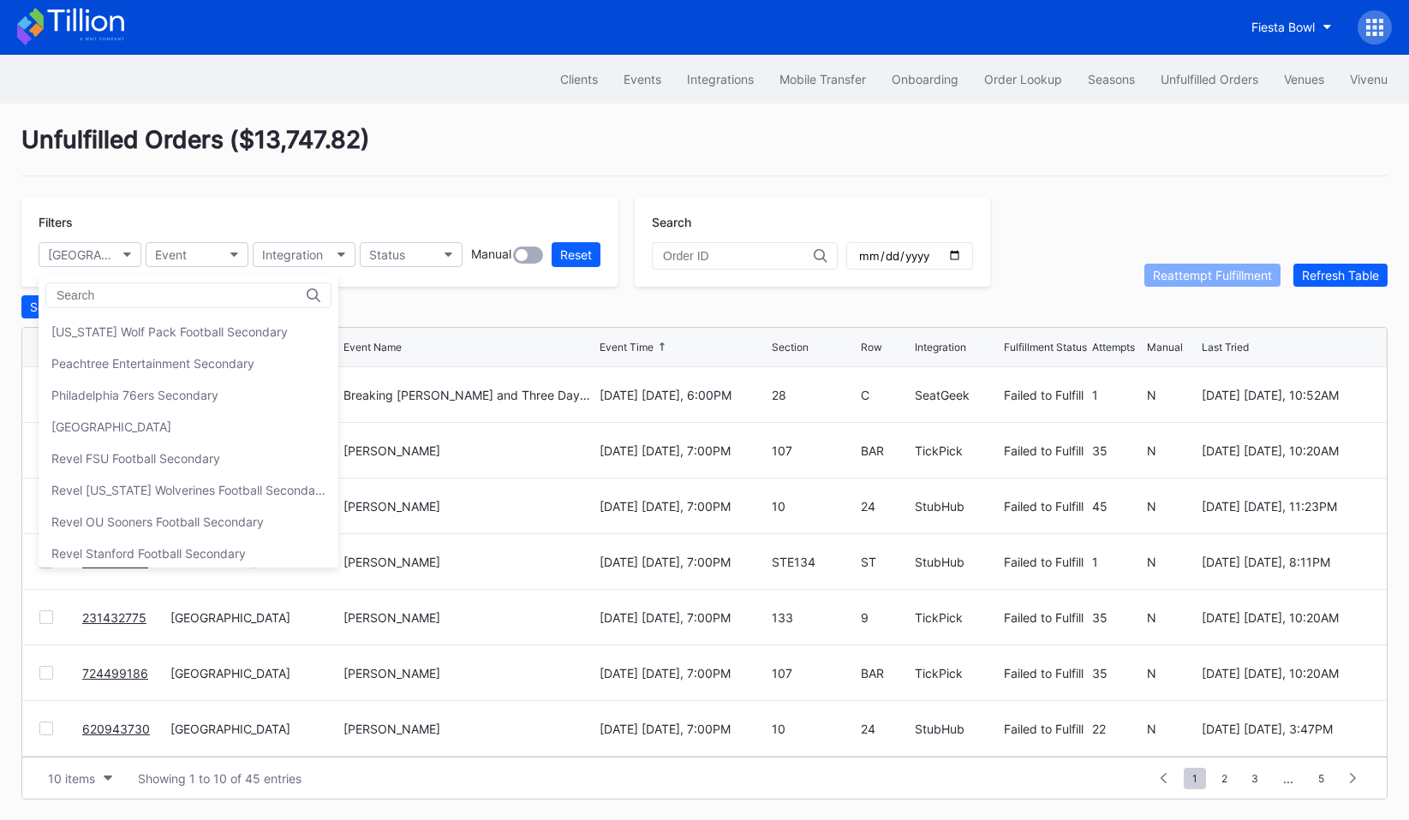
scroll to position [331, 0]
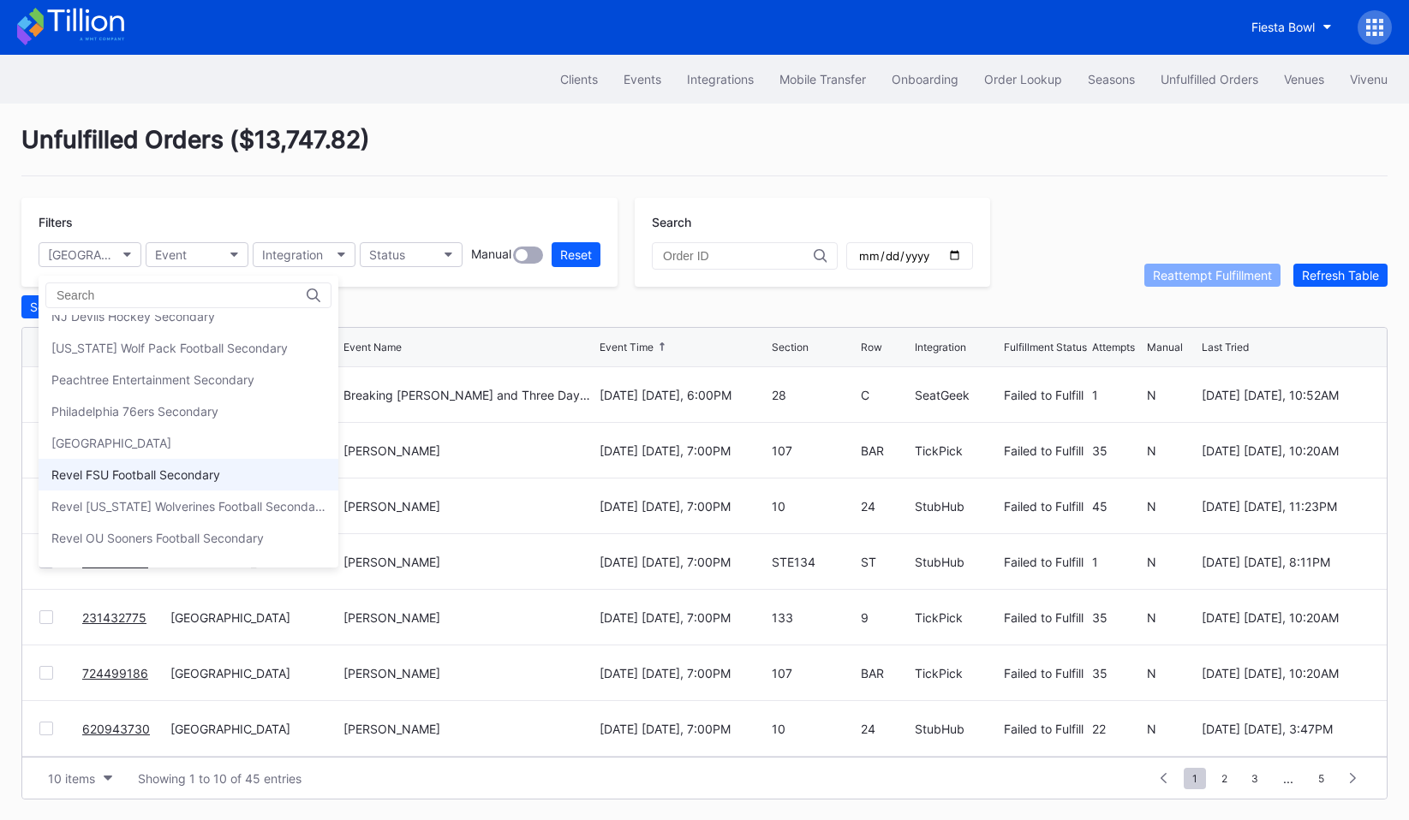
click at [121, 474] on div "Revel FSU Football Secondary" at bounding box center [135, 475] width 169 height 15
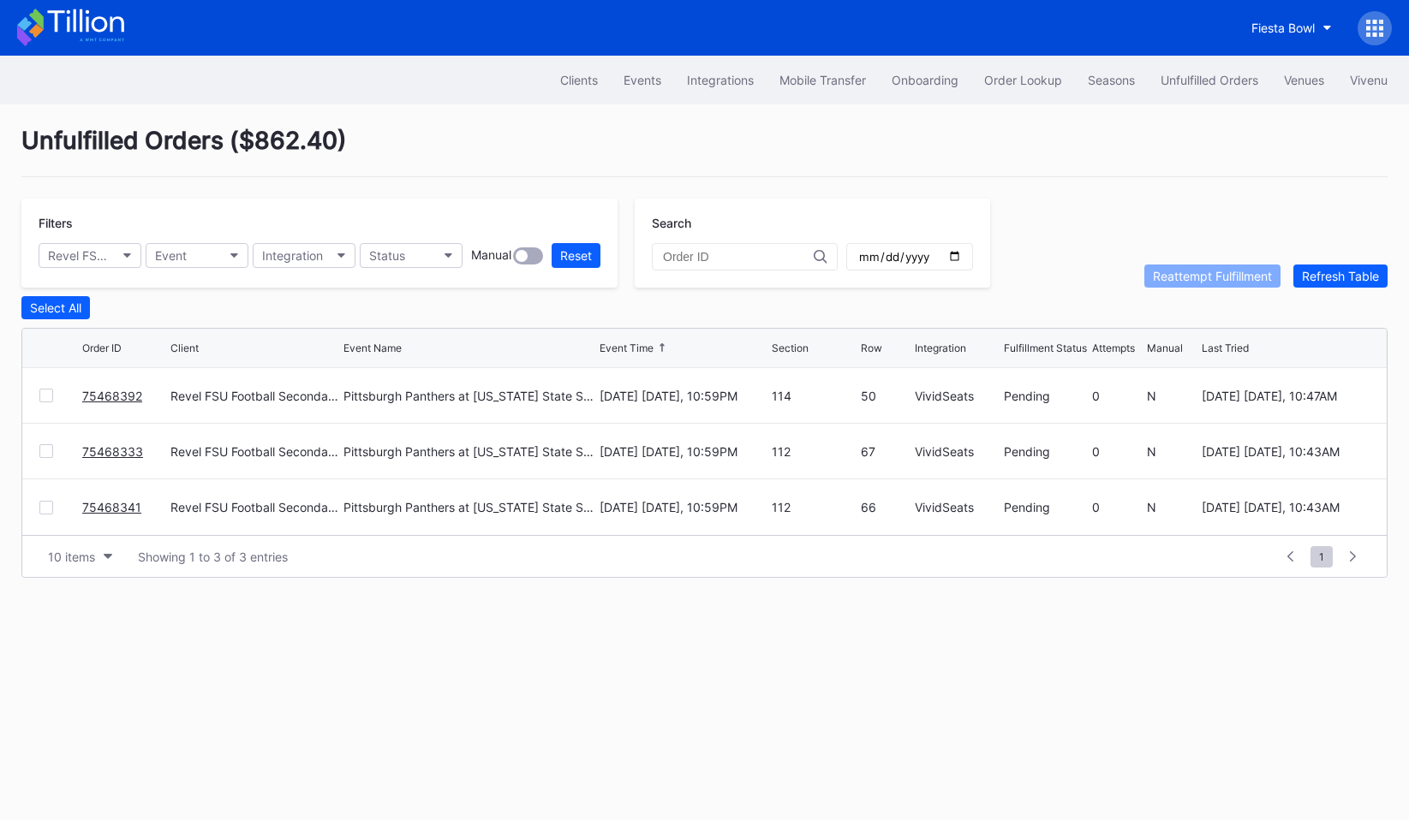
scroll to position [0, 0]
click at [121, 255] on button "Revel FSU Football Secondary" at bounding box center [90, 255] width 103 height 25
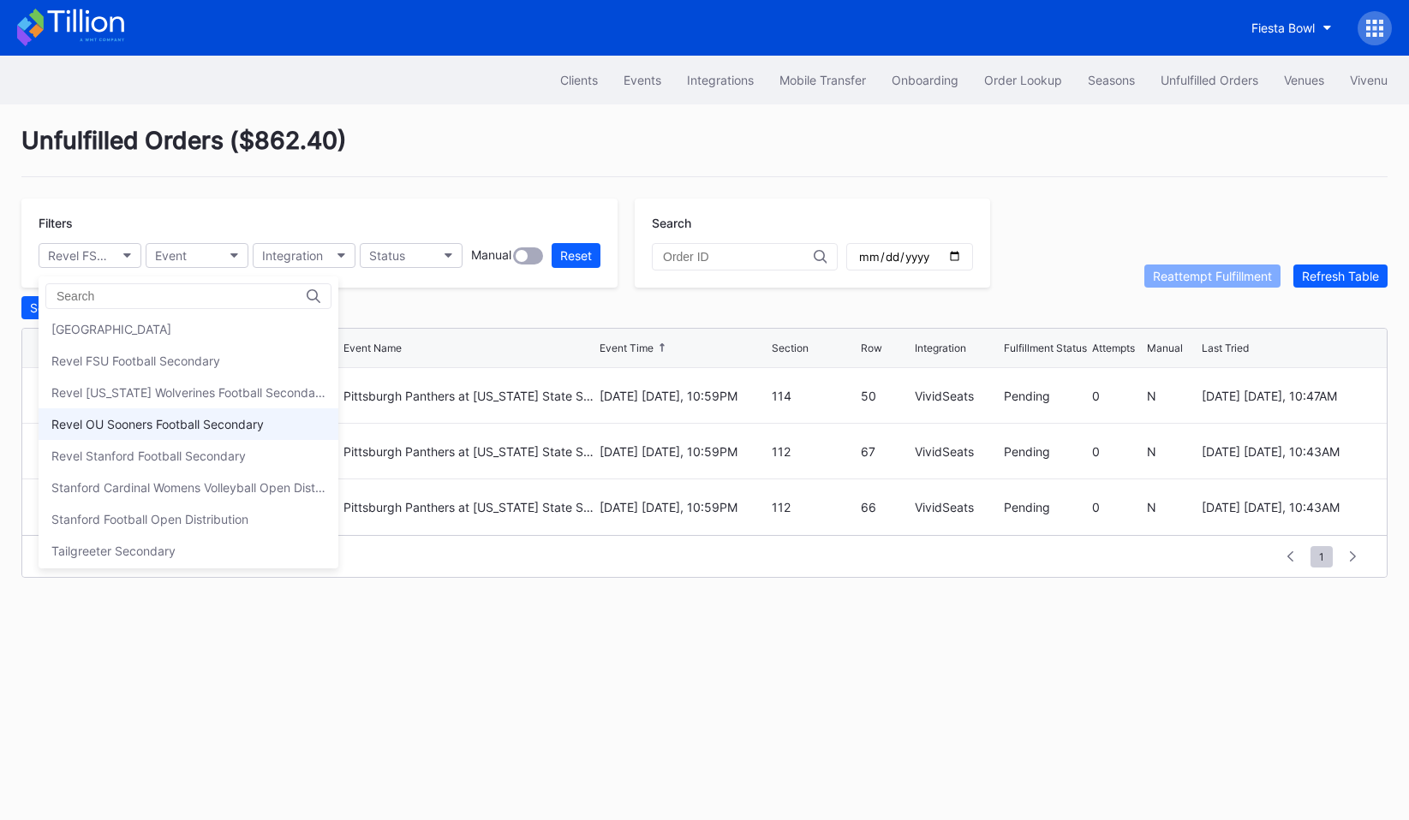
scroll to position [443, 0]
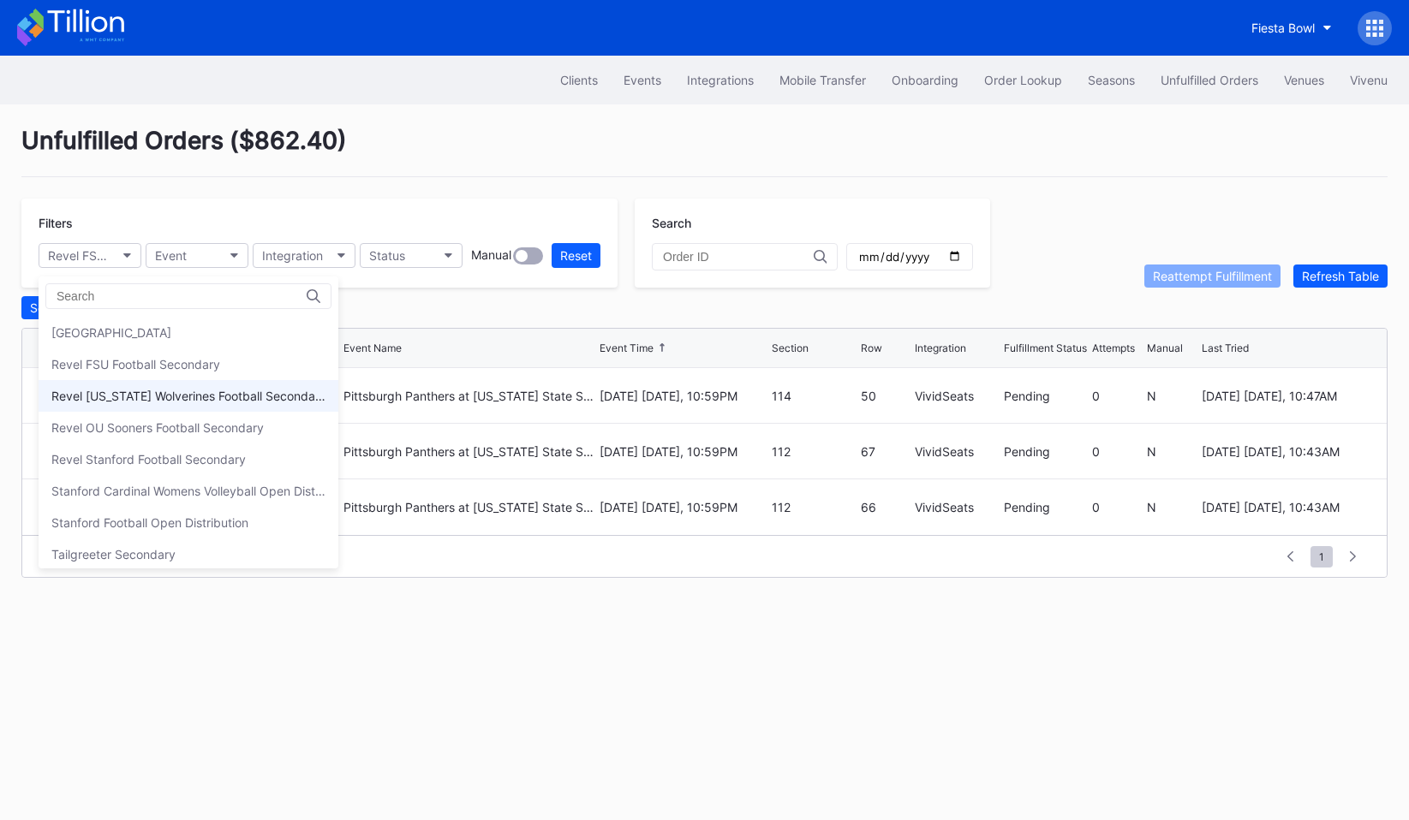
click at [134, 401] on div "Revel [US_STATE] Wolverines Football Secondary" at bounding box center [188, 396] width 274 height 15
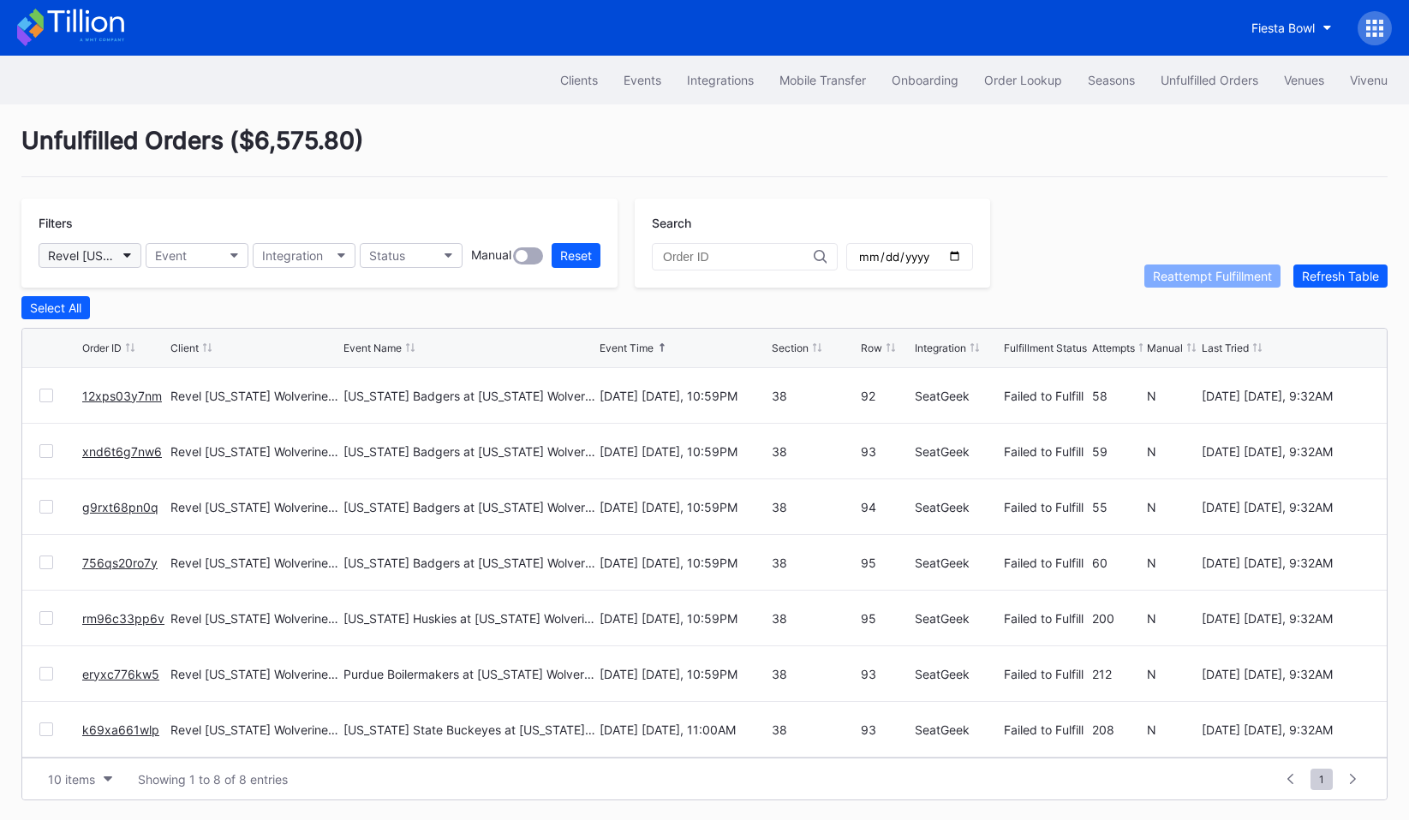
click at [105, 264] on button "Revel [US_STATE] Wolverines Football Secondary" at bounding box center [90, 255] width 103 height 25
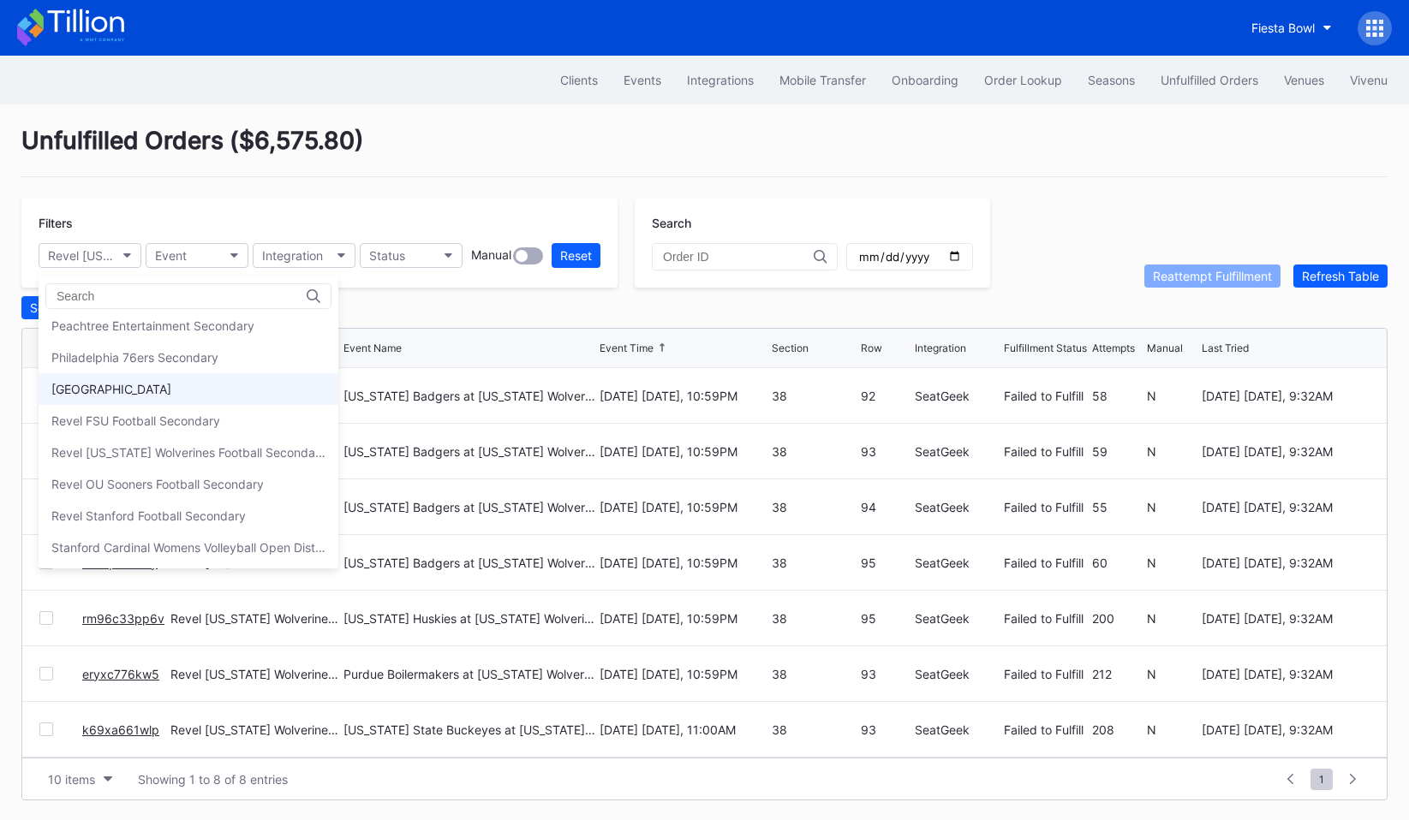
scroll to position [392, 0]
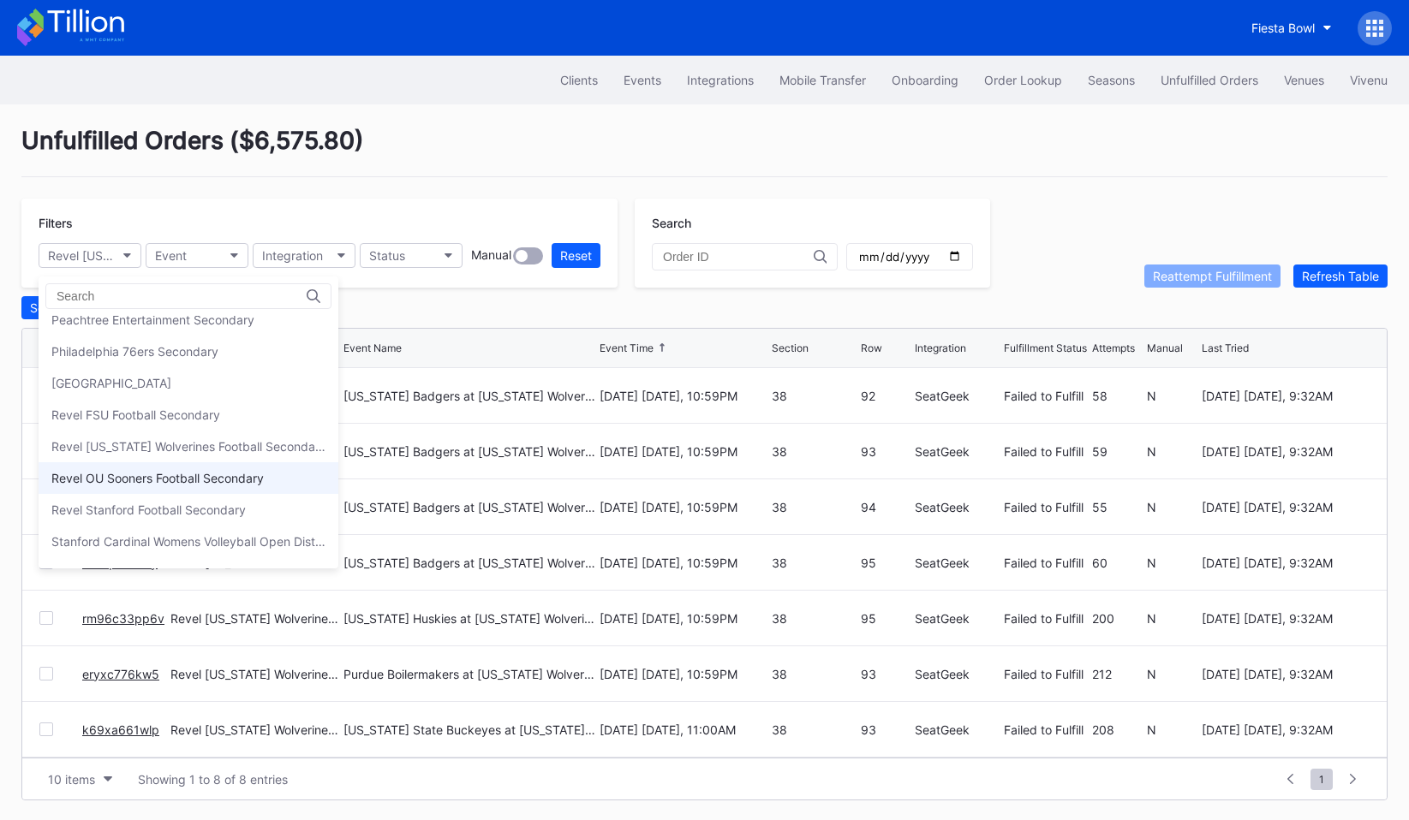
click at [125, 468] on div "Revel OU Sooners Football Secondary" at bounding box center [189, 478] width 300 height 32
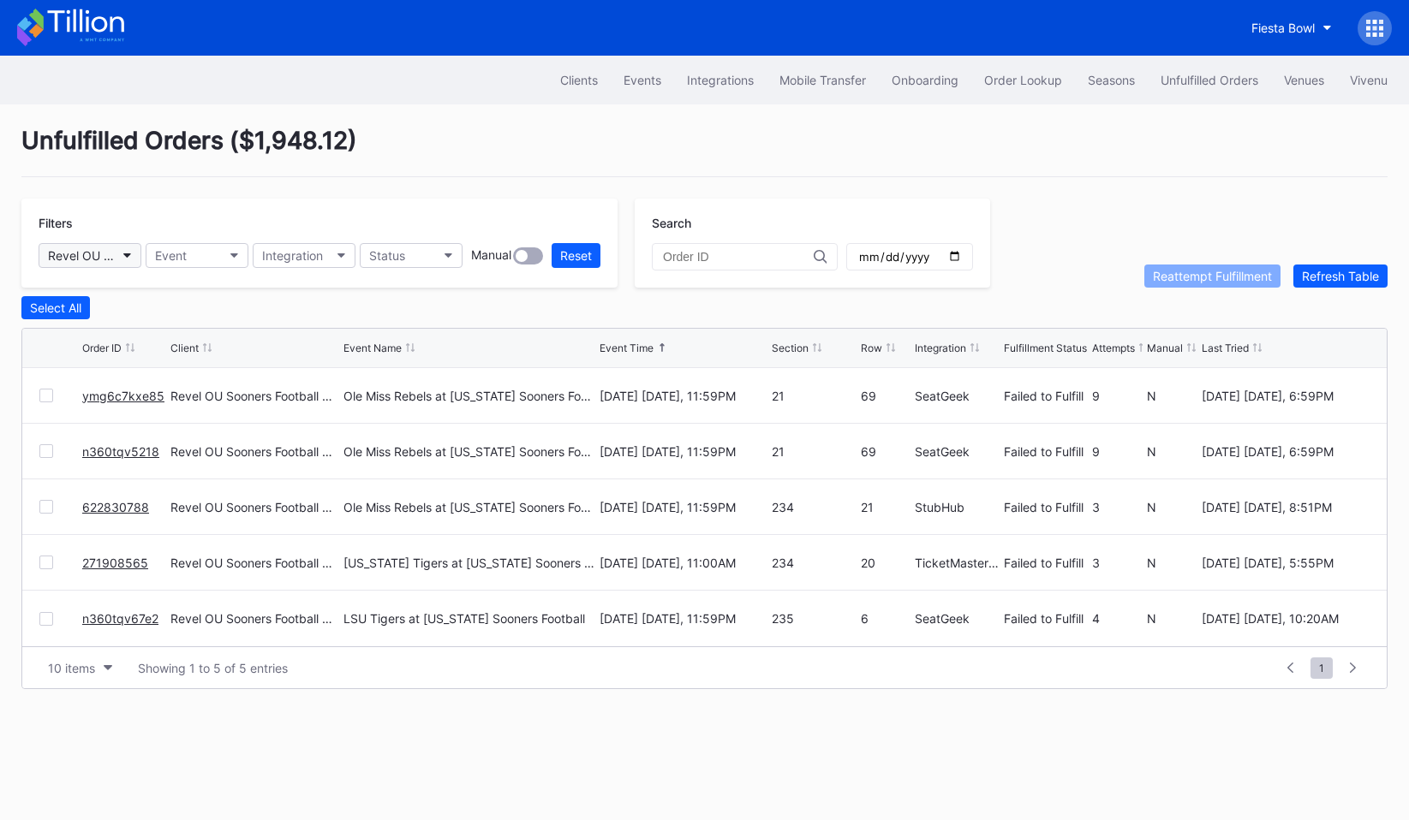
click at [119, 252] on button "Revel OU Sooners Football Secondary" at bounding box center [90, 255] width 103 height 25
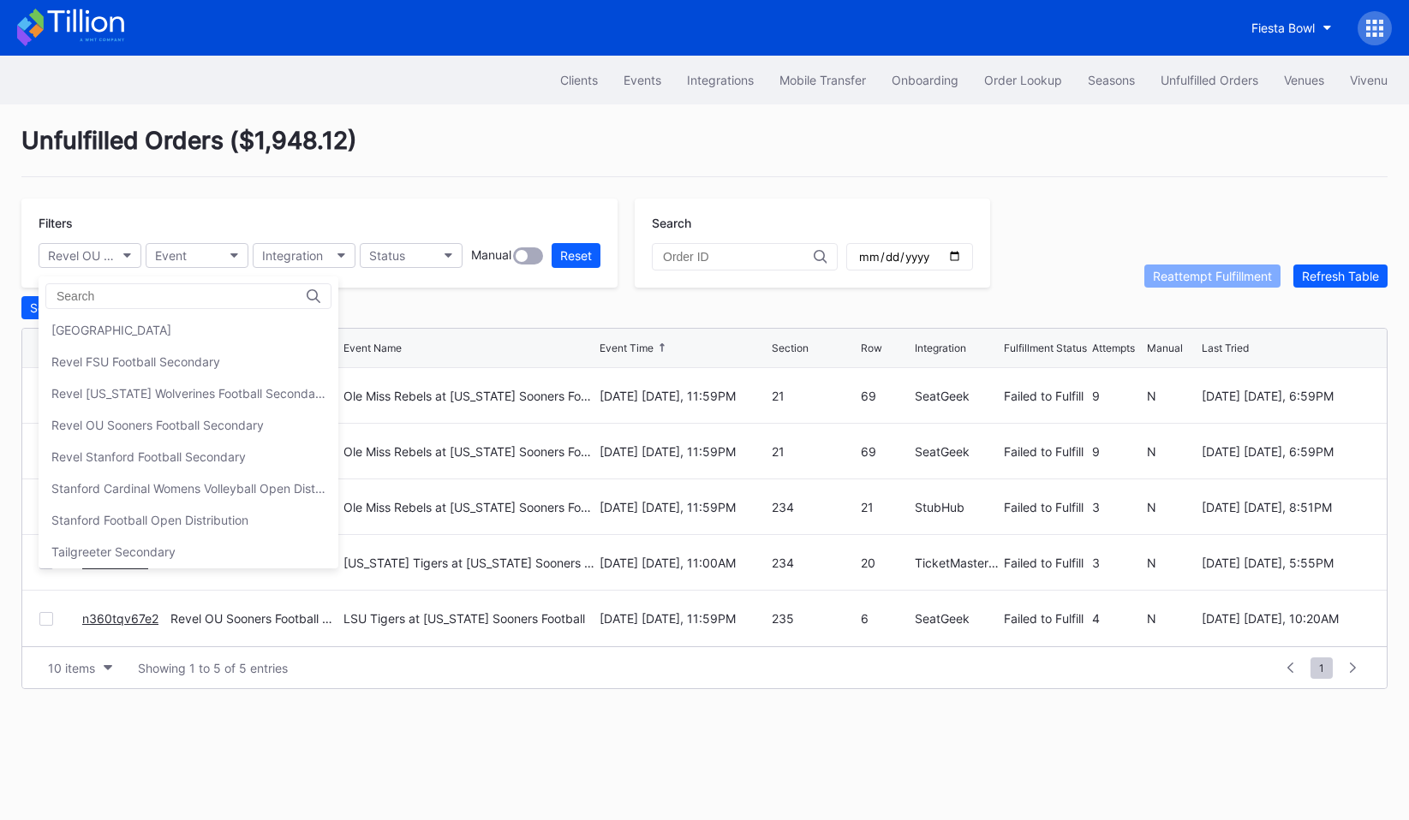
scroll to position [461, 0]
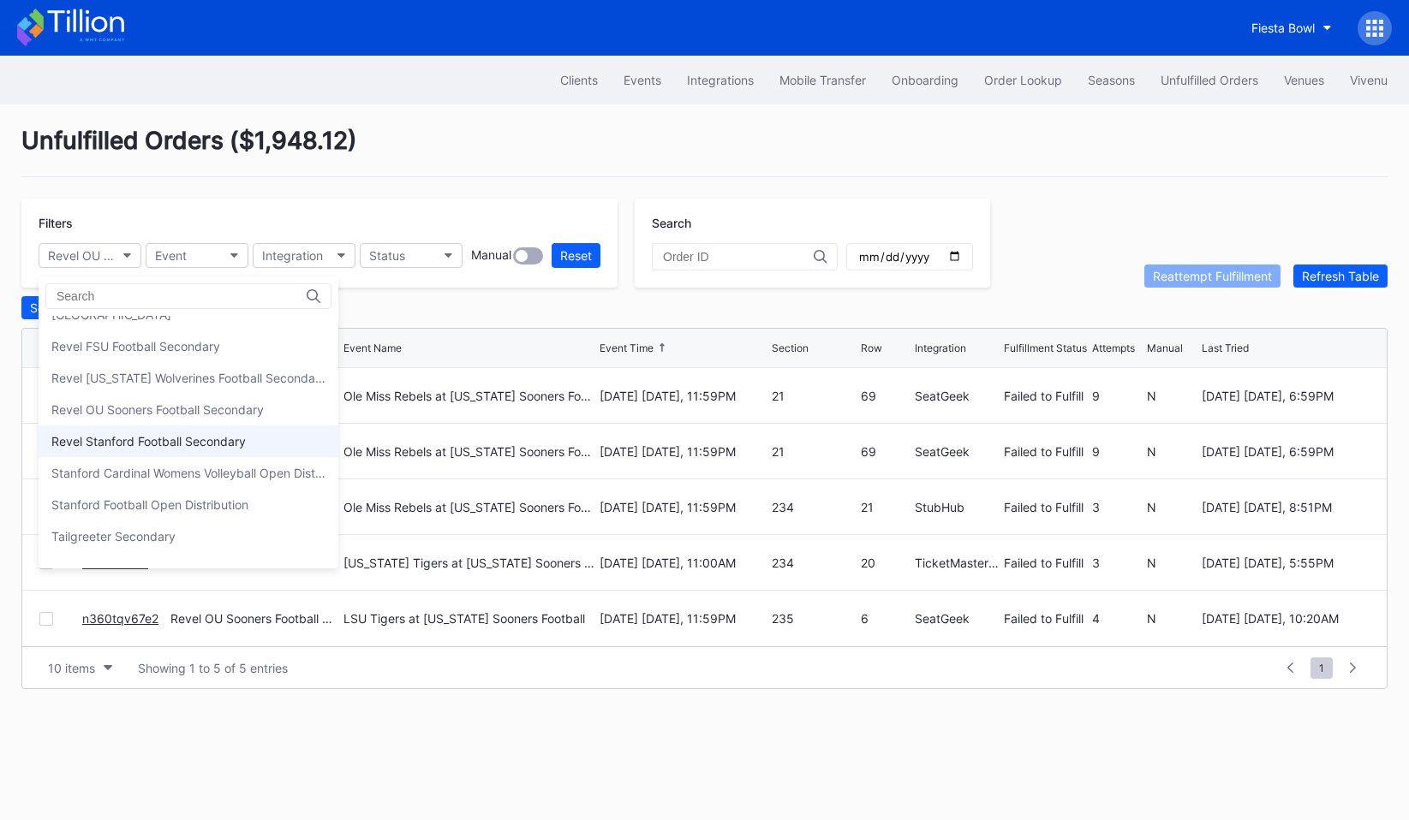
click at [134, 449] on div "Revel Stanford Football Secondary" at bounding box center [189, 442] width 300 height 32
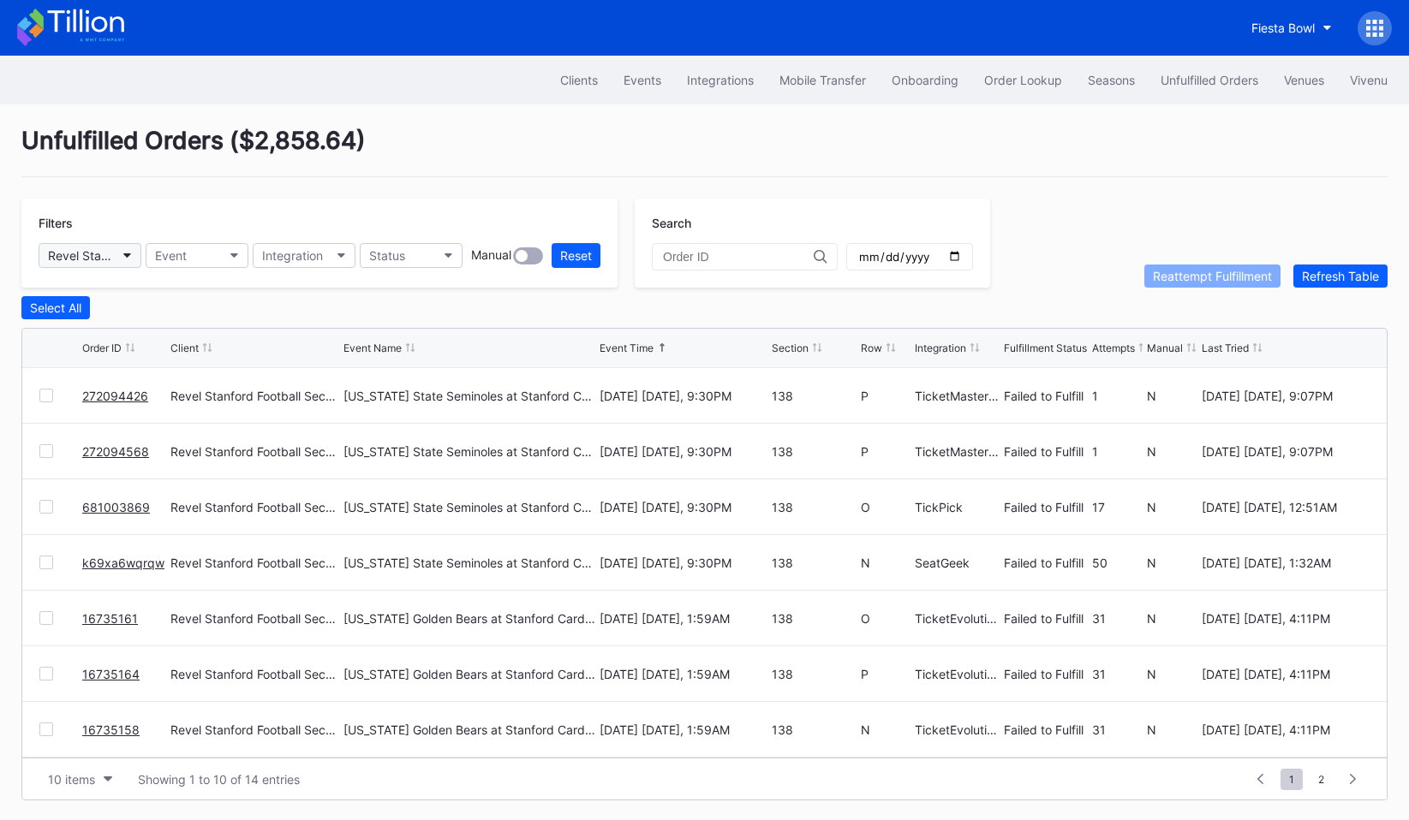
click at [123, 257] on icon "button" at bounding box center [127, 256] width 9 height 5
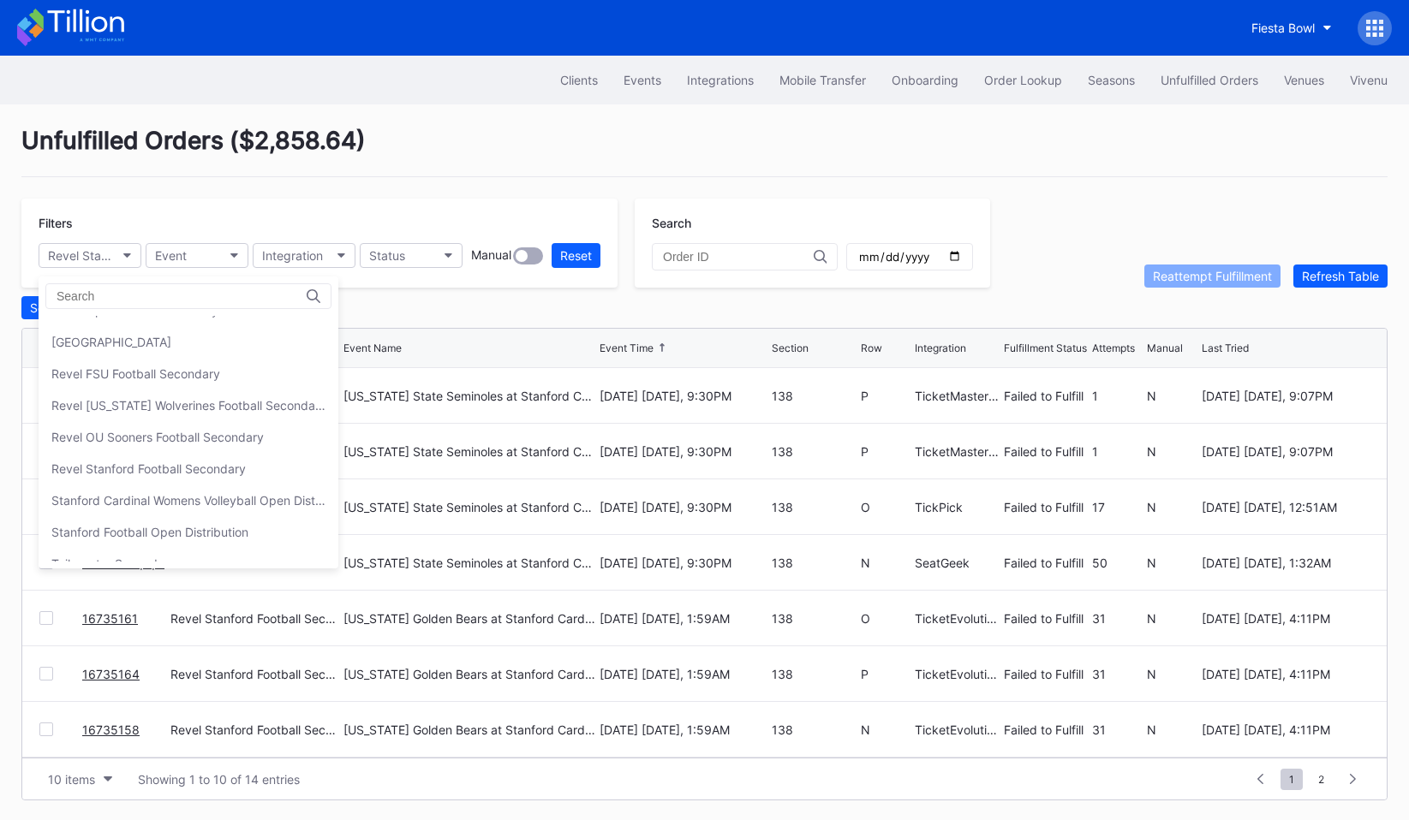
scroll to position [500, 0]
click at [136, 427] on div "Stanford Cardinal Womens Volleyball Open Distribution" at bounding box center [188, 434] width 274 height 15
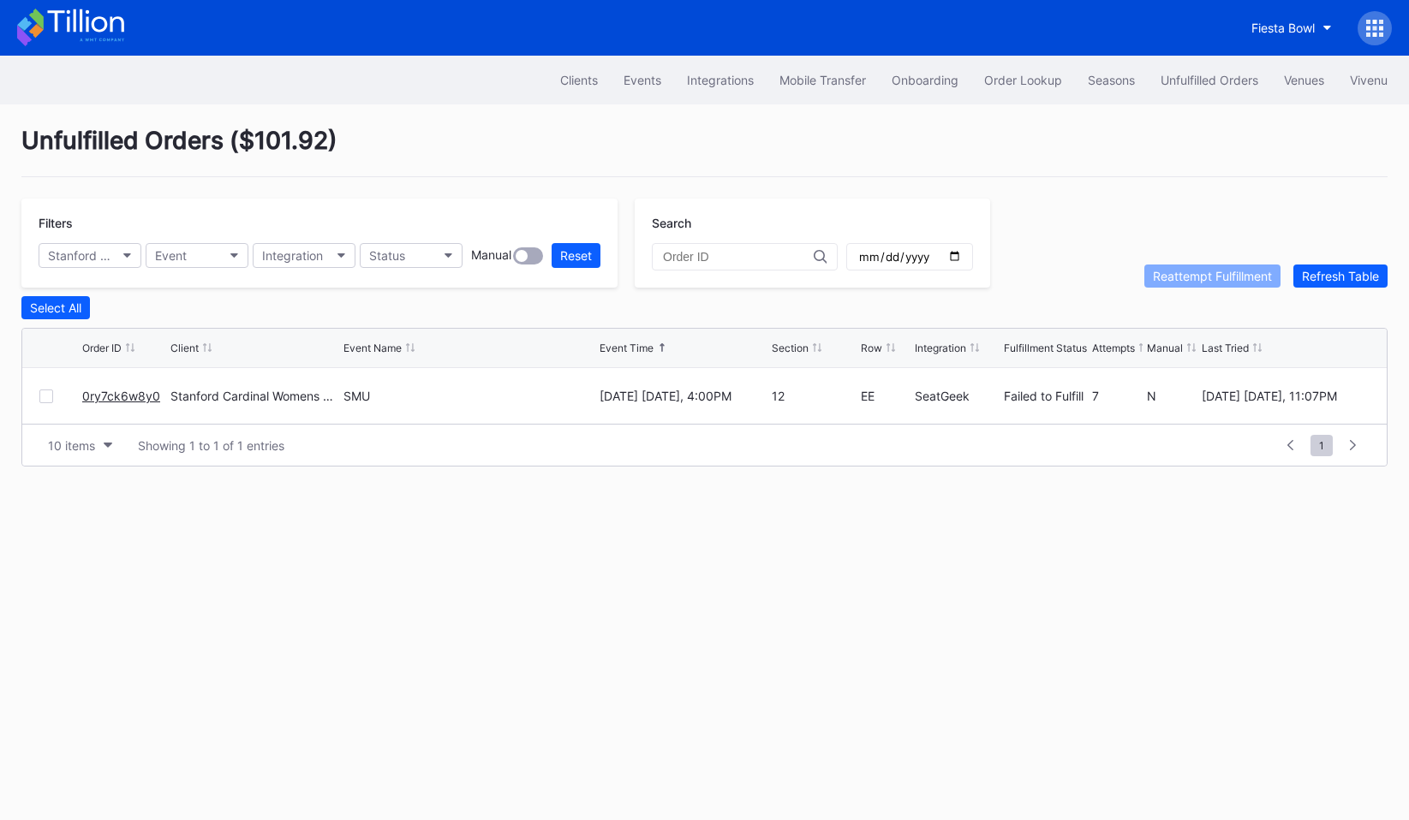
click at [115, 237] on div "Filters Stanford Cardinal Womens Volleyball Open Distribution Event Integration…" at bounding box center [319, 243] width 596 height 89
click at [115, 246] on button "Stanford Cardinal Womens Volleyball Open Distribution" at bounding box center [90, 255] width 103 height 25
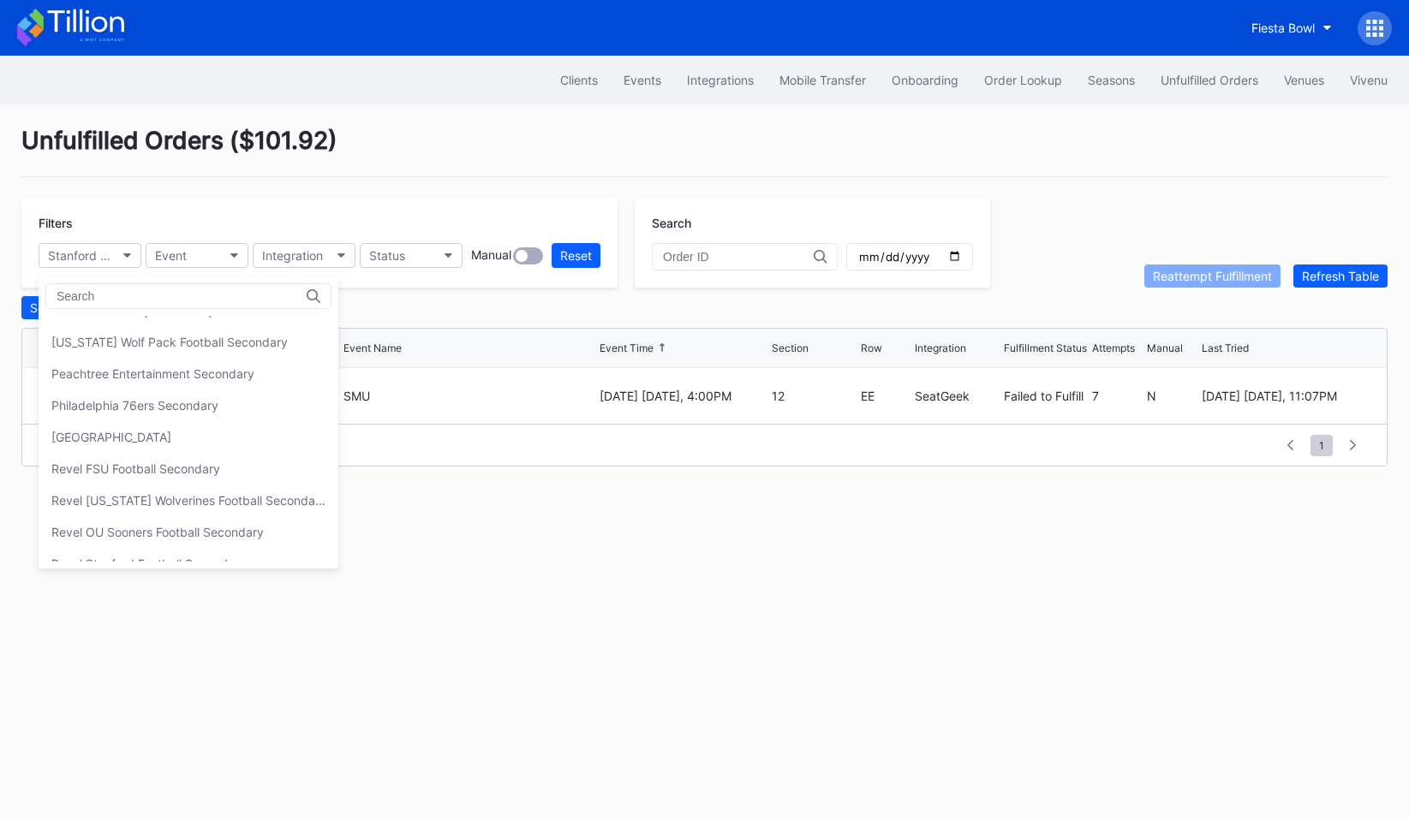
scroll to position [514, 0]
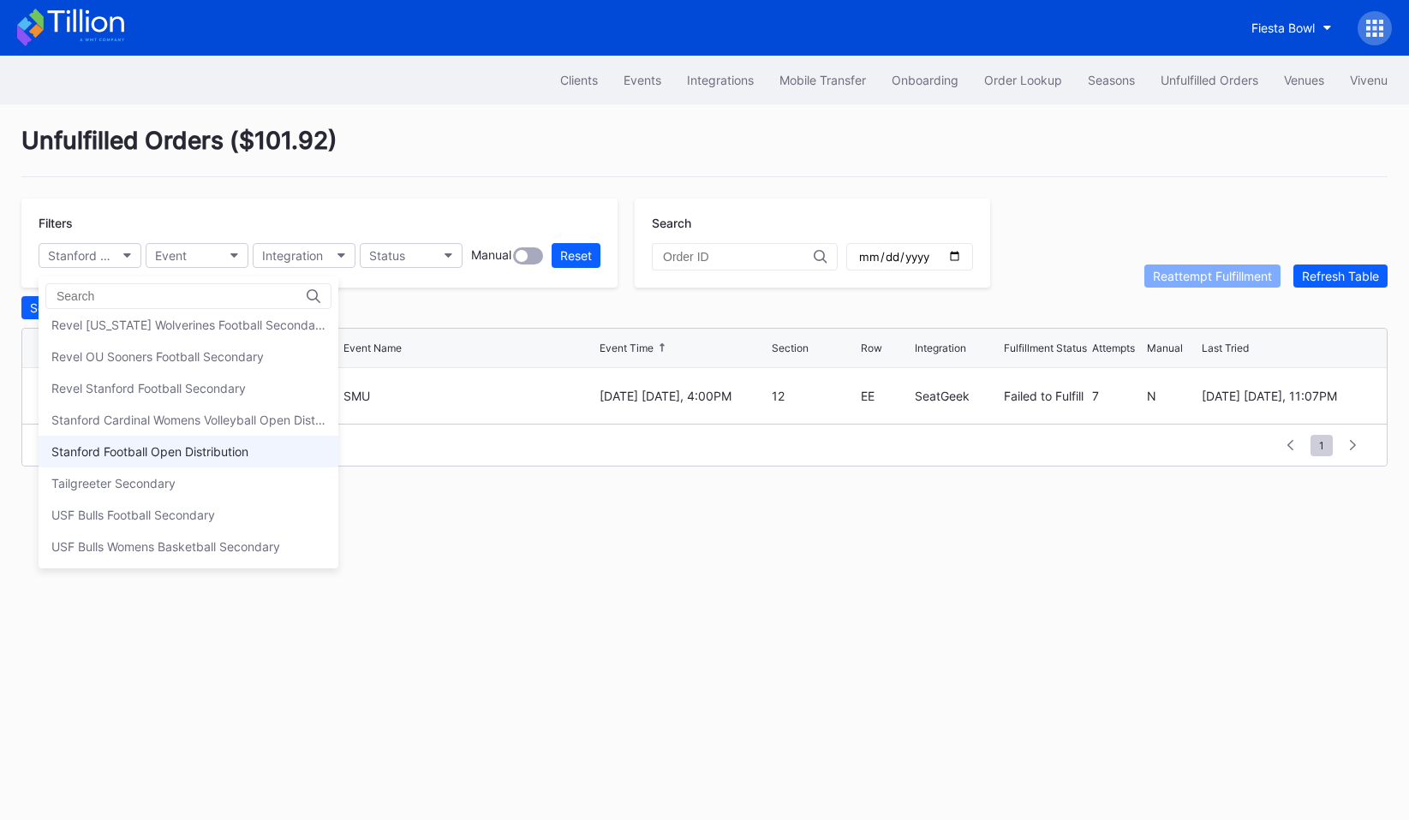
click at [129, 440] on div "Stanford Football Open Distribution" at bounding box center [189, 452] width 300 height 32
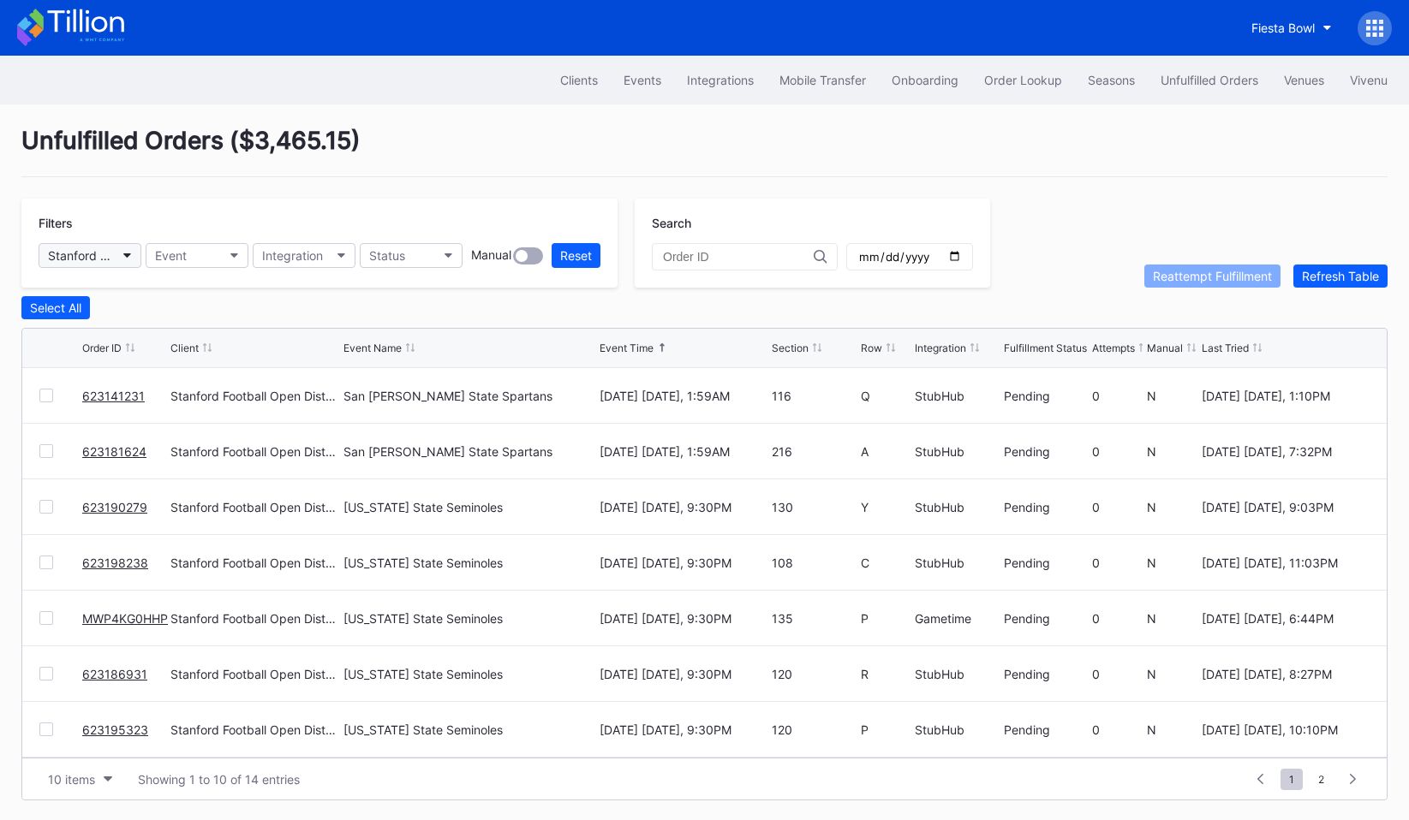
click at [116, 263] on button "Stanford Football Open Distribution" at bounding box center [90, 255] width 103 height 25
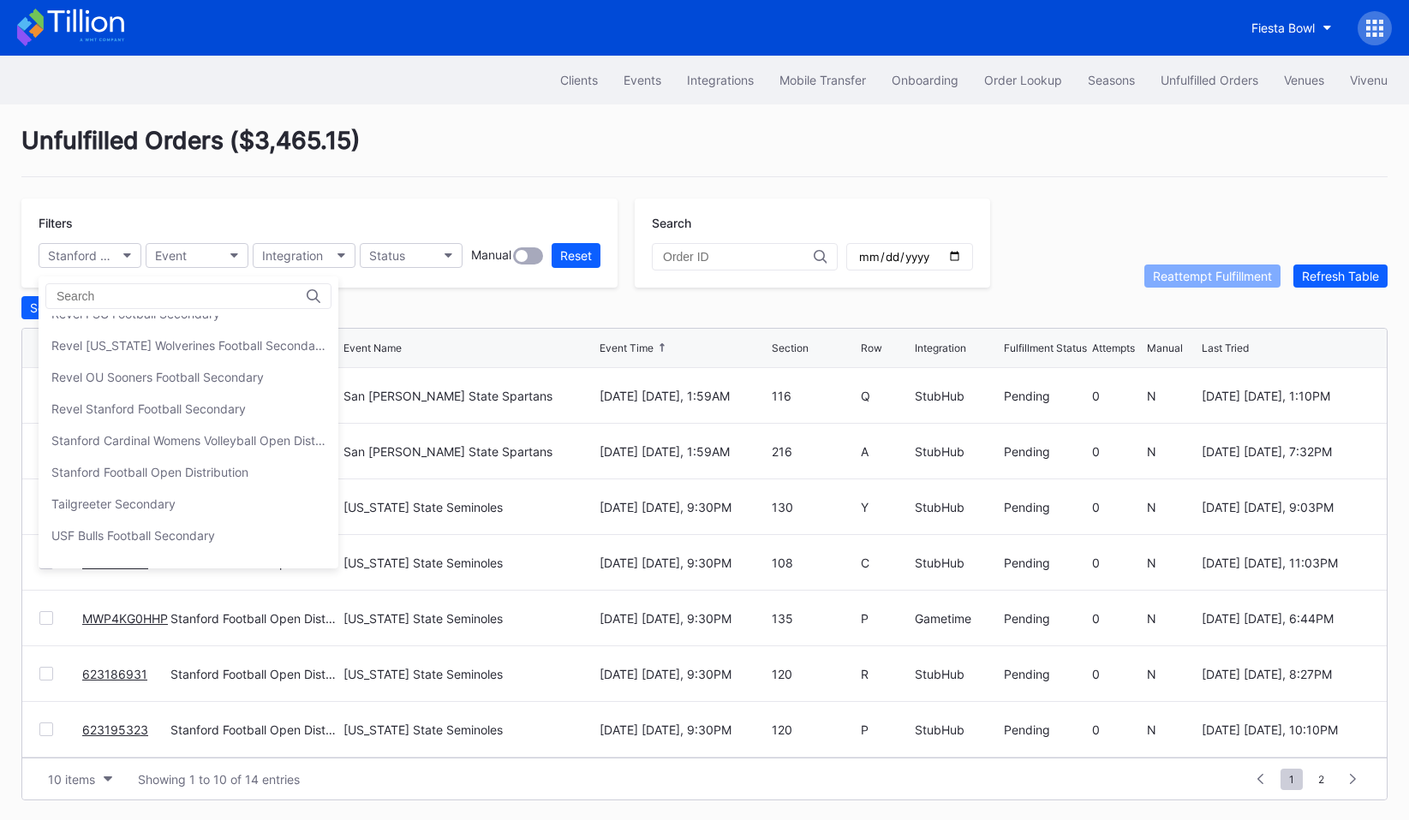
scroll to position [497, 0]
click at [121, 502] on div "Tailgreeter Secondary" at bounding box center [113, 500] width 124 height 15
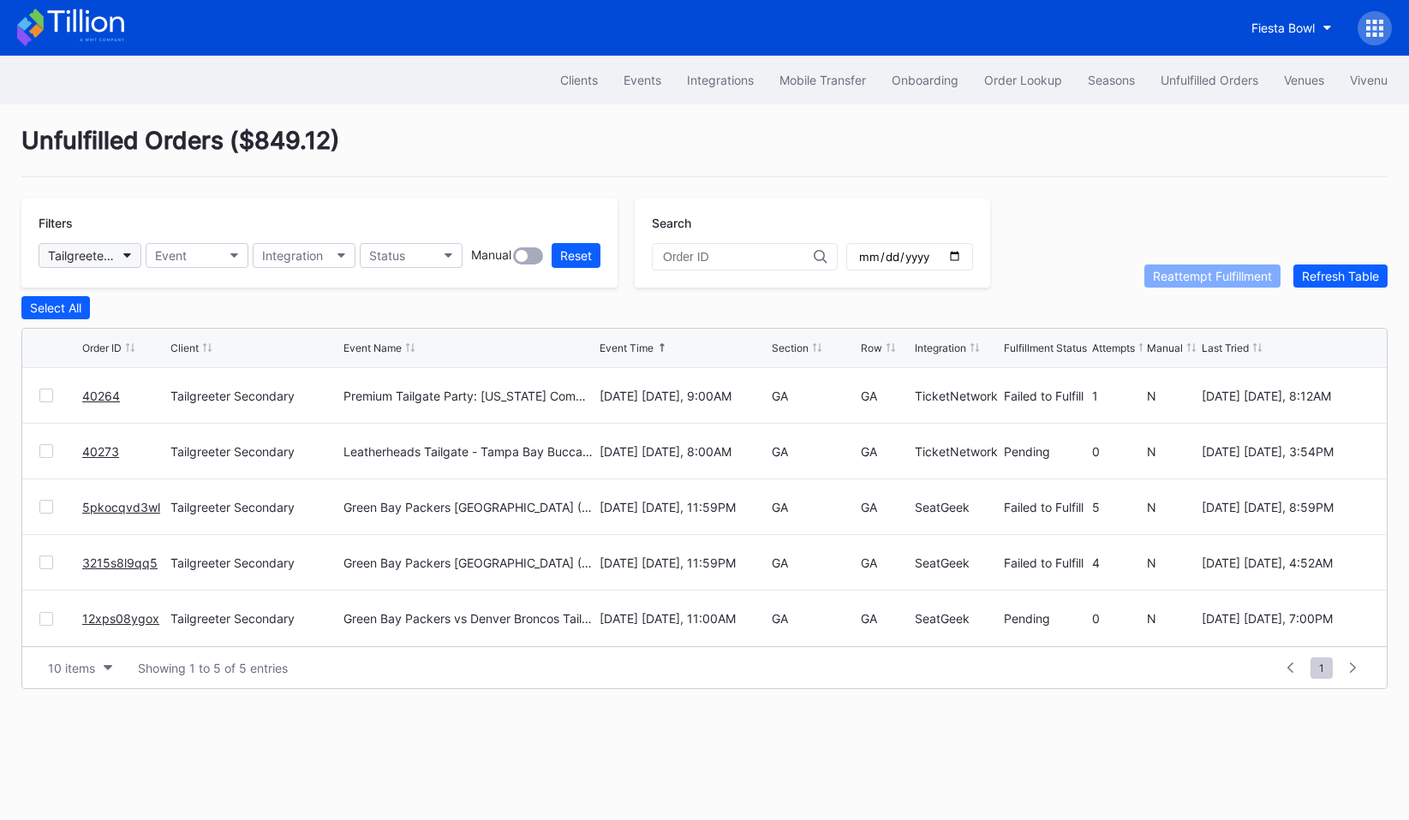
click at [119, 256] on button "Tailgreeter Secondary" at bounding box center [90, 255] width 103 height 25
click at [112, 253] on div "Tailgreeter Secondary" at bounding box center [81, 255] width 67 height 15
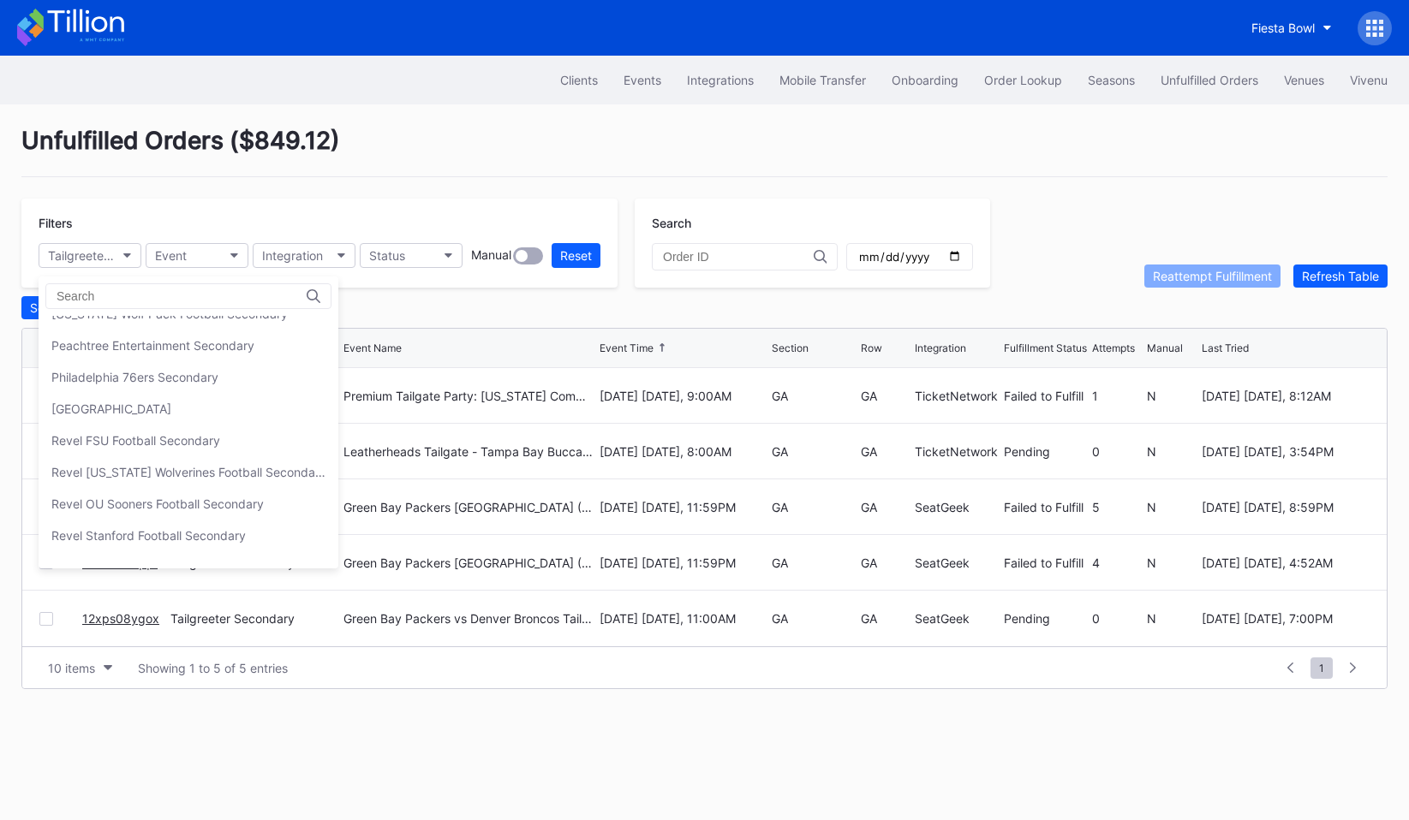
scroll to position [514, 0]
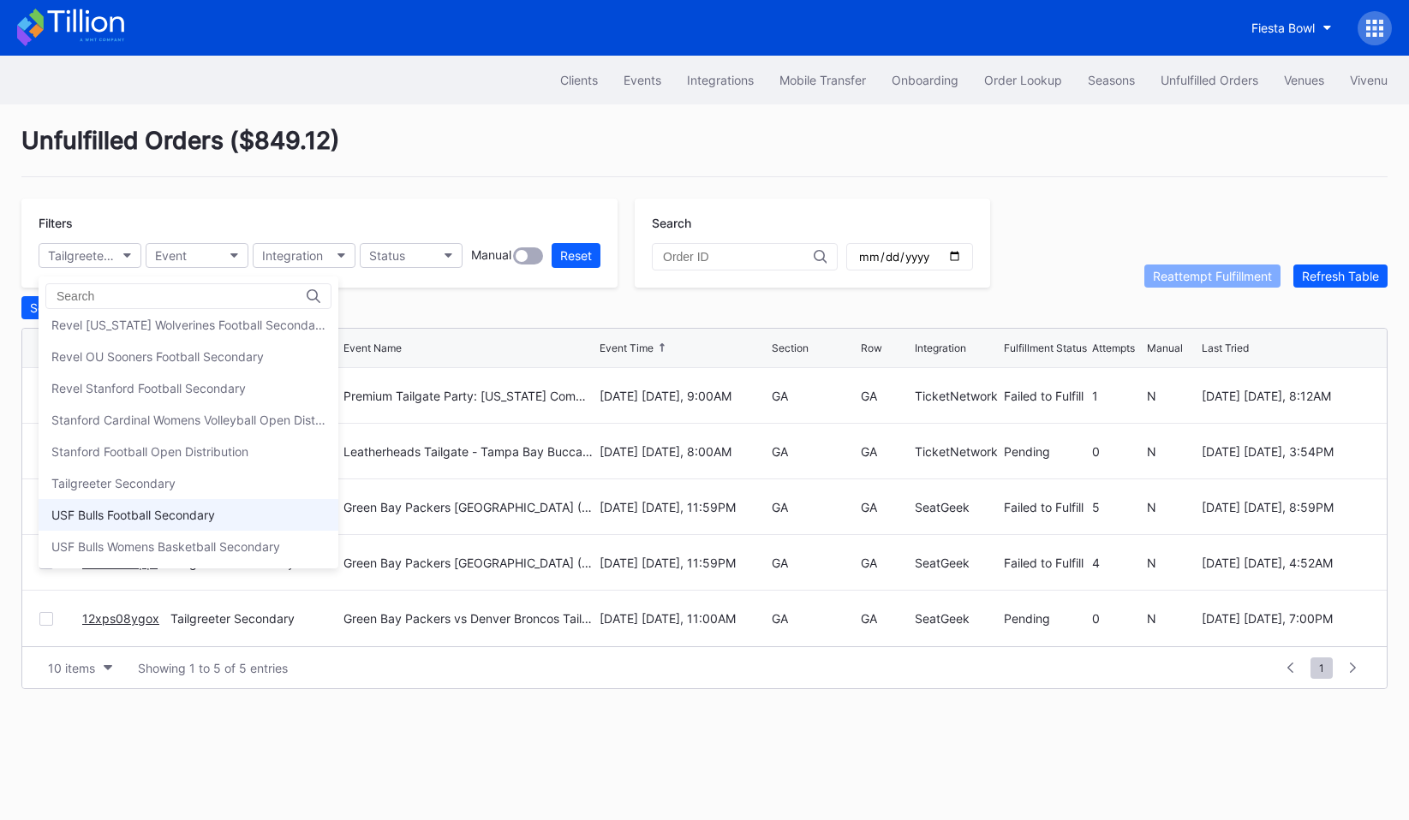
click at [156, 504] on div "USF Bulls Football Secondary" at bounding box center [189, 515] width 300 height 32
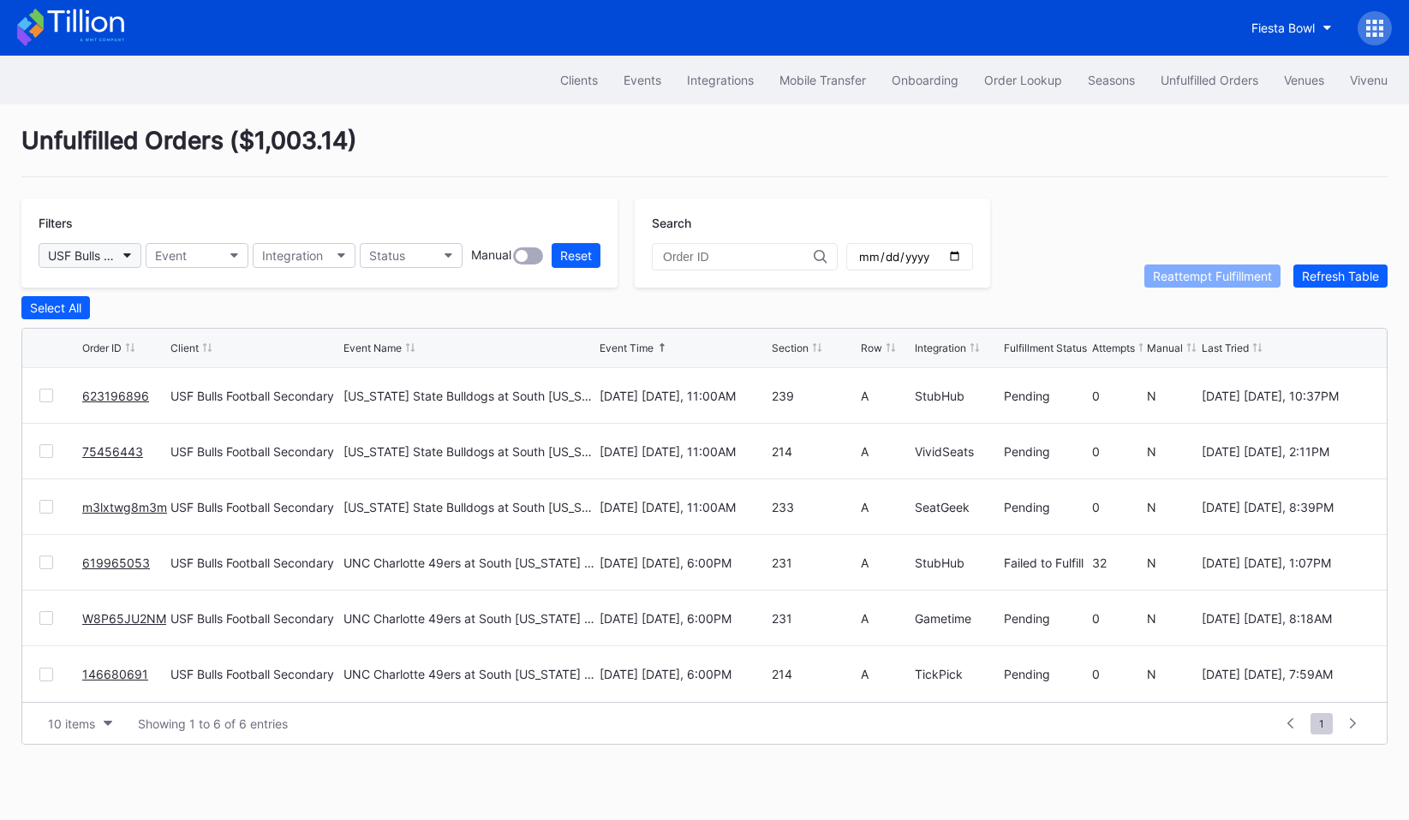
click at [105, 259] on div "USF Bulls Football Secondary" at bounding box center [81, 255] width 67 height 15
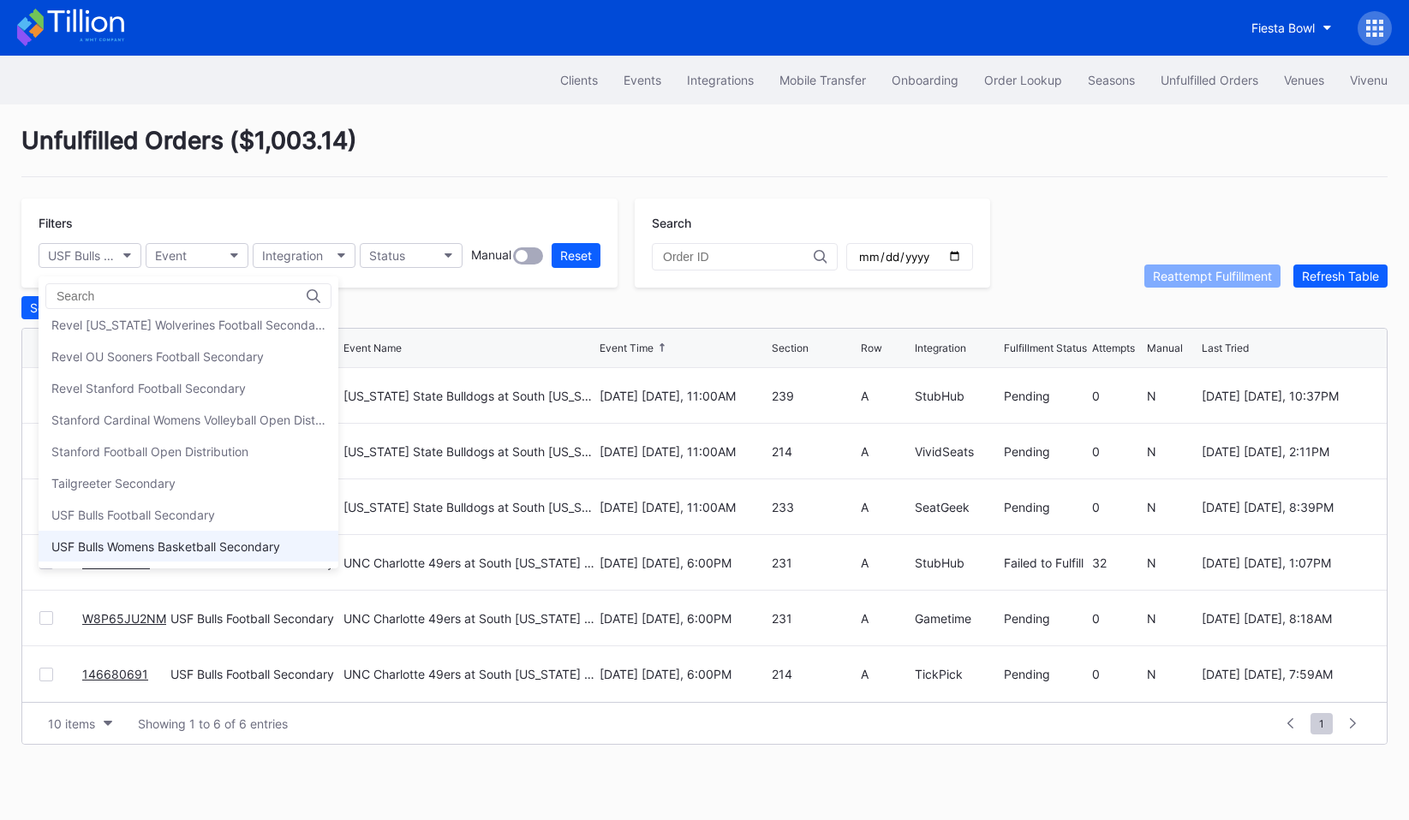
click at [116, 540] on div "USF Bulls Womens Basketball Secondary" at bounding box center [165, 547] width 229 height 15
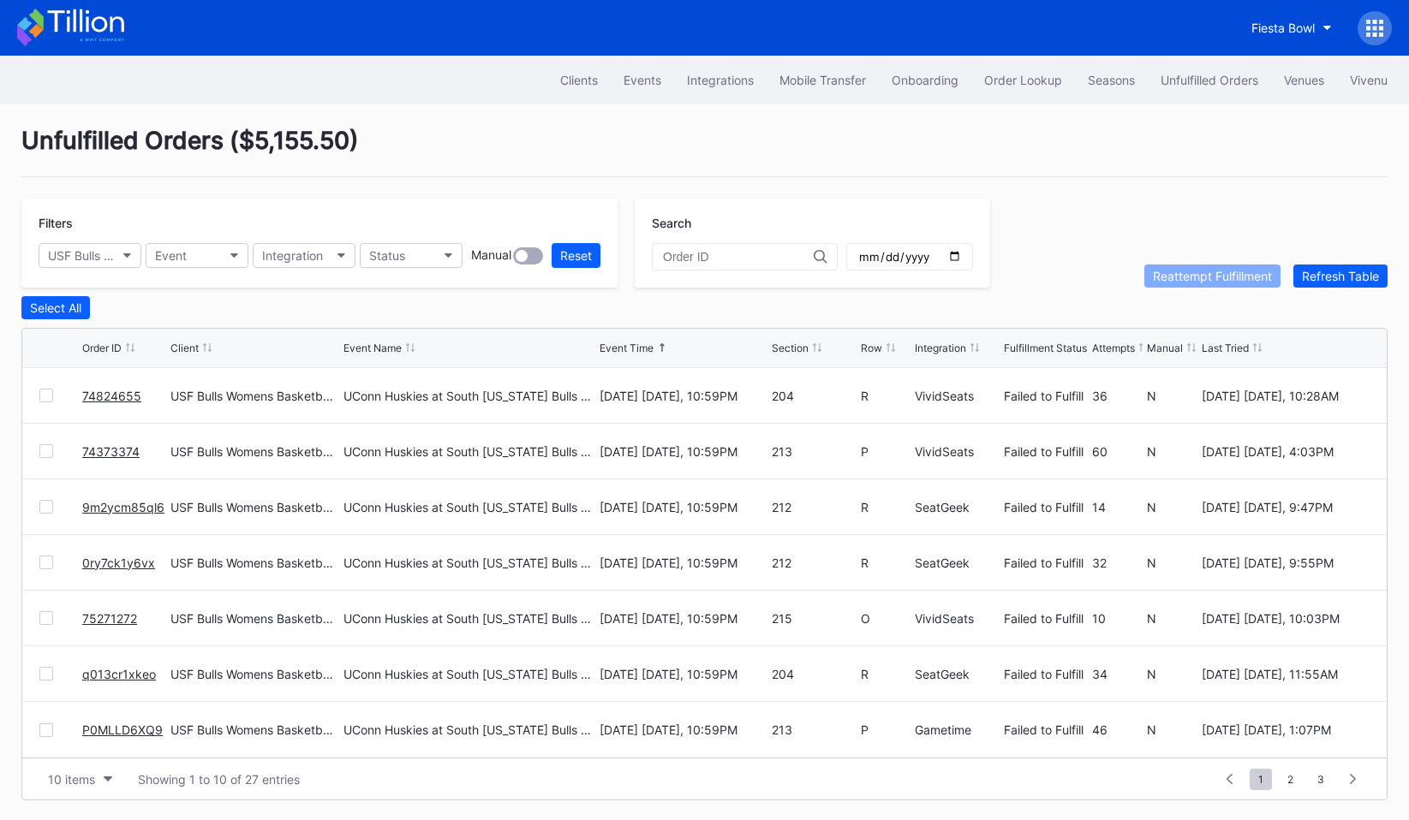
scroll to position [0, 0]
